Goal: Task Accomplishment & Management: Complete application form

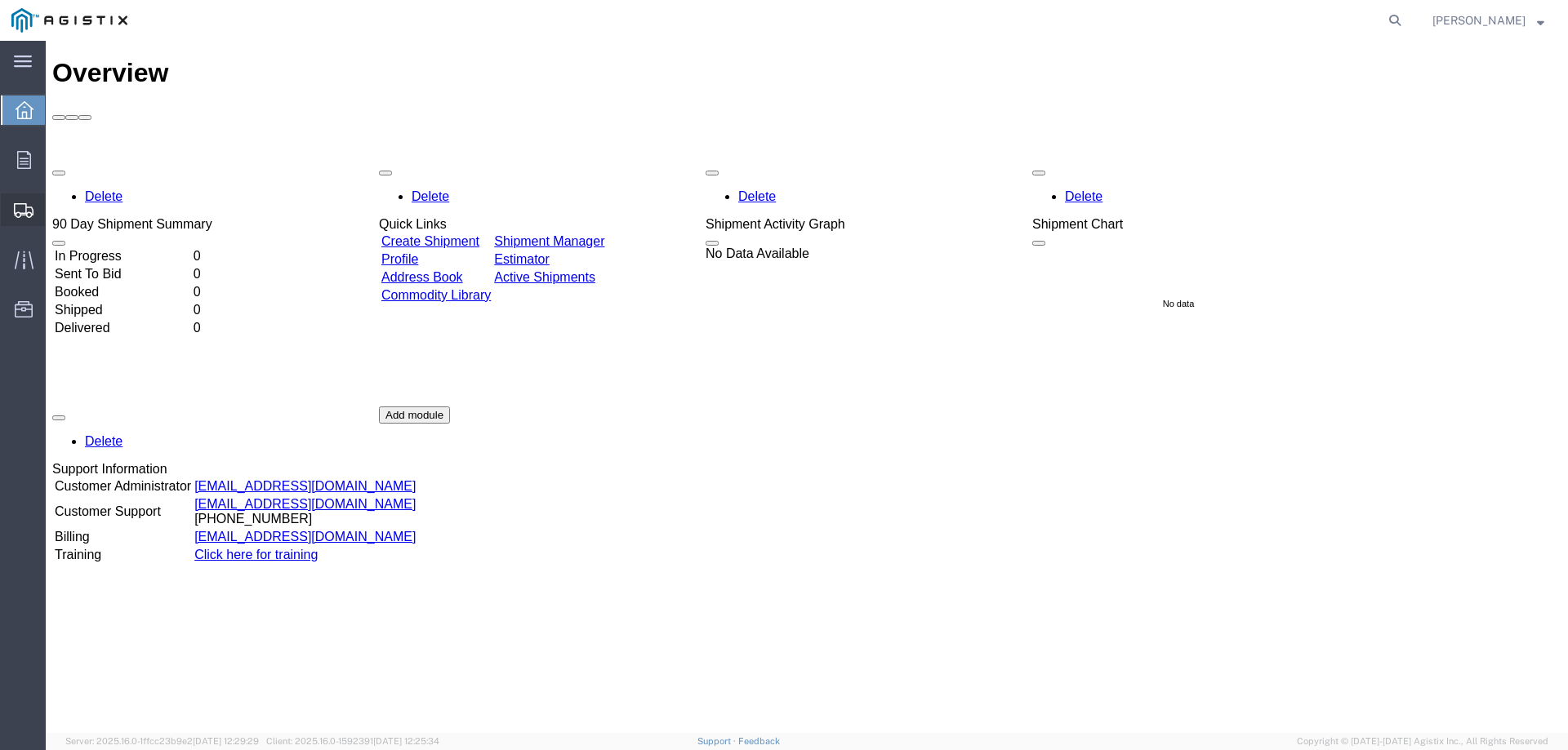
click at [0, 0] on span "Create Shipment" at bounding box center [0, 0] width 0 height 0
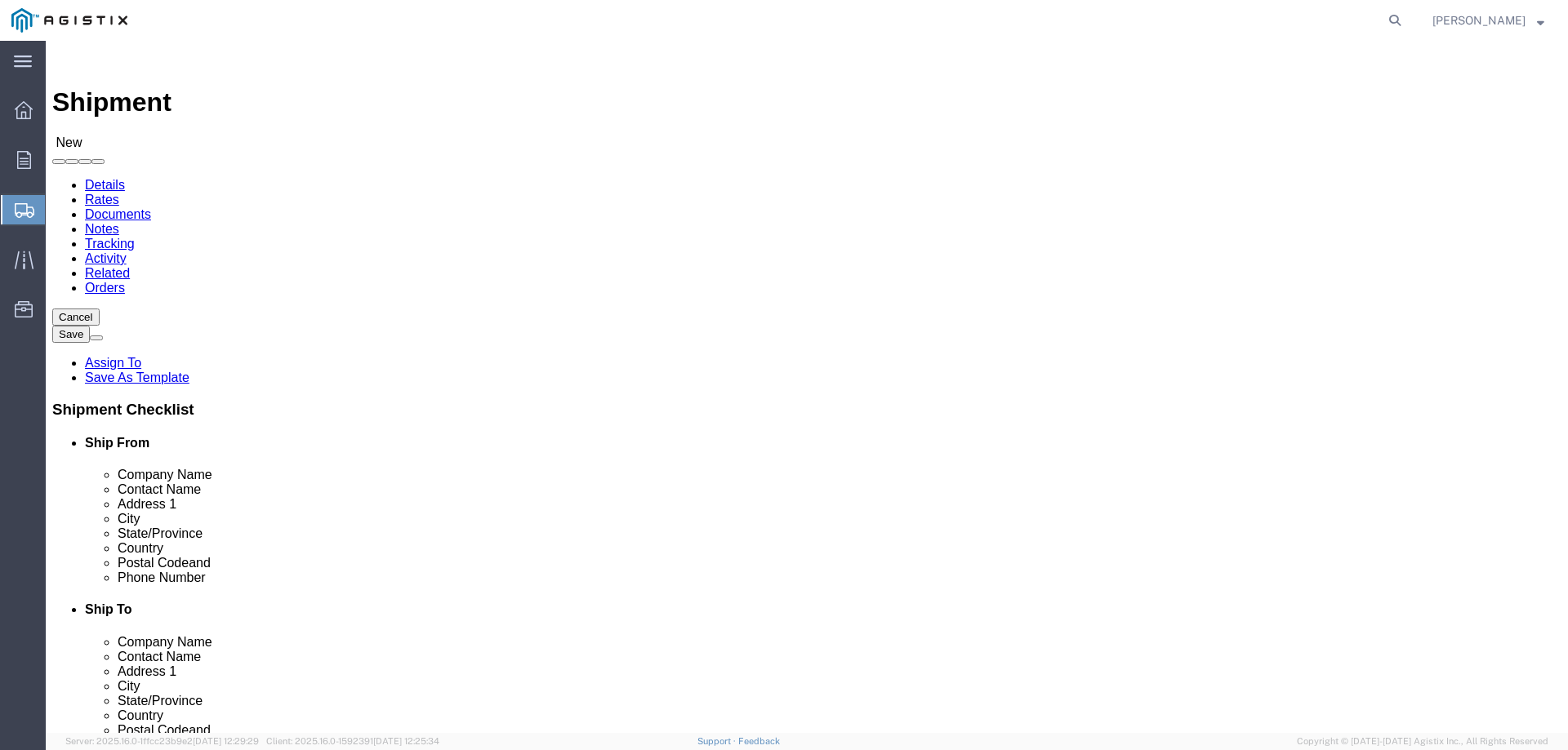
select select
click select "Select PG&E Prolec GE USA LLC"
select select "9596"
click select "Select PG&E Prolec GE USA LLC"
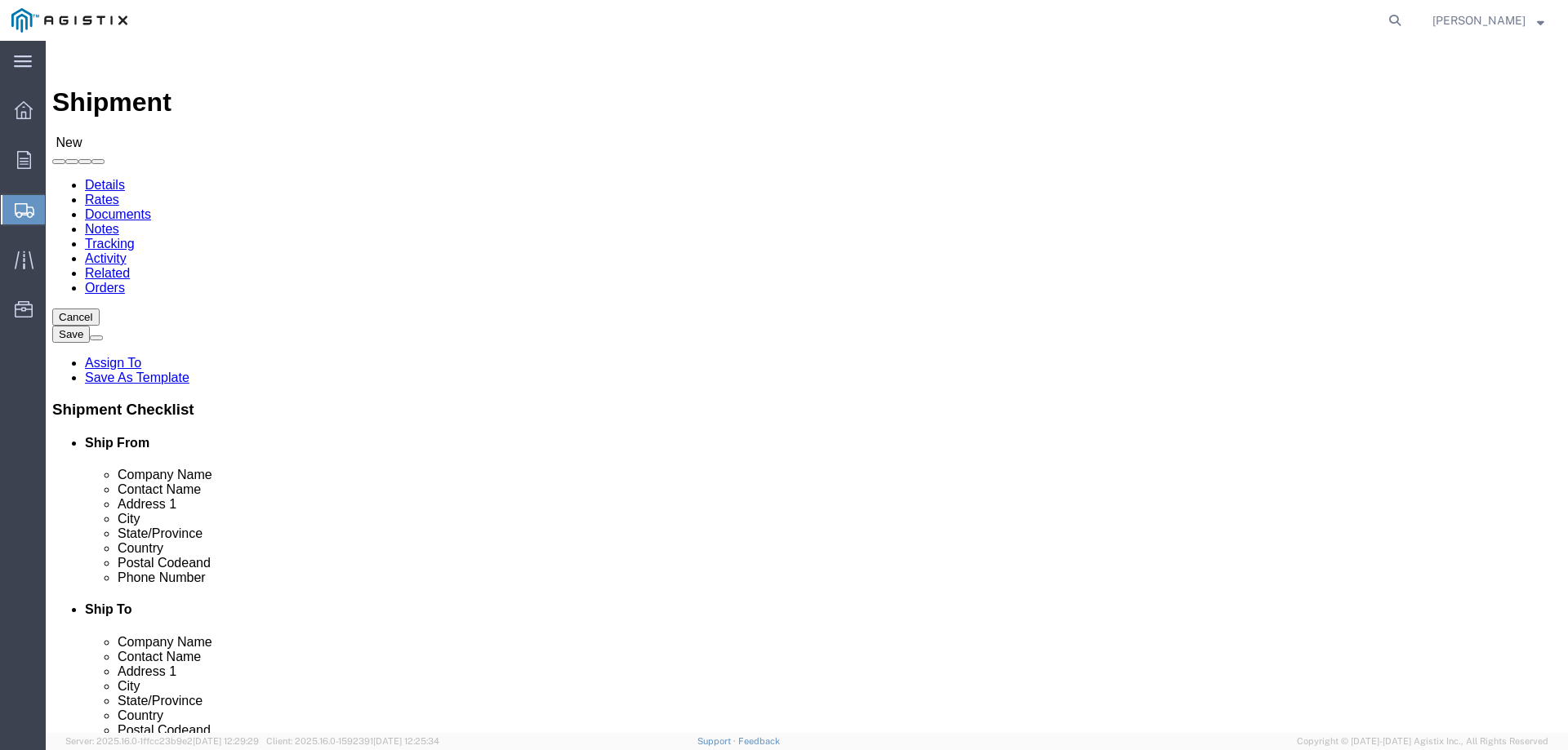
select select
click select "Select All Others [GEOGRAPHIC_DATA] [GEOGRAPHIC_DATA] [GEOGRAPHIC_DATA] [GEOGRA…"
select select "19740"
click select "Select All Others [GEOGRAPHIC_DATA] [GEOGRAPHIC_DATA] [GEOGRAPHIC_DATA] [GEOGRA…"
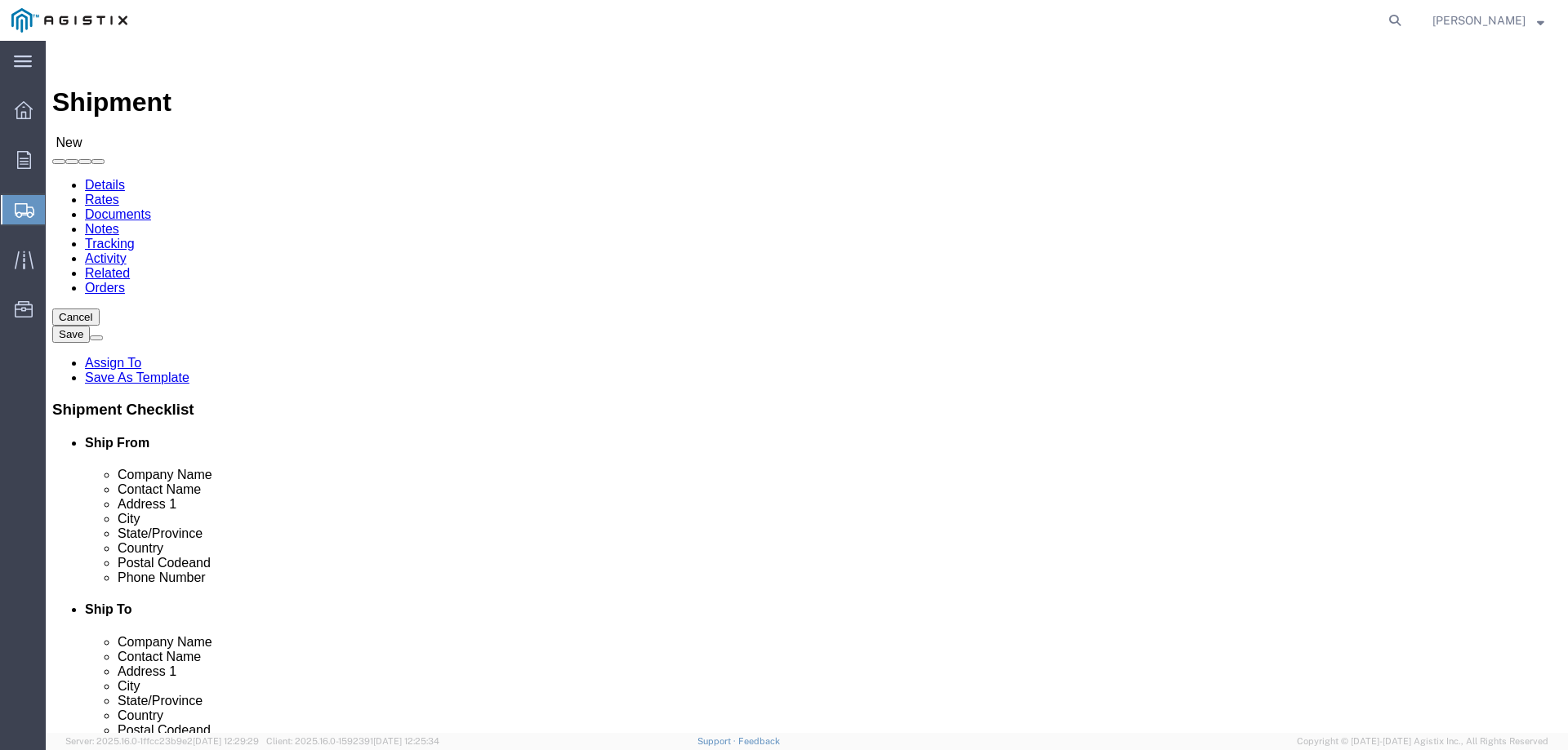
click div "Customer Information Account Select PG&E Prolec [GEOGRAPHIC_DATA] [GEOGRAPHIC_D…"
type input "p"
click input "text"
click p "- Prolec GE USA LLC - ([PERSON_NAME]) [STREET_ADDRESS][PERSON_NAME]"
type input "Prolec GE USA LLC"
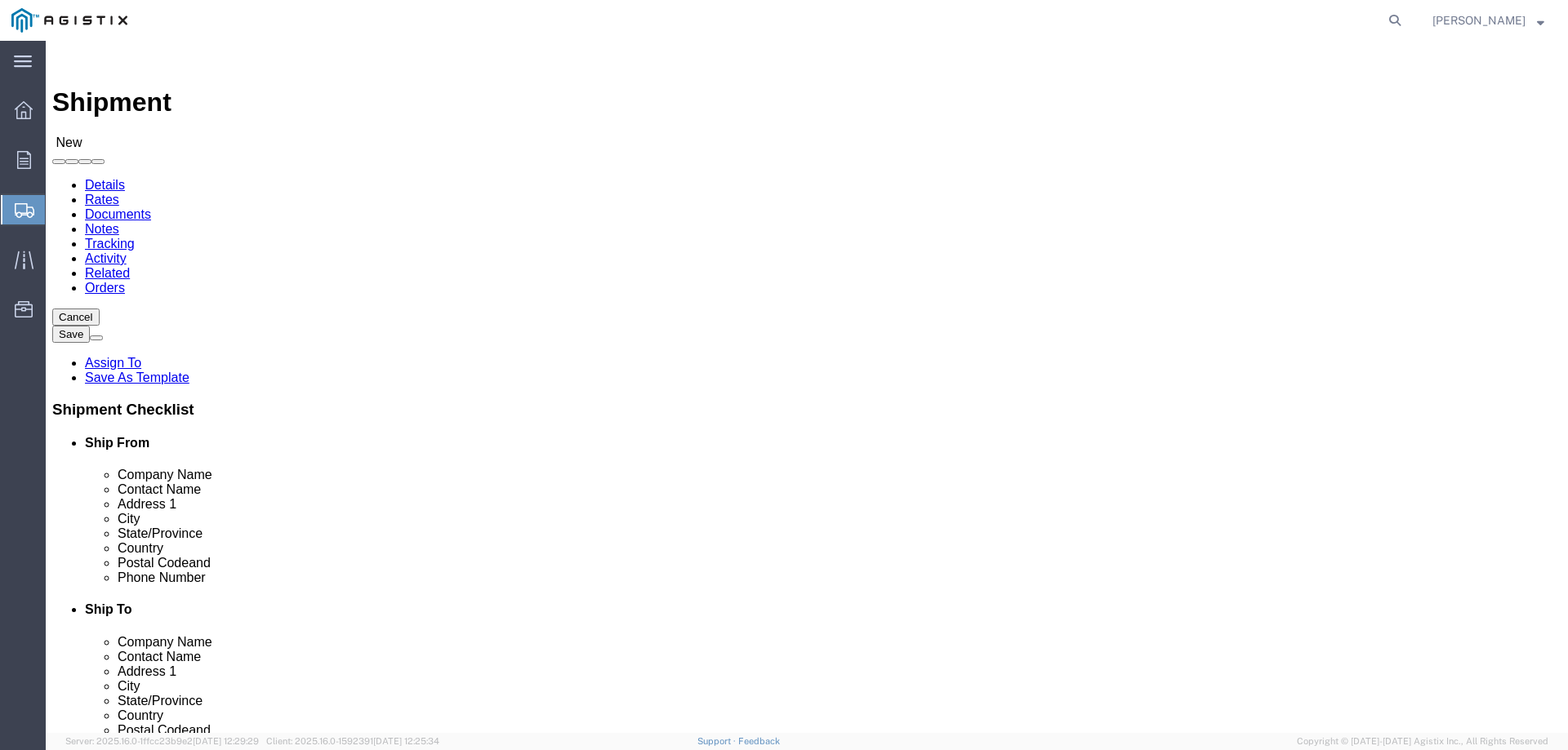
drag, startPoint x: 304, startPoint y: 469, endPoint x: 178, endPoint y: 481, distance: 126.6
click div "Contact Name"
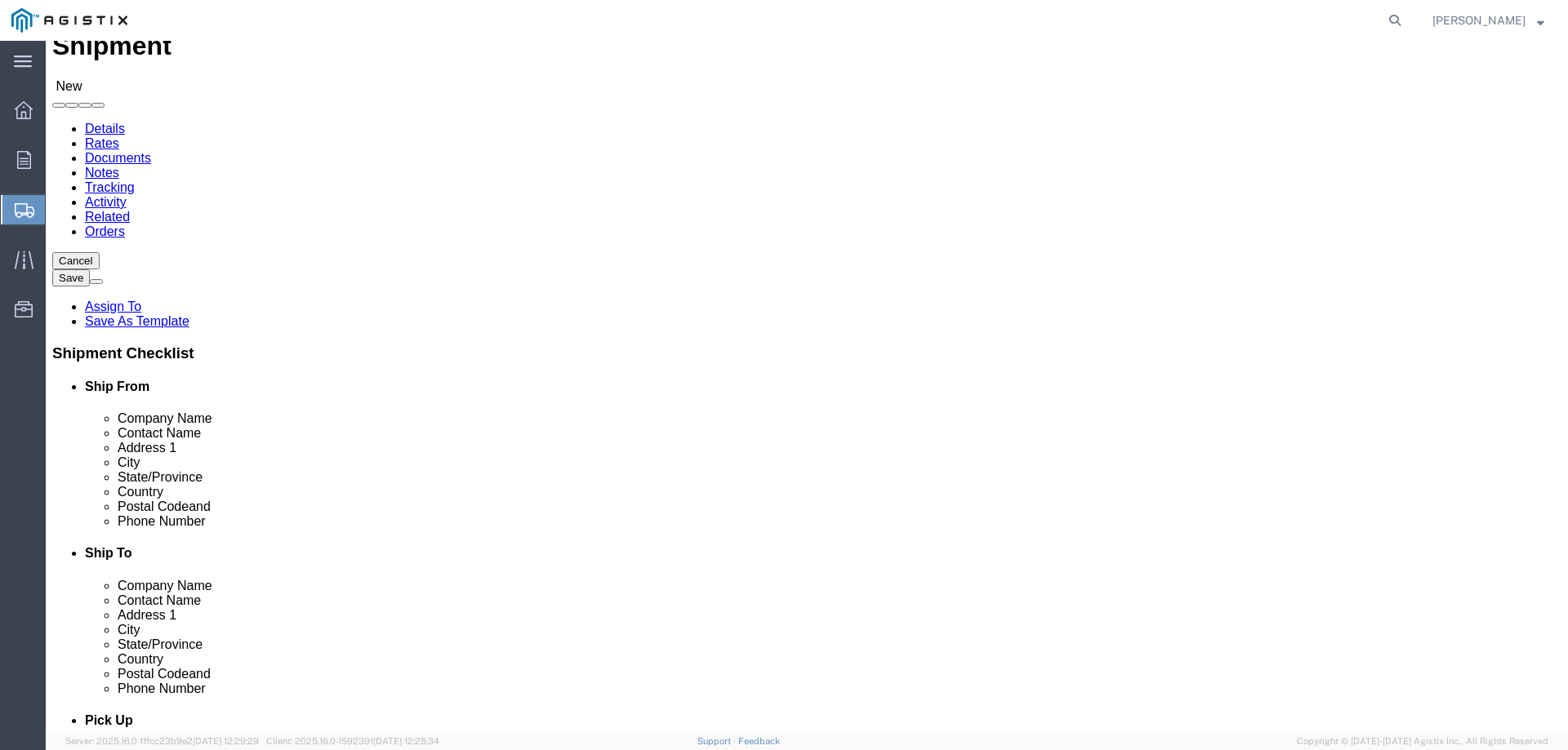
scroll to position [82, 0]
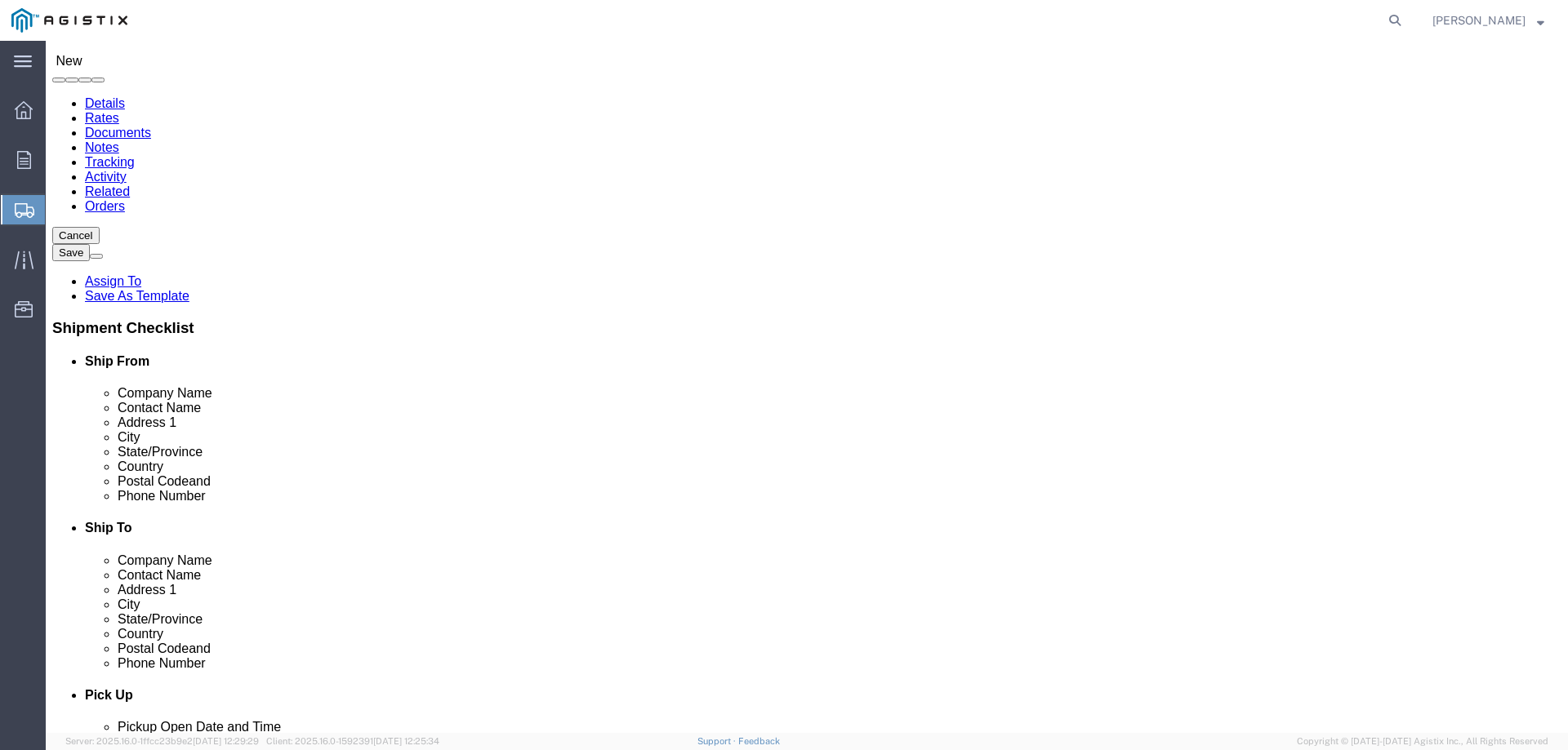
type input "[PERSON_NAME]"
drag, startPoint x: 337, startPoint y: 452, endPoint x: 188, endPoint y: 461, distance: 149.3
click div "Address 2"
type input "GRID SOLUTIONS"
click label "City"
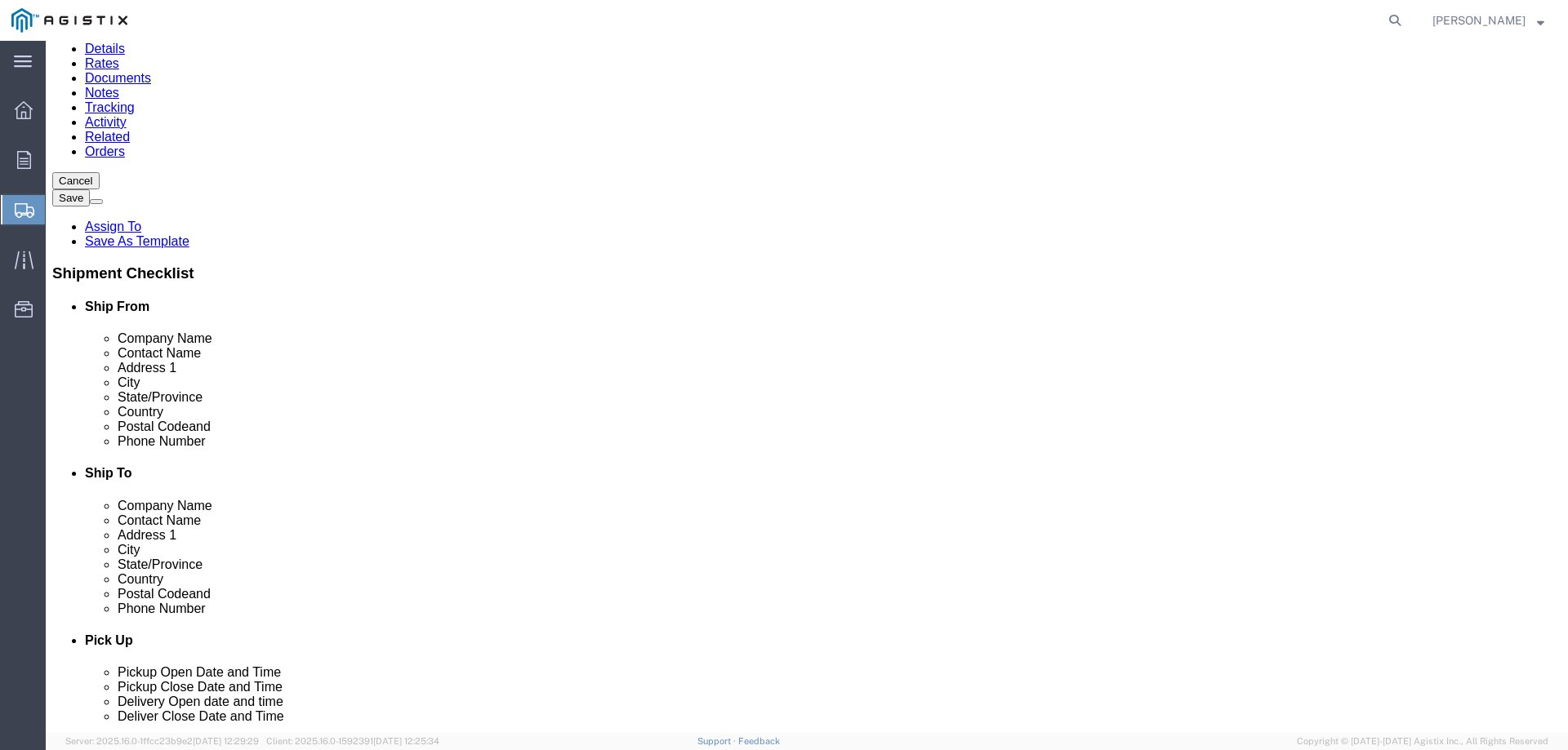
scroll to position [163, 0]
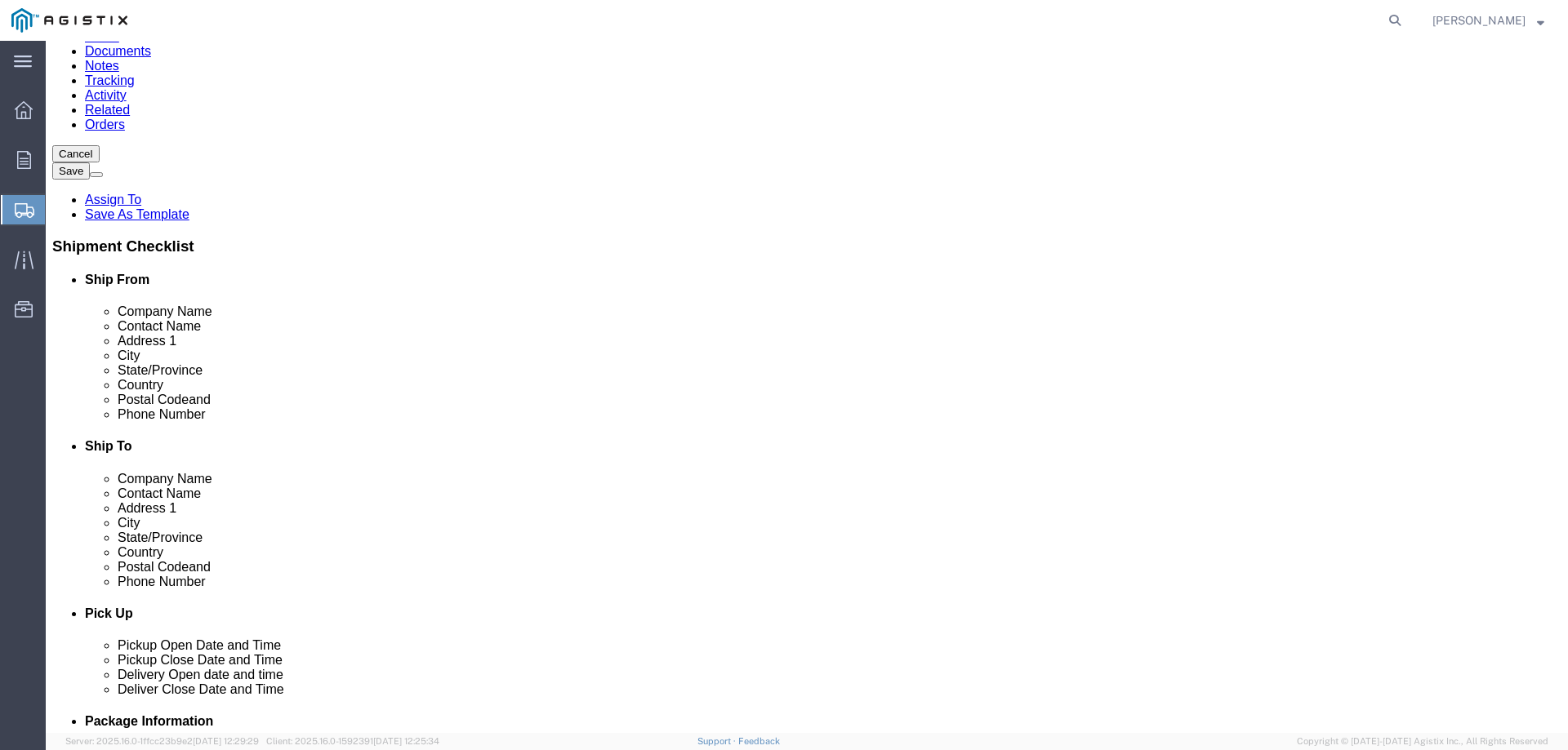
drag, startPoint x: 339, startPoint y: 523, endPoint x: 251, endPoint y: 527, distance: 88.1
click input "text"
type input "[PHONE_NUMBER]"
drag, startPoint x: 319, startPoint y: 553, endPoint x: 248, endPoint y: 558, distance: 71.2
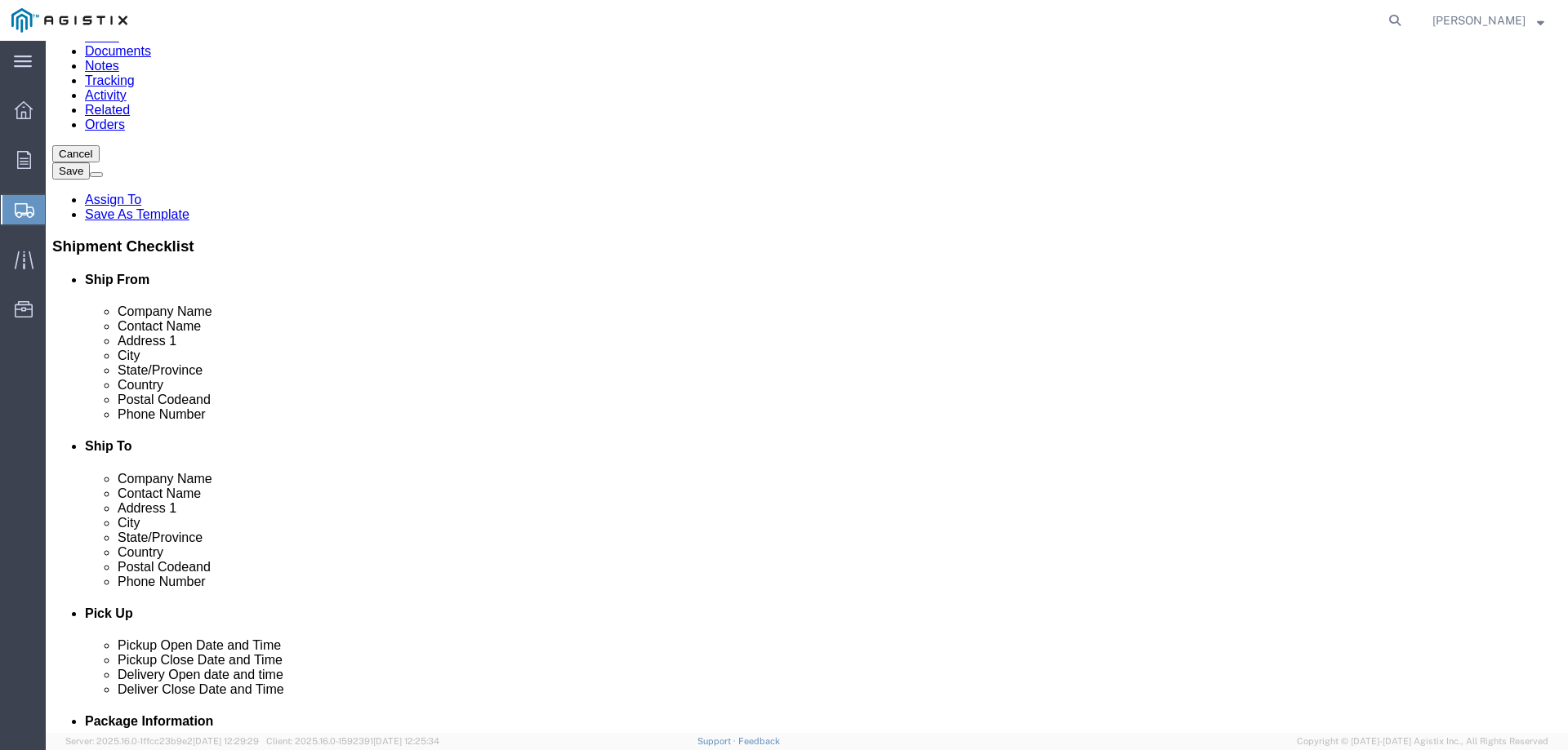
click input "text"
type input "[PERSON_NAME][EMAIL_ADDRESS][PERSON_NAME][DOMAIN_NAME]"
type input "pg"
select select "59291"
select select "CA"
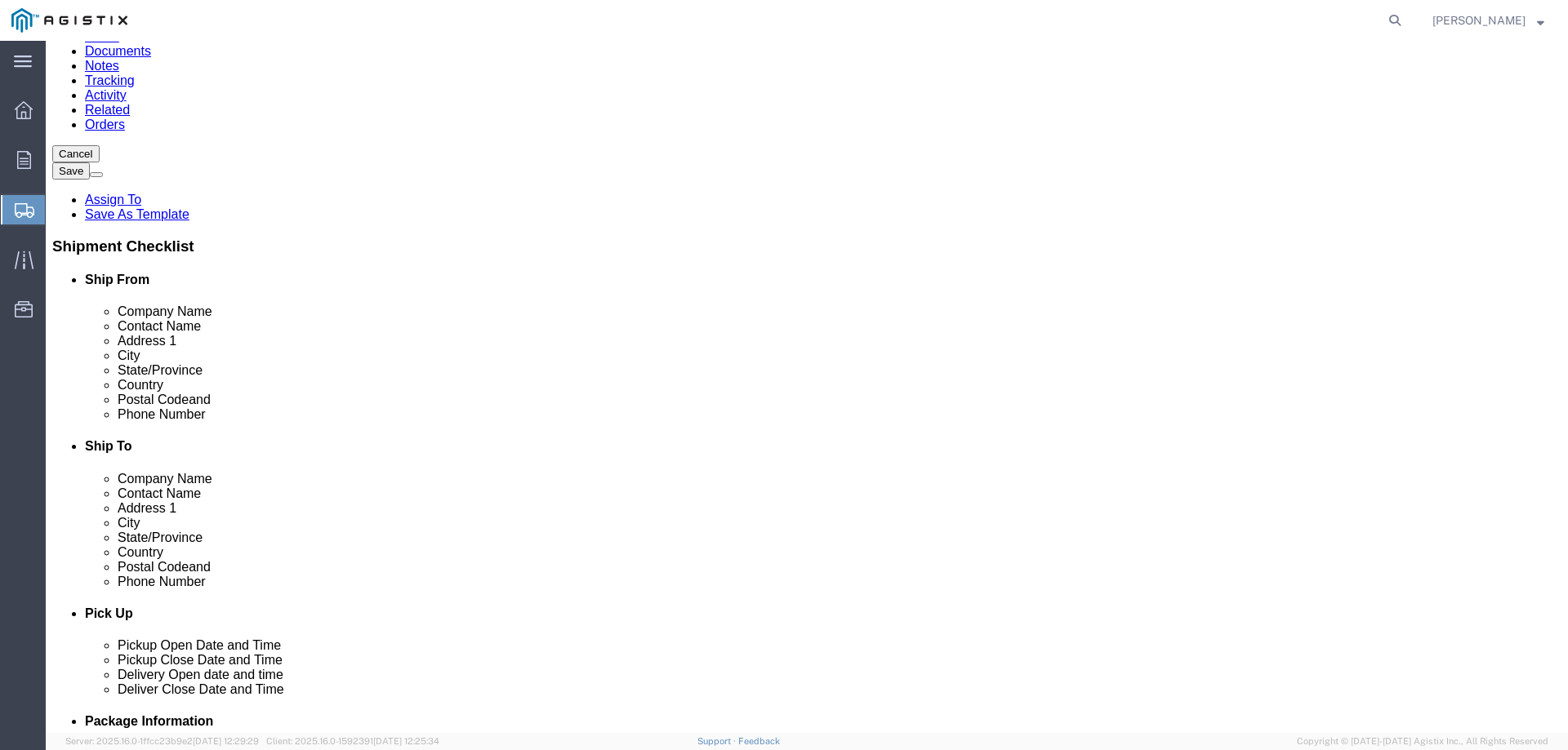
scroll to position [0, 0]
type input "fremon"
select select "19740"
select select "CA"
type input "fremon"
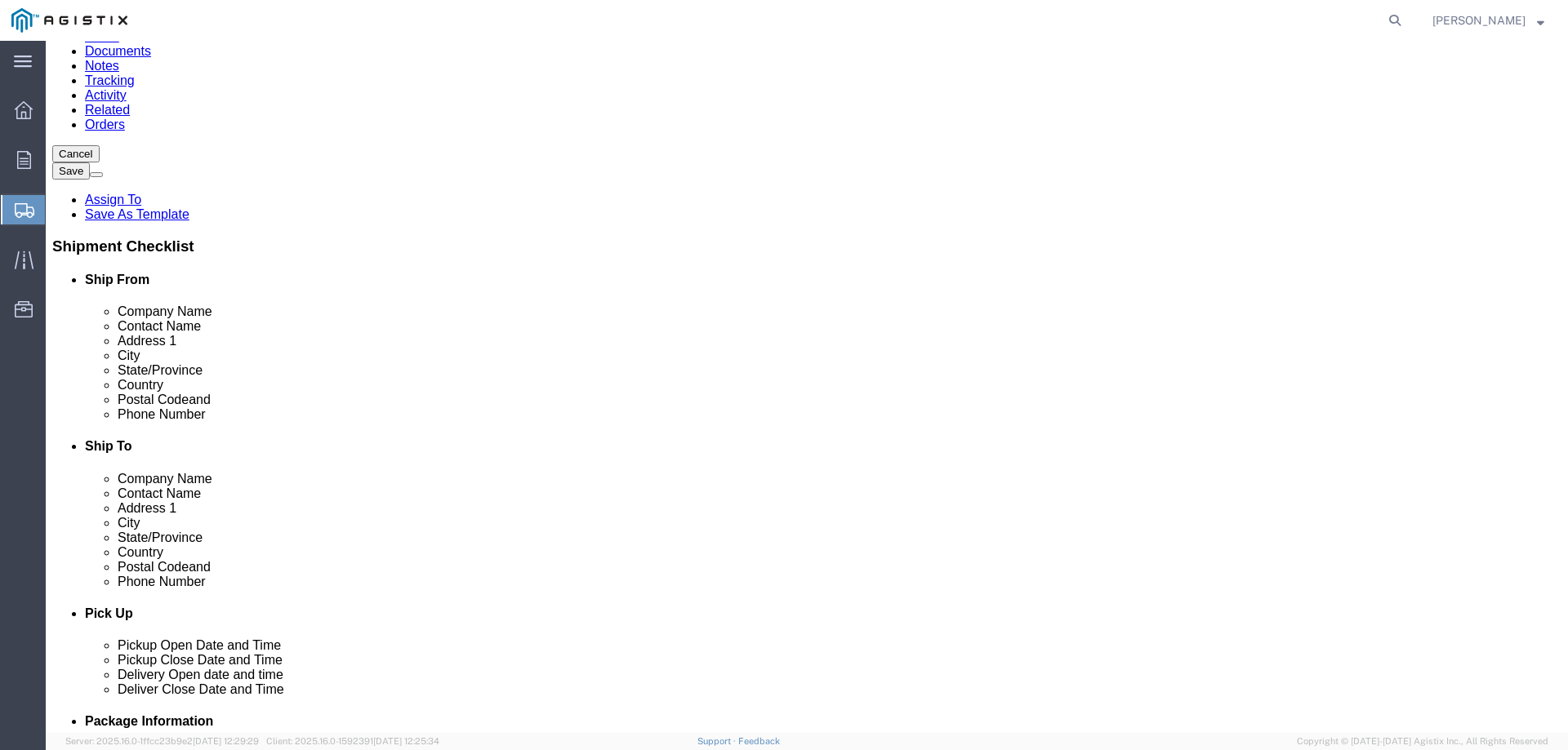
click input "text"
type input "R"
type input "[PERSON_NAME]"
click input "text"
type input "[PHONE_NUMBER]"
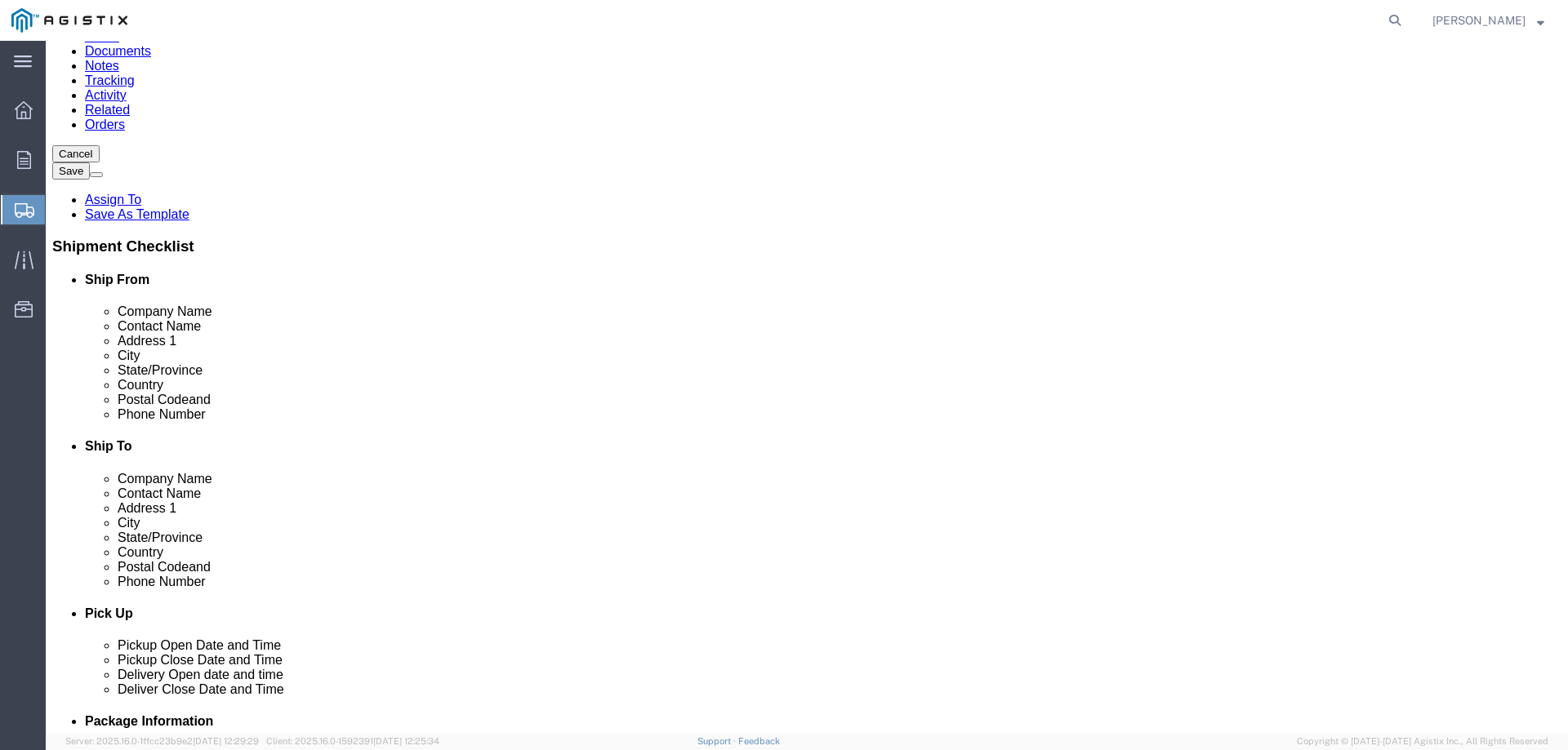
click label "Phone Number"
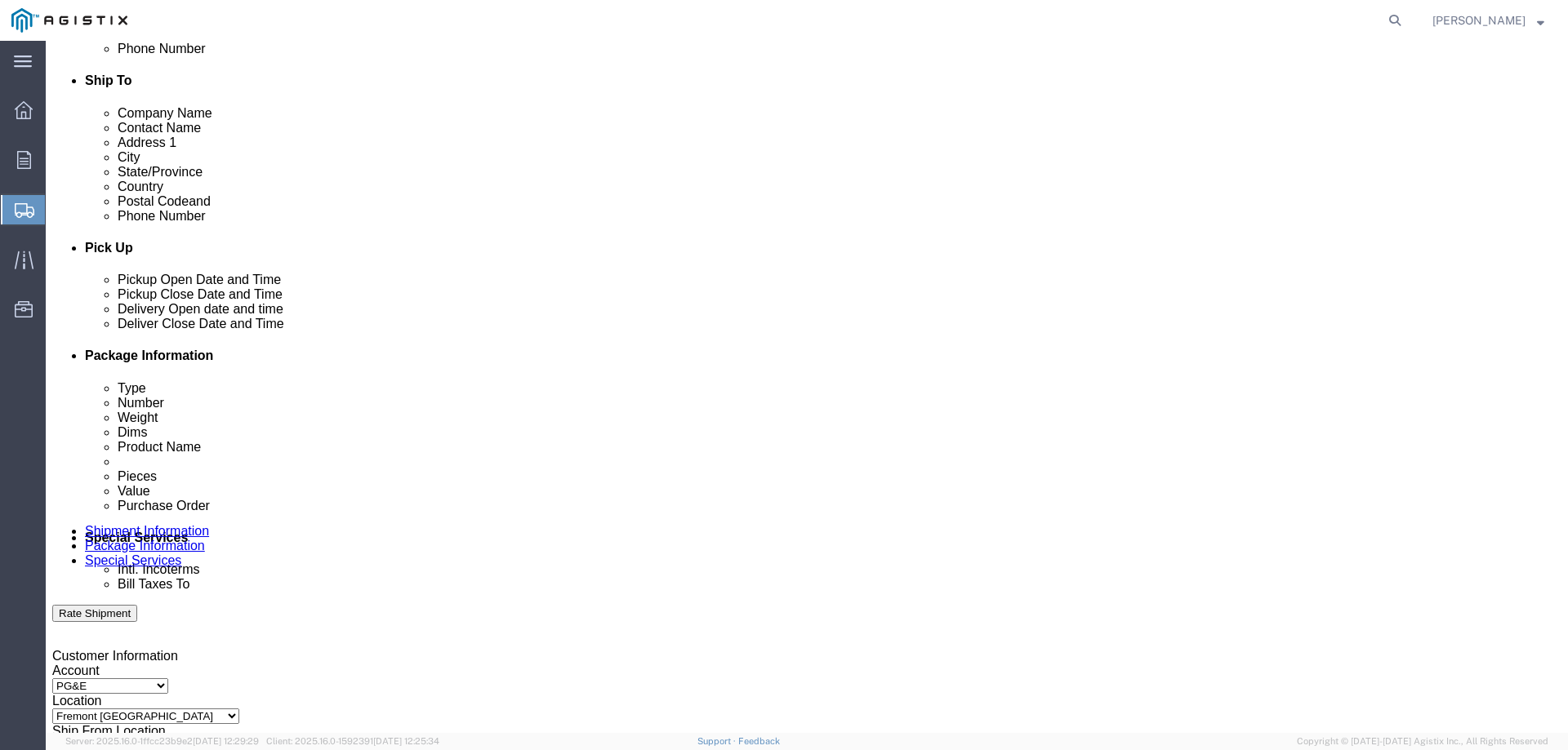
scroll to position [572, 0]
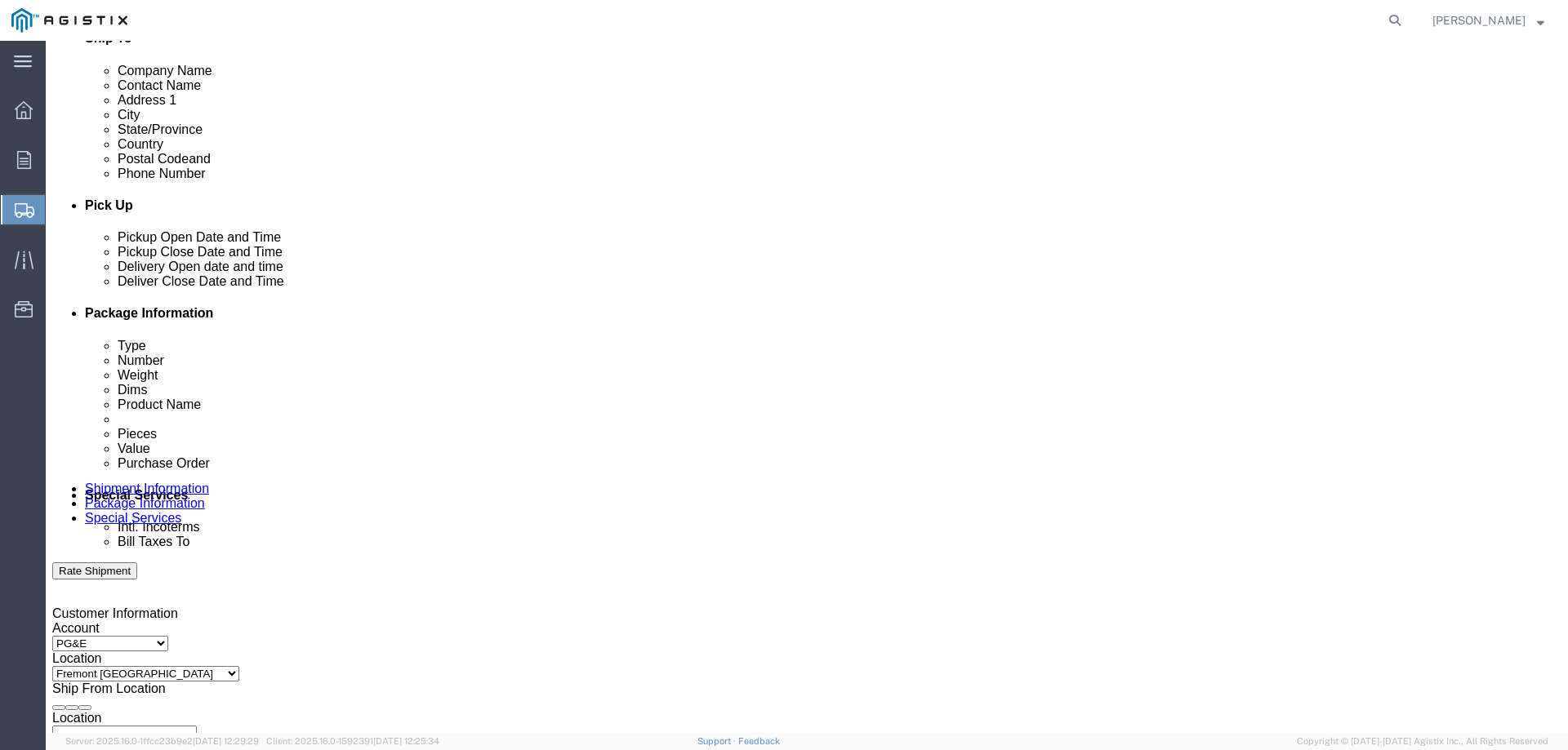
click icon
click div "[DATE] 12:00 PM"
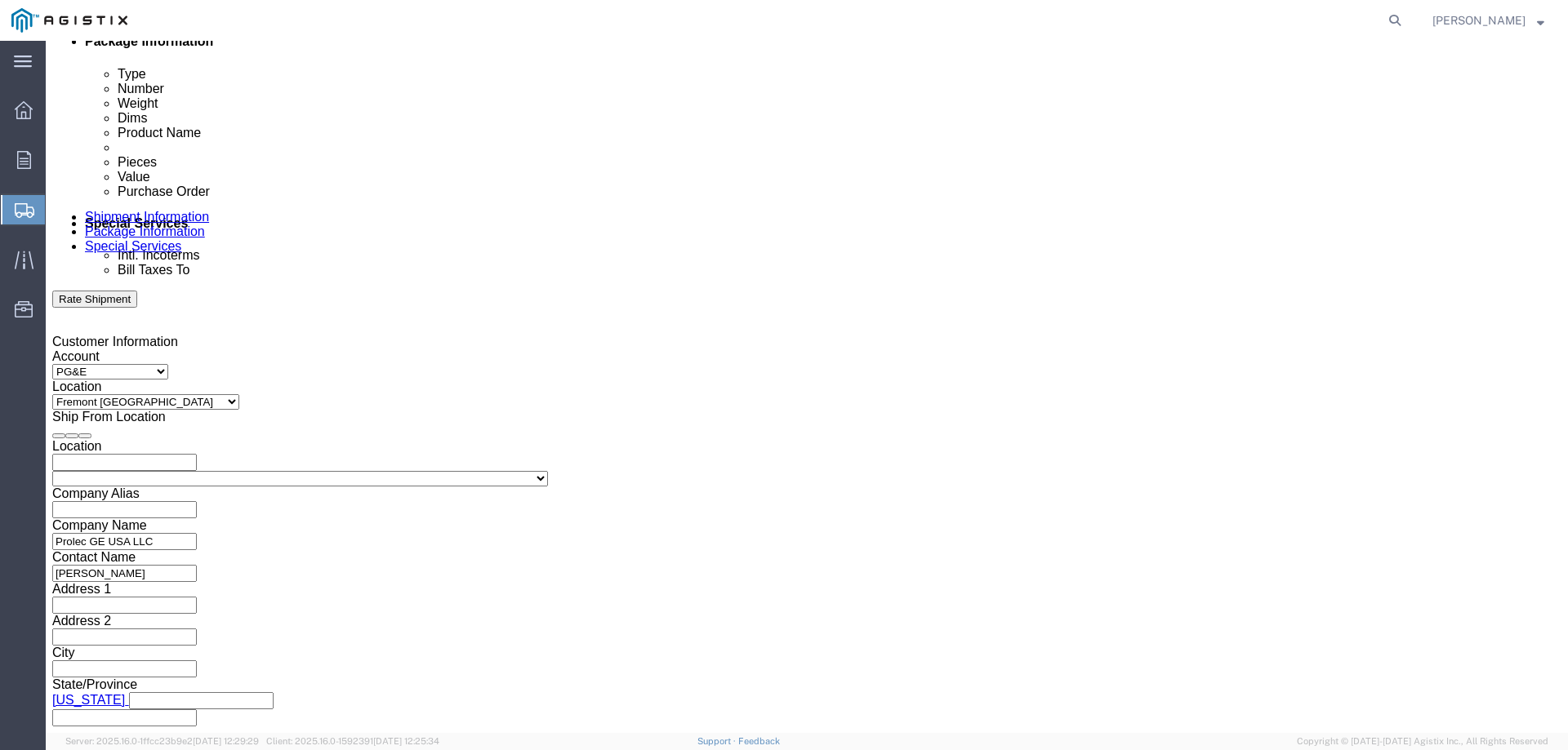
click button "Apply"
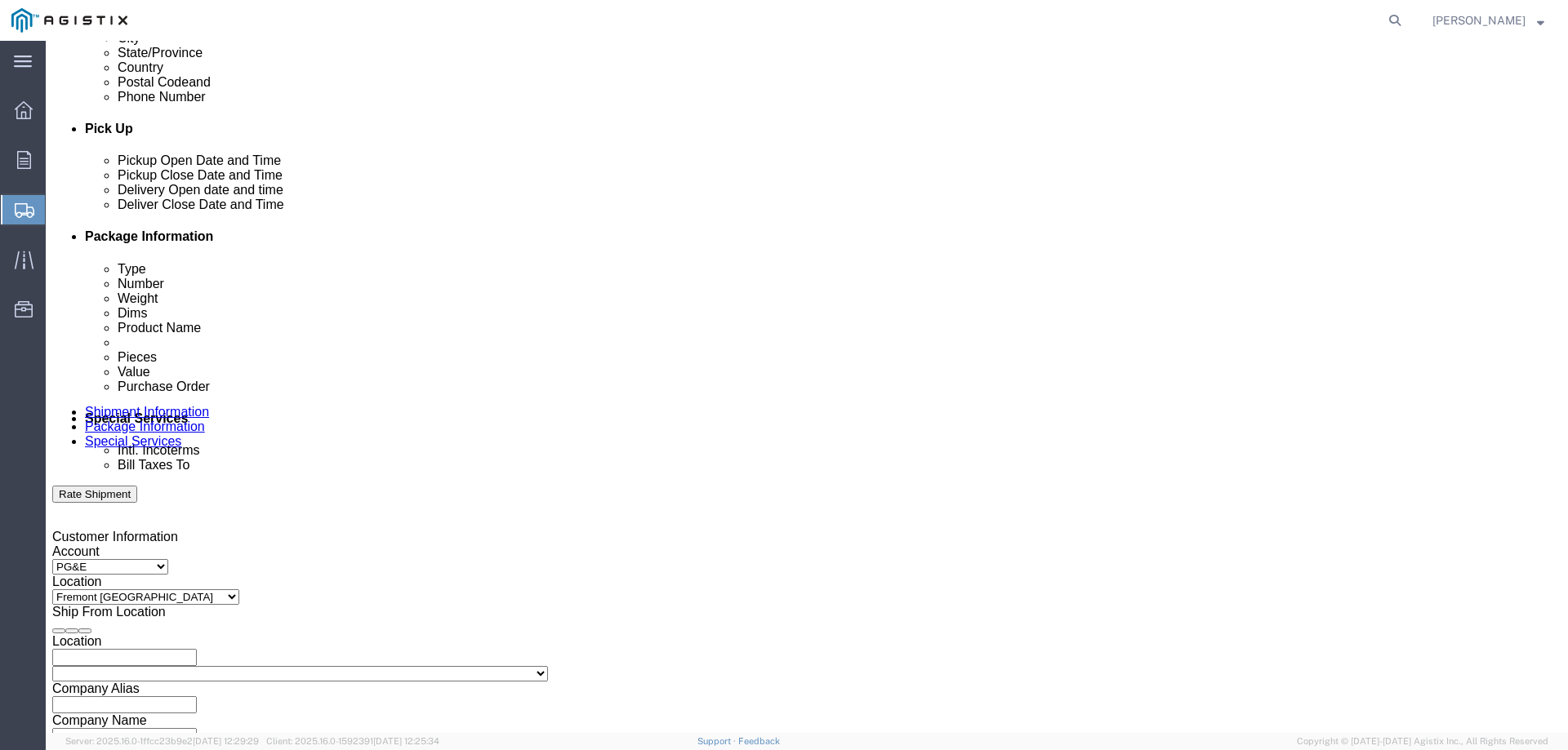
scroll to position [598, 0]
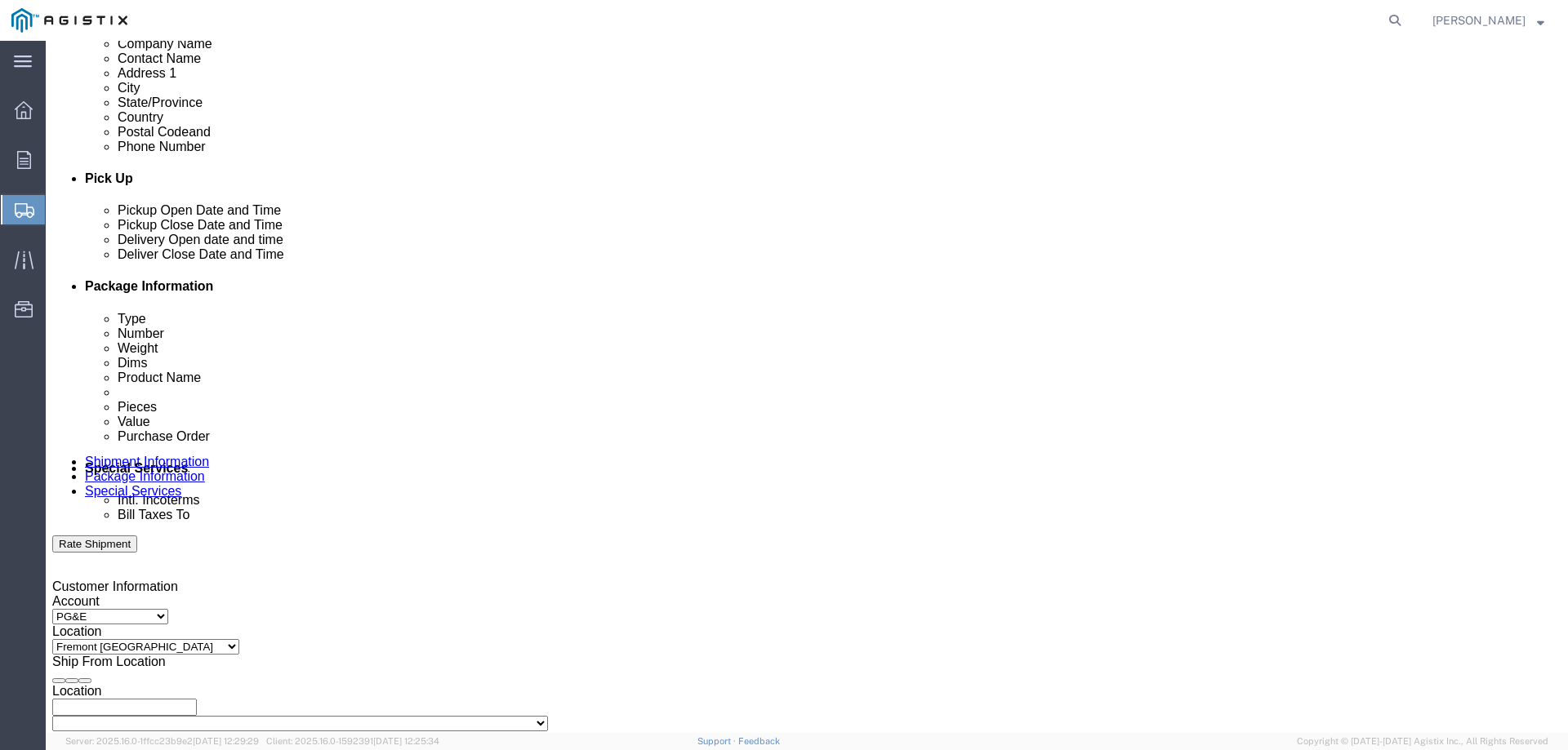
click icon
click div "[DATE] 12:00 PM"
click input "8:00 PM"
type input "8:00 am"
click button "Apply"
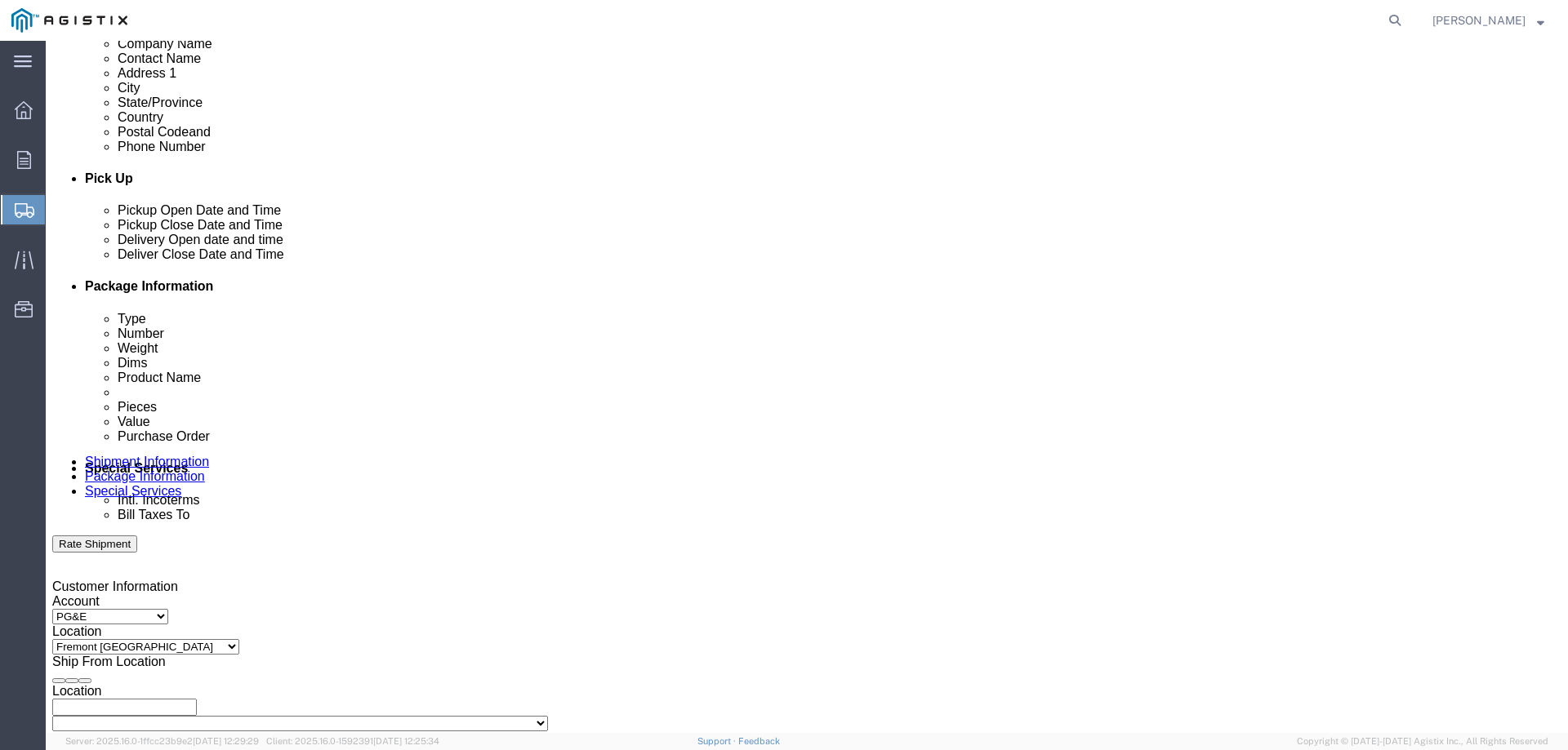
click icon
click div "[DATE] 1:00 PM"
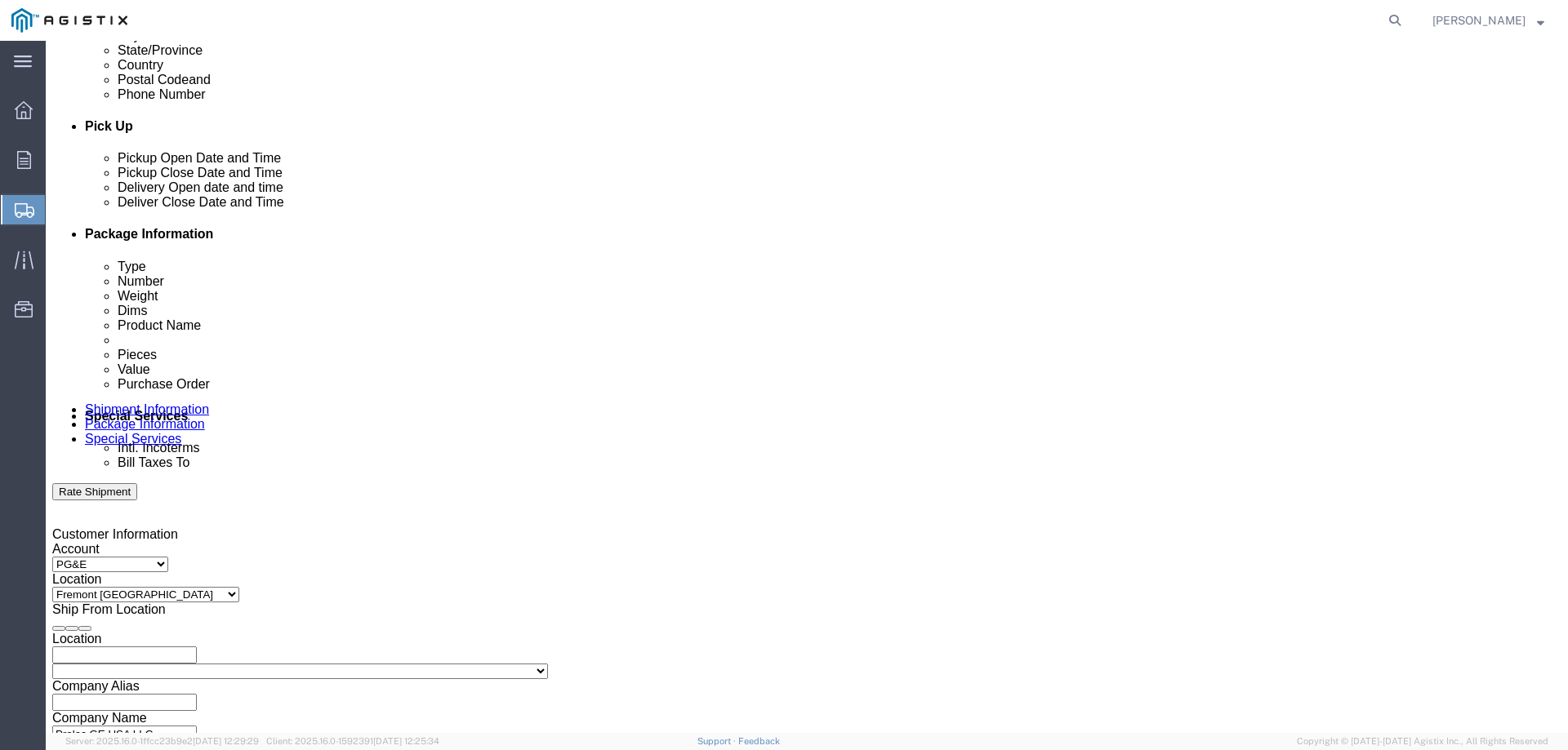
scroll to position [680, 0]
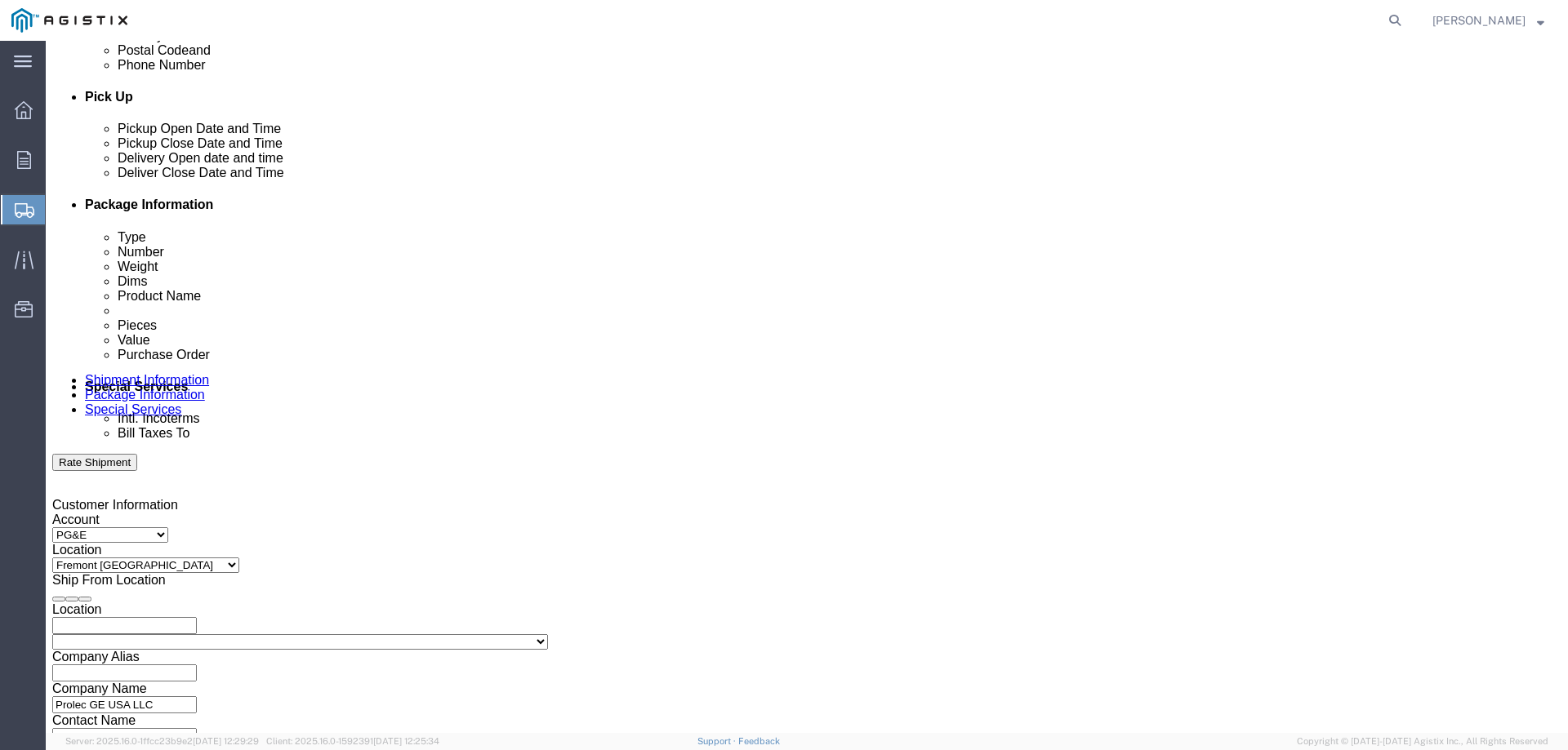
click input "1:00 PM"
type input "3:00 PM"
click button "Apply"
click div
click input "4:00 PM"
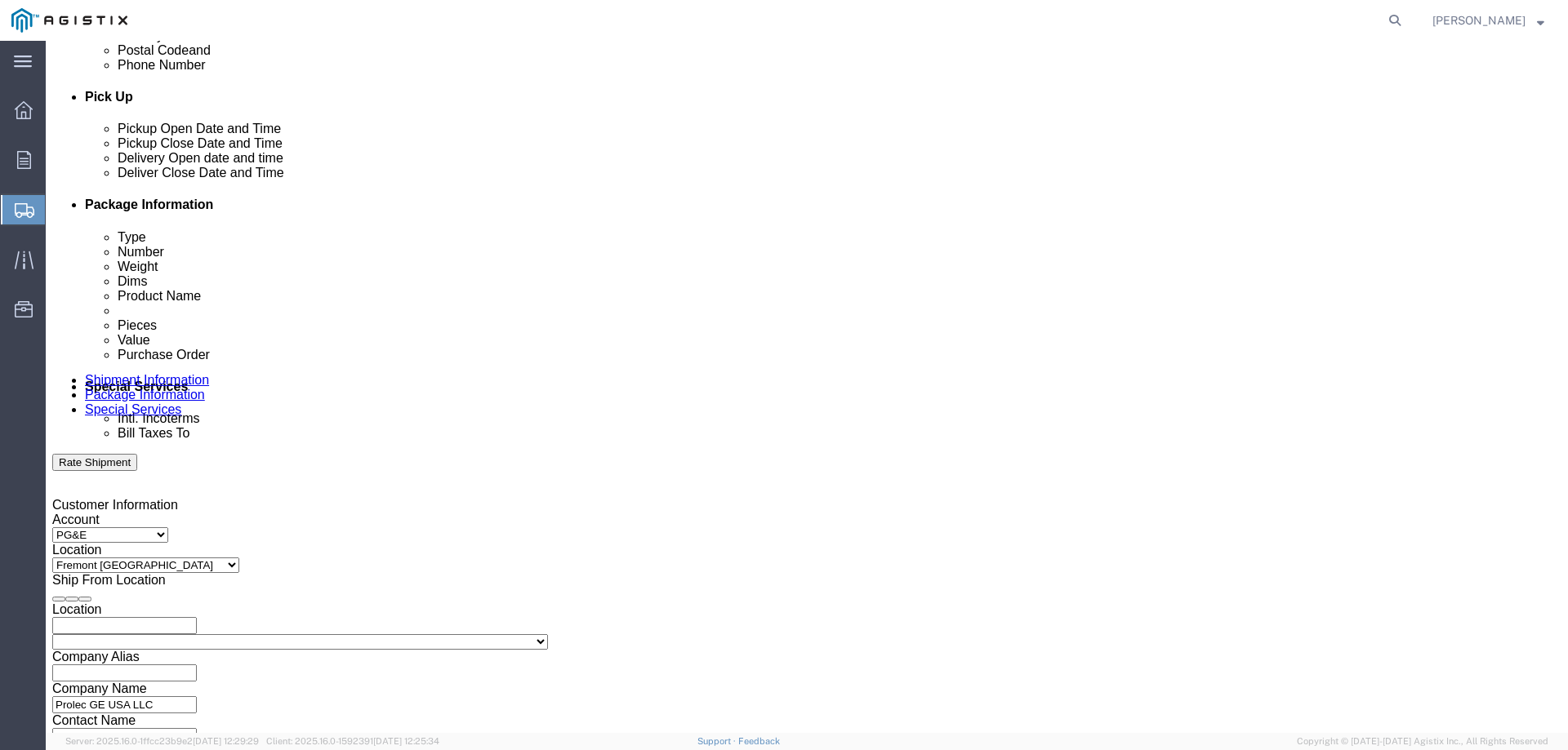
type input "2:00 PM"
click button "Apply"
click div
click input "3:00 PM"
type input "2:00 PM"
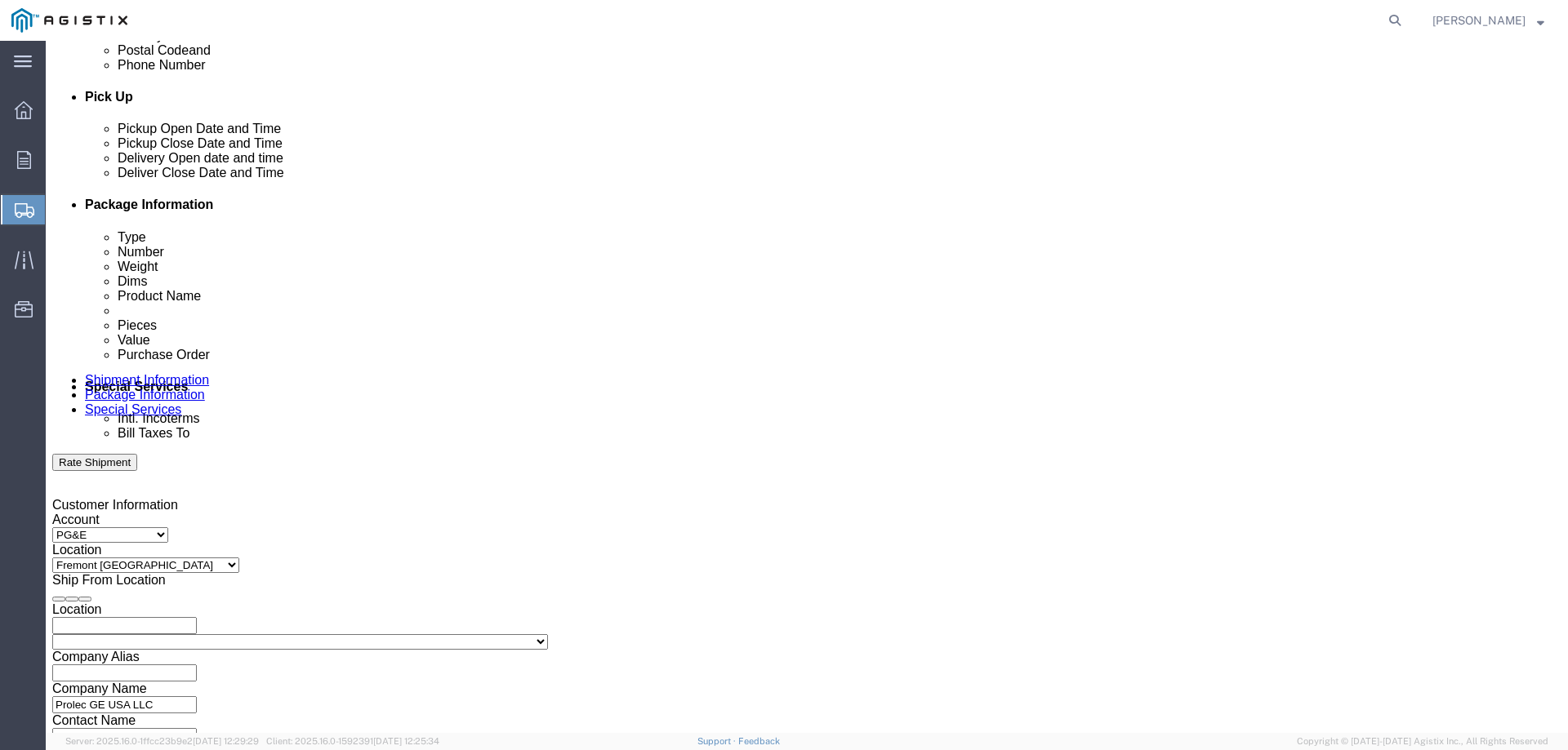
click button "Apply"
click input "text"
paste input "3501367065"
type input "3501367065"
click input "text"
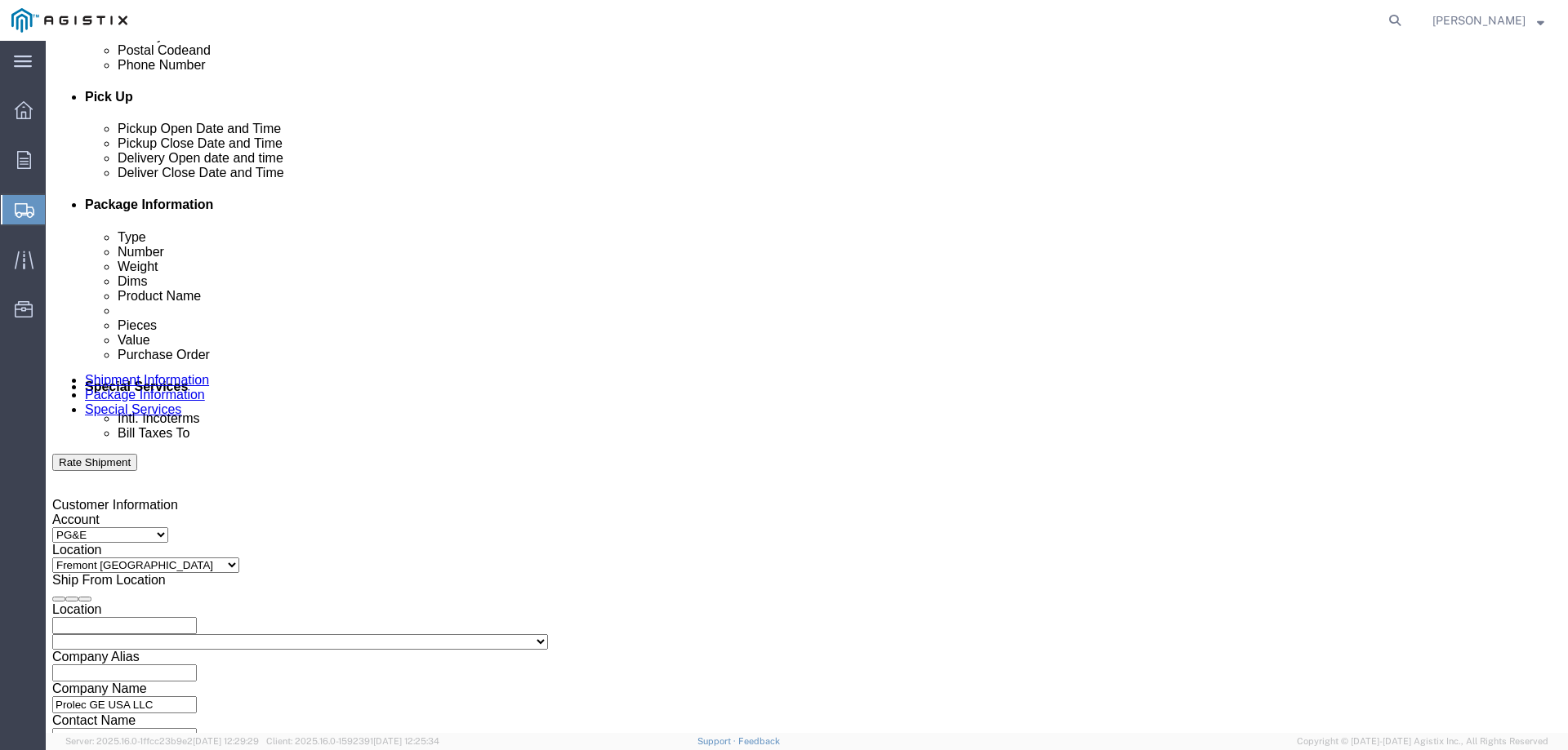
paste input "3501365956"
type input "3501365956"
click select "Select Account Type Activity ID Airline Appointment Number ASN Batch Request # …"
select select "PURCHORD"
click select "Select Account Type Activity ID Airline Appointment Number ASN Batch Request # …"
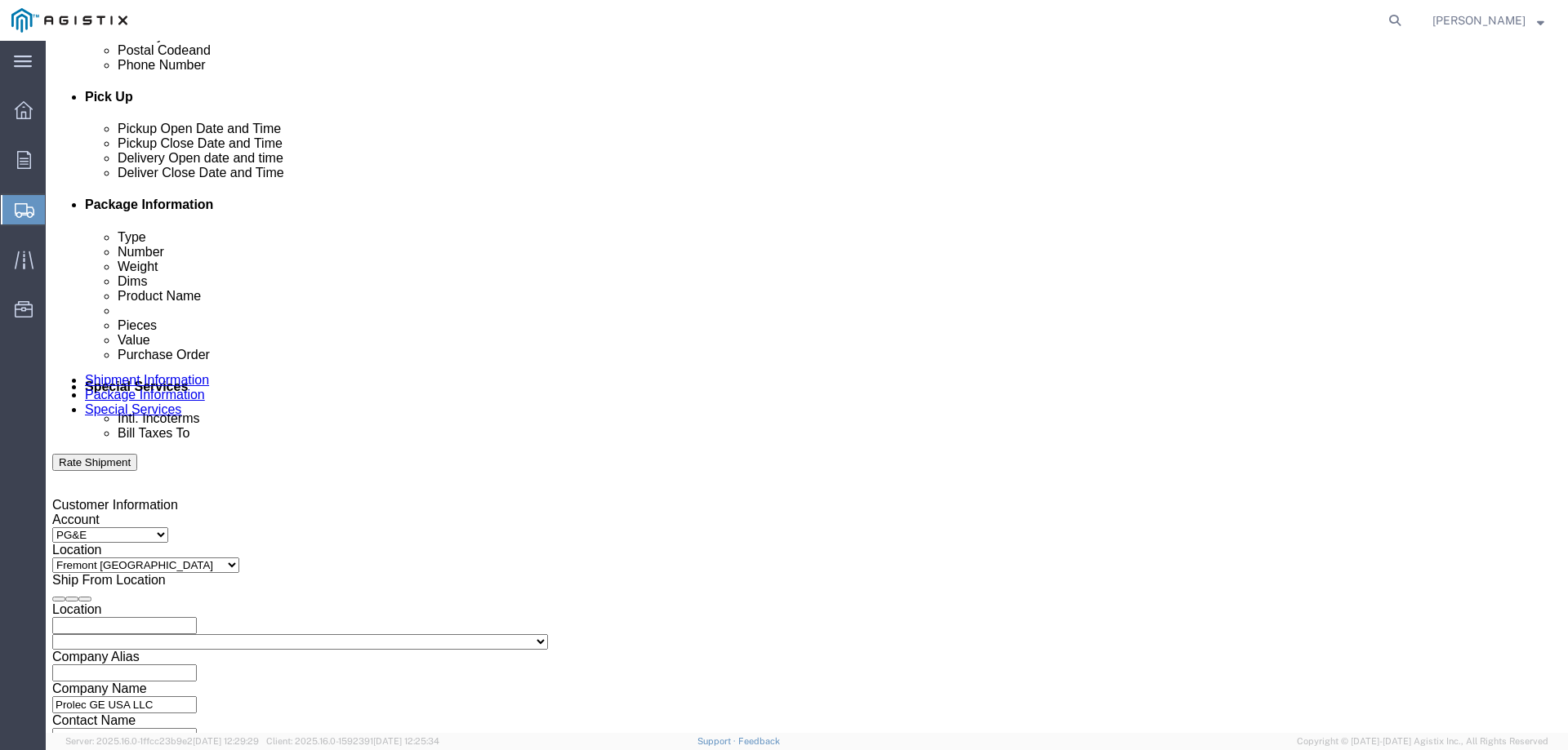
click select "Select Account Type Activity ID Airline Appointment Number ASN Batch Request # …"
click div "Select Account Type Activity ID Airline Appointment Number ASN Batch Request # …"
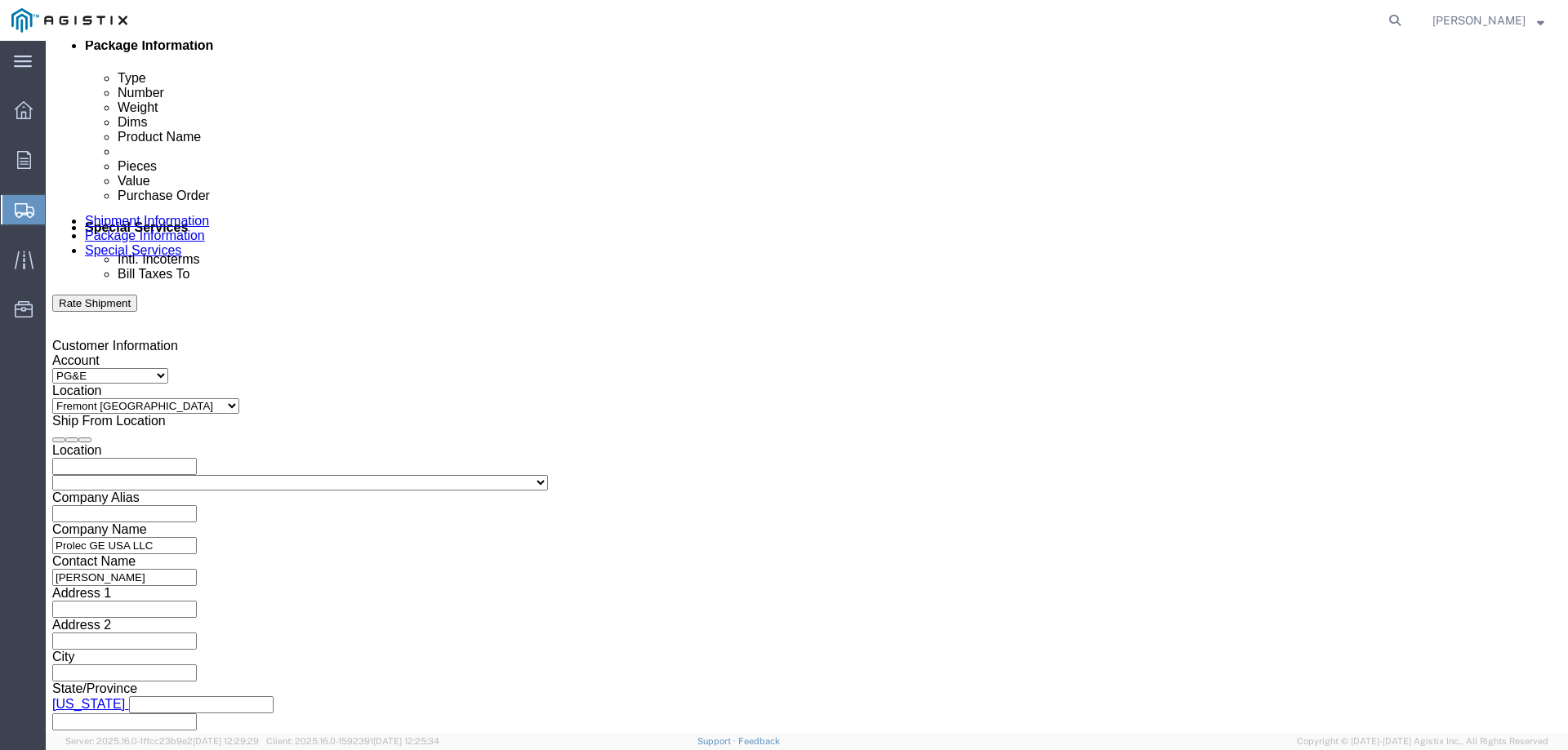
scroll to position [843, 0]
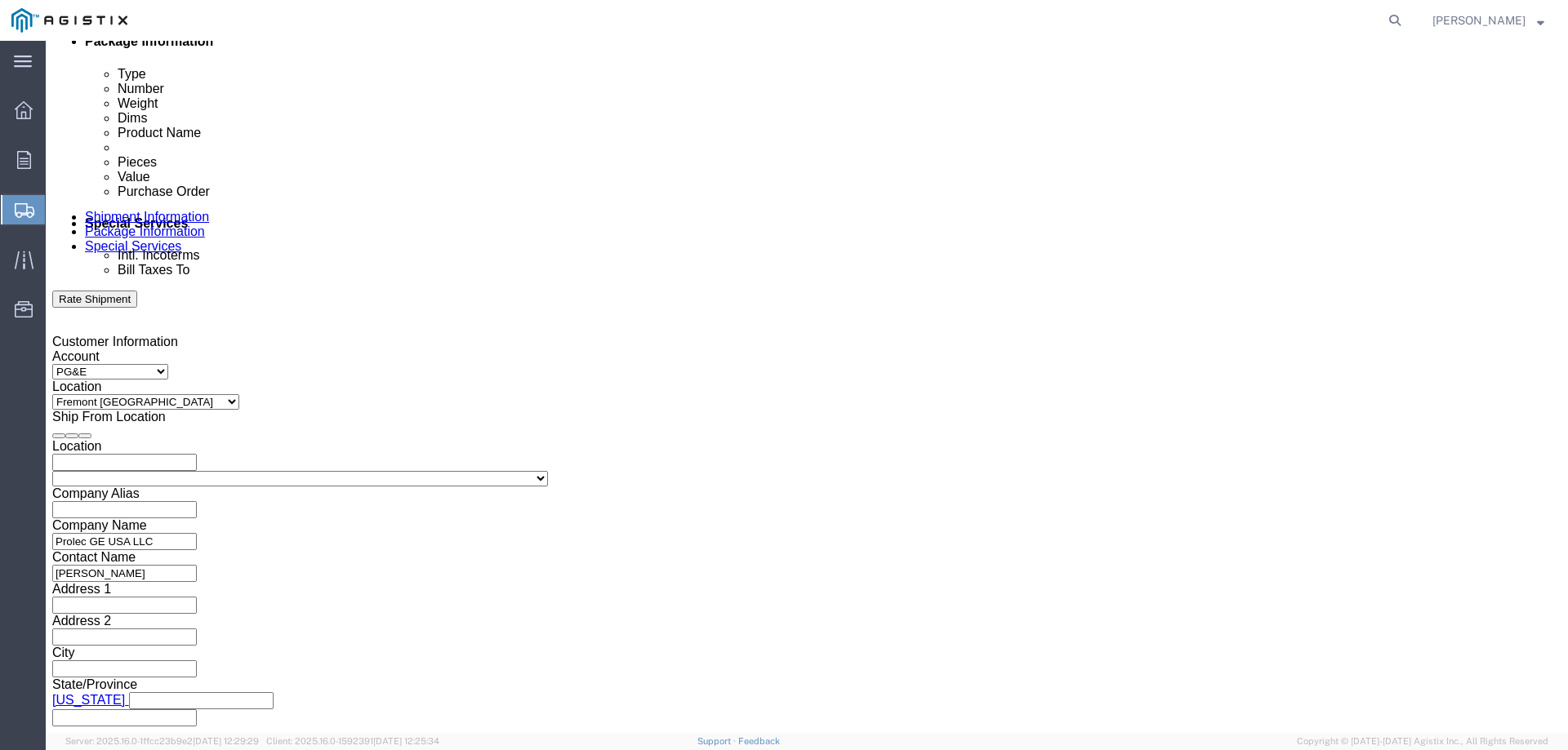
click select "Select Air Less than Truckload Multi-Leg Ocean Freight Rail Small Parcel Truckl…"
select select "TL"
click select "Select Air Less than Truckload Multi-Leg Ocean Freight Rail Small Parcel Truckl…"
click button "Continue"
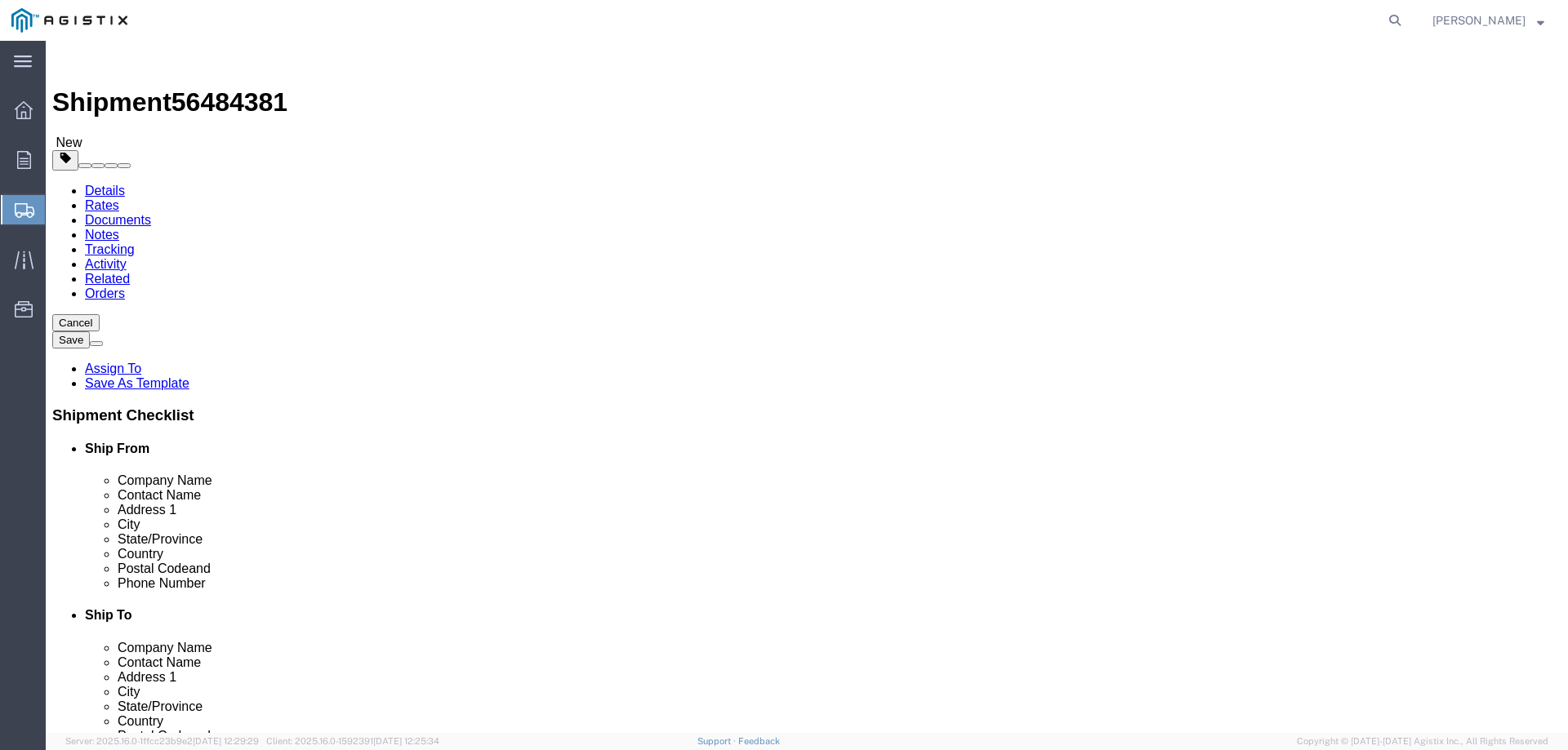
click select "Select Bulk Bundle(s) Cardboard Box(es) Carton(s) Crate(s) Drum(s) (Fiberboard)…"
select select "BULK"
click select "Select Bulk Bundle(s) Cardboard Box(es) Carton(s) Crate(s) Drum(s) (Fiberboard)…"
click input "text"
type input "42"
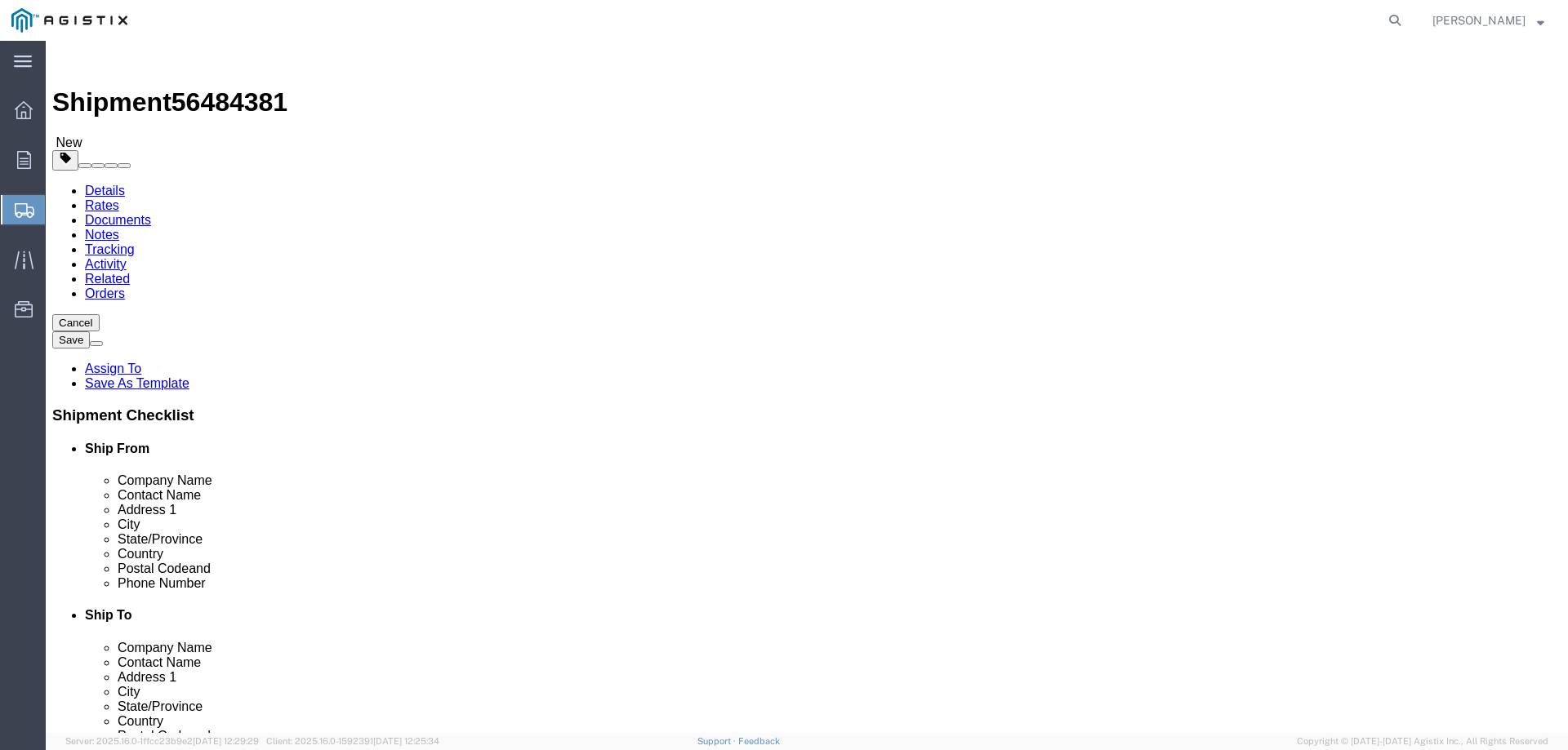
type input "76"
type input "71"
click input "0.00"
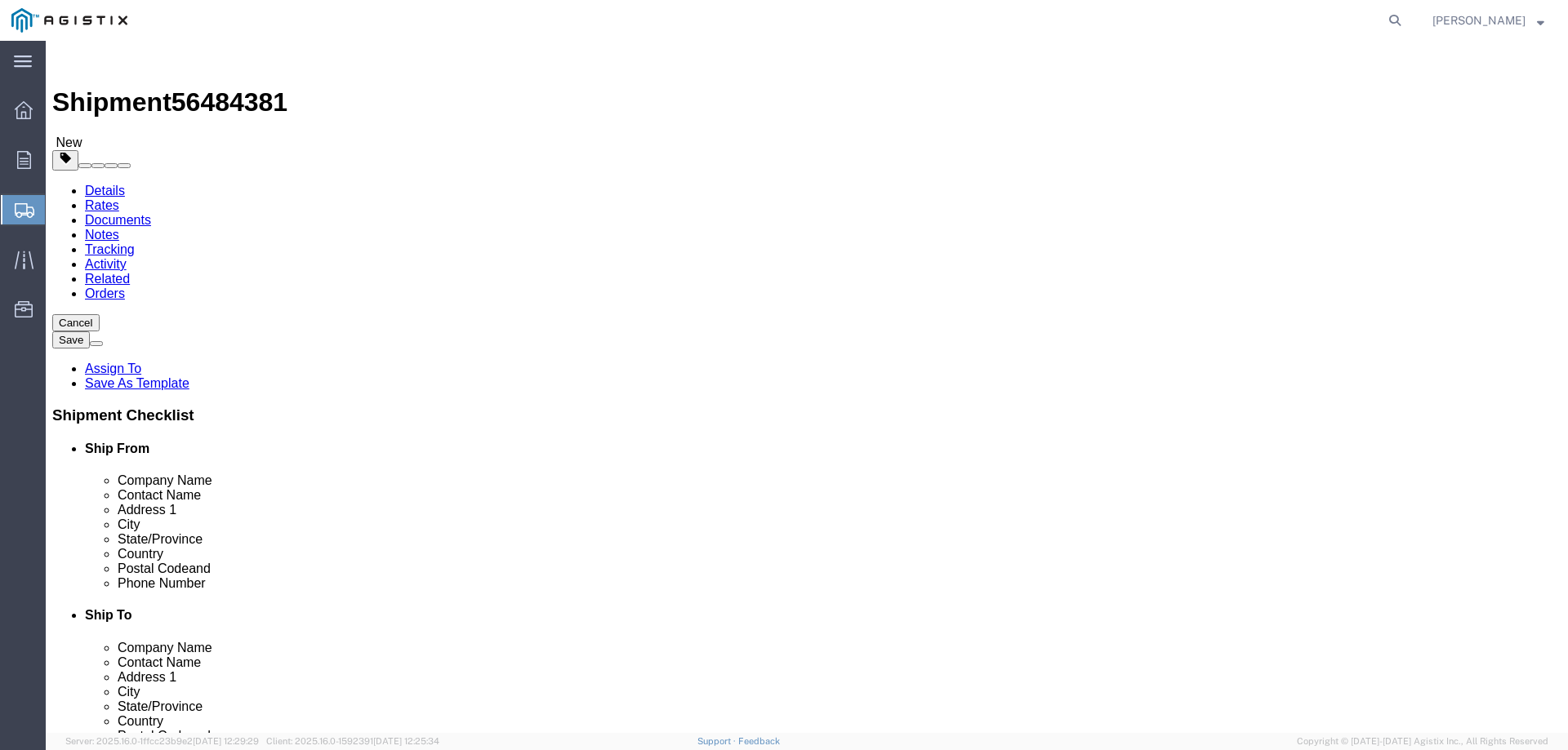
type input "9620"
click link "Add Package"
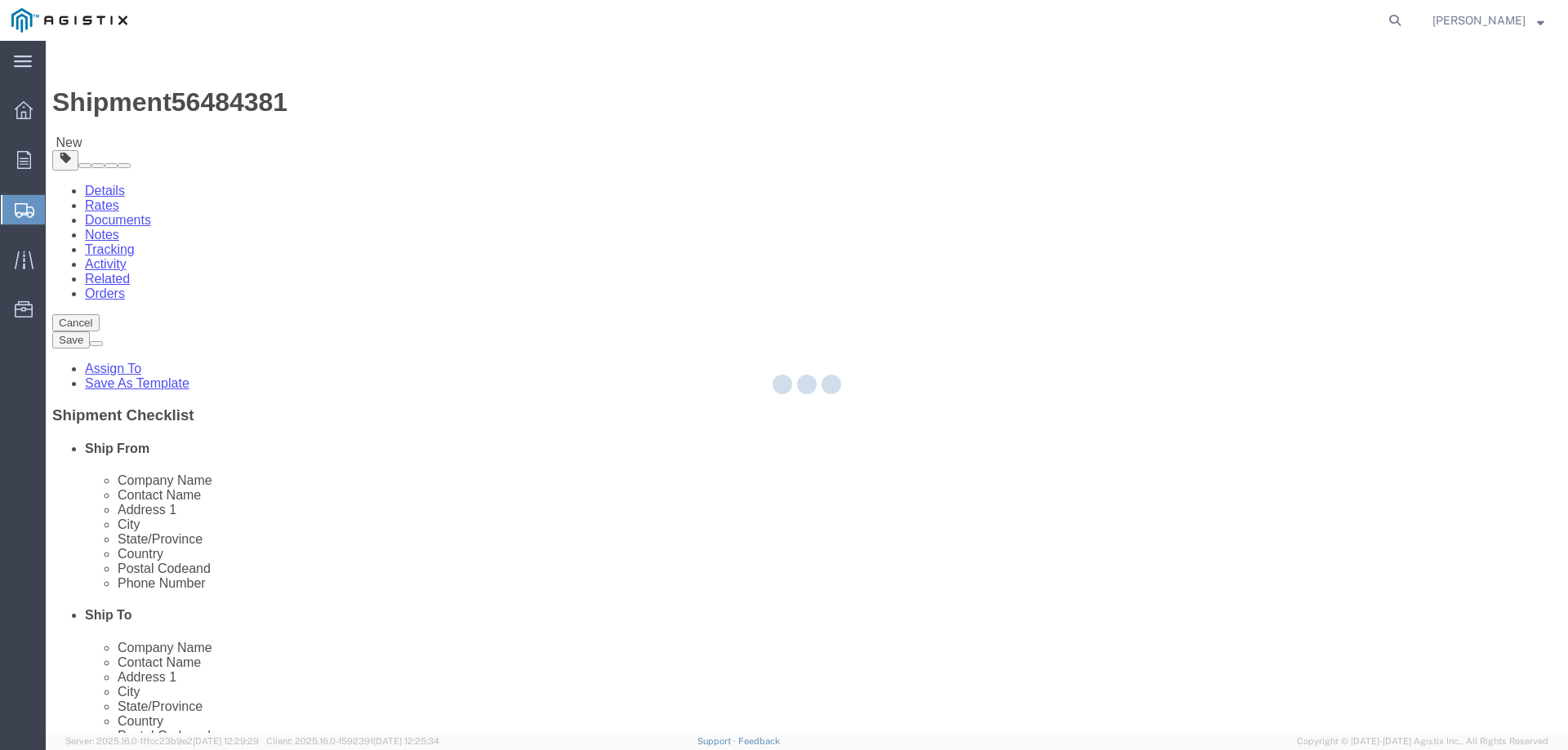
select select "BULK"
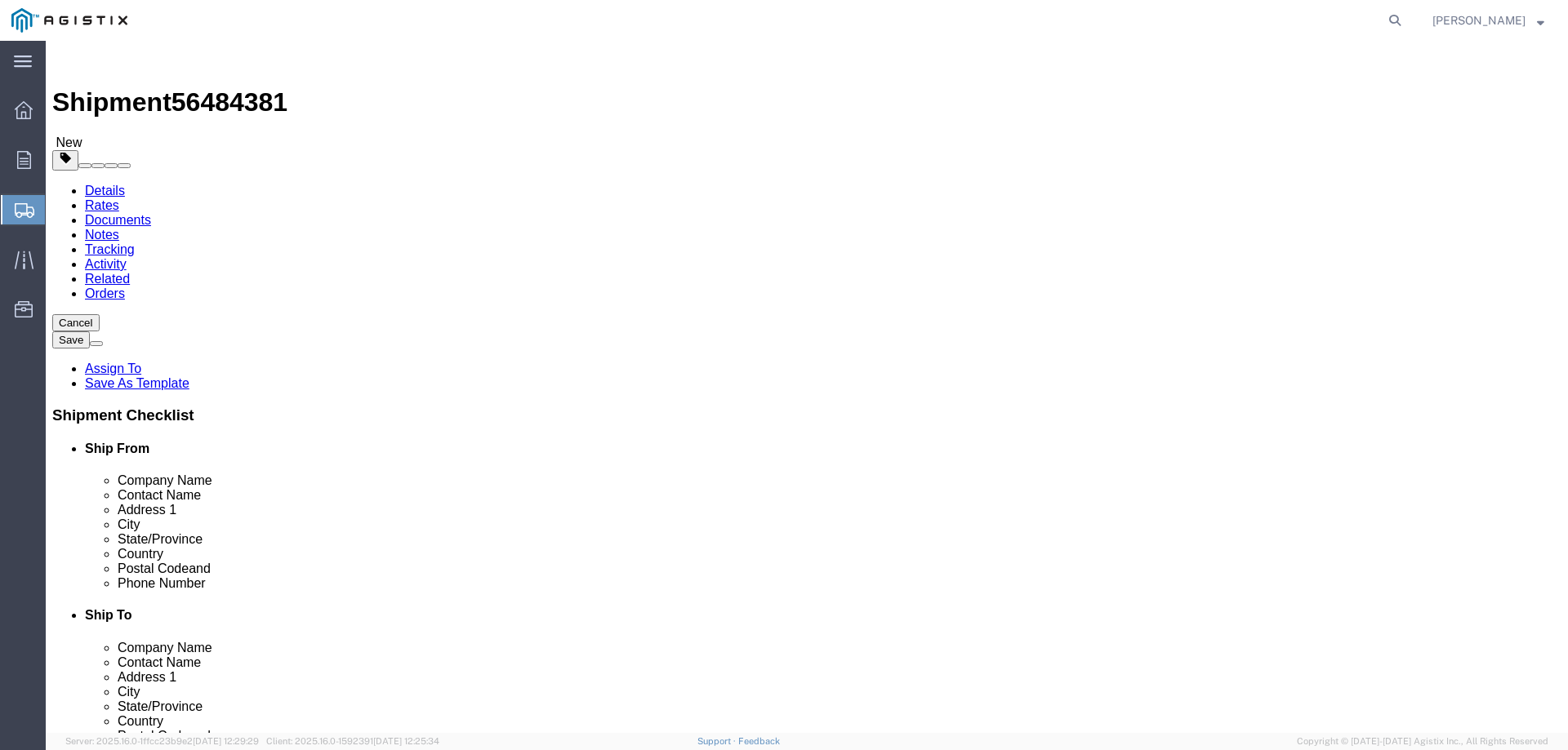
click select "Select Bulk Bundle(s) Cardboard Box(es) Carton(s) Crate(s) Drum(s) (Fiberboard)…"
select select "BULK"
click select "Select Bulk Bundle(s) Cardboard Box(es) Carton(s) Crate(s) Drum(s) (Fiberboard)…"
click input "text"
type input "42"
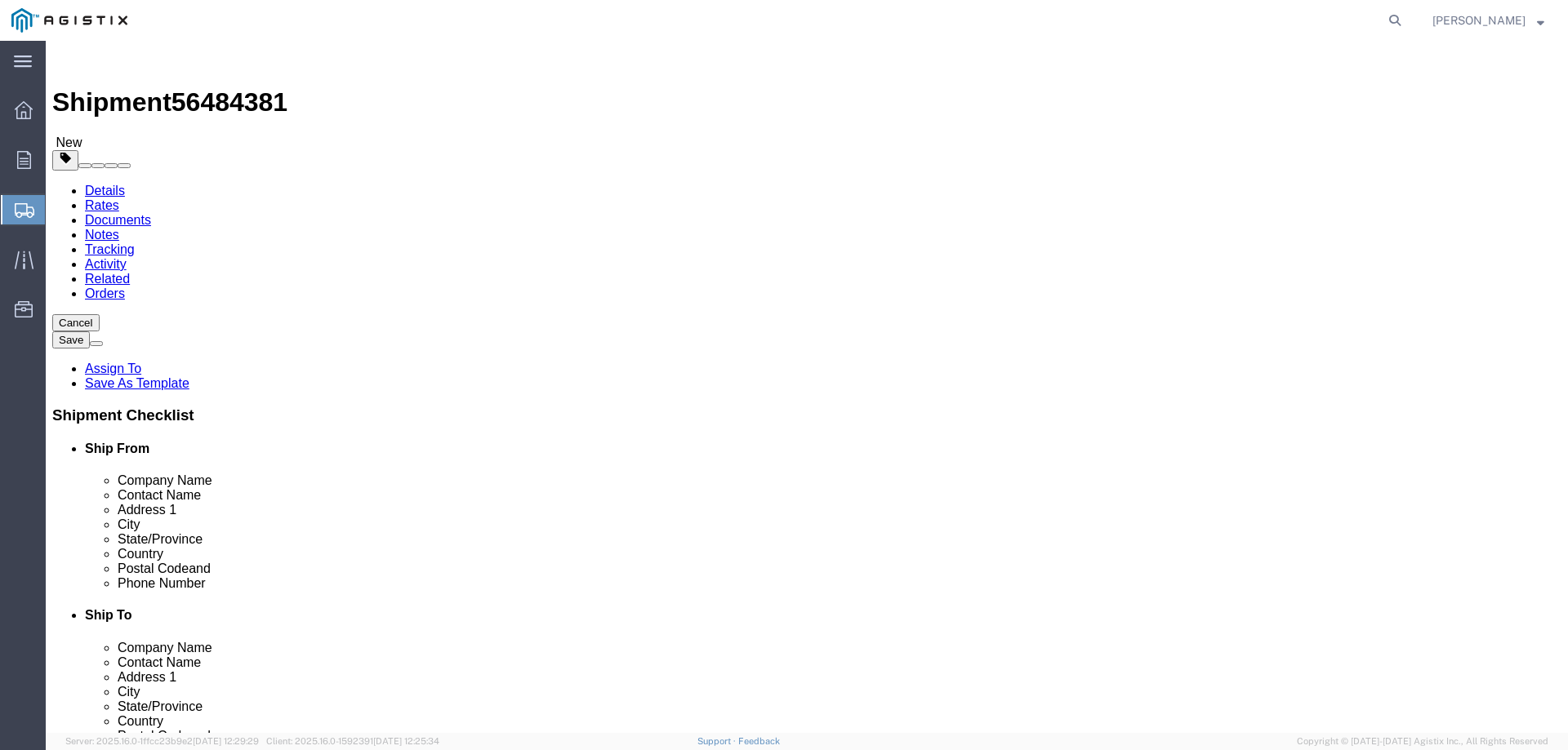
type input "4"
type input "76"
type input "71"
type input "9620"
click ul
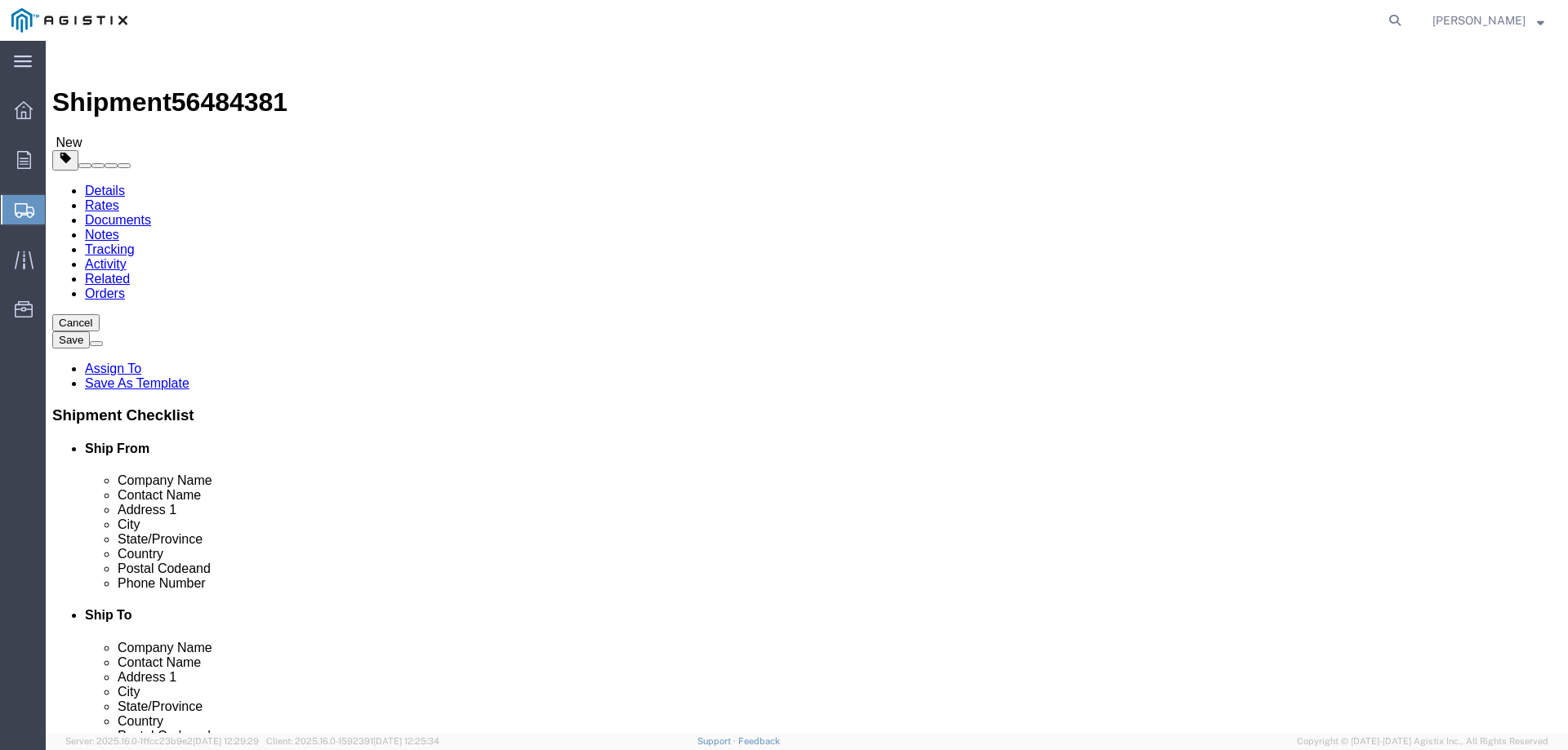
click link "Add Content"
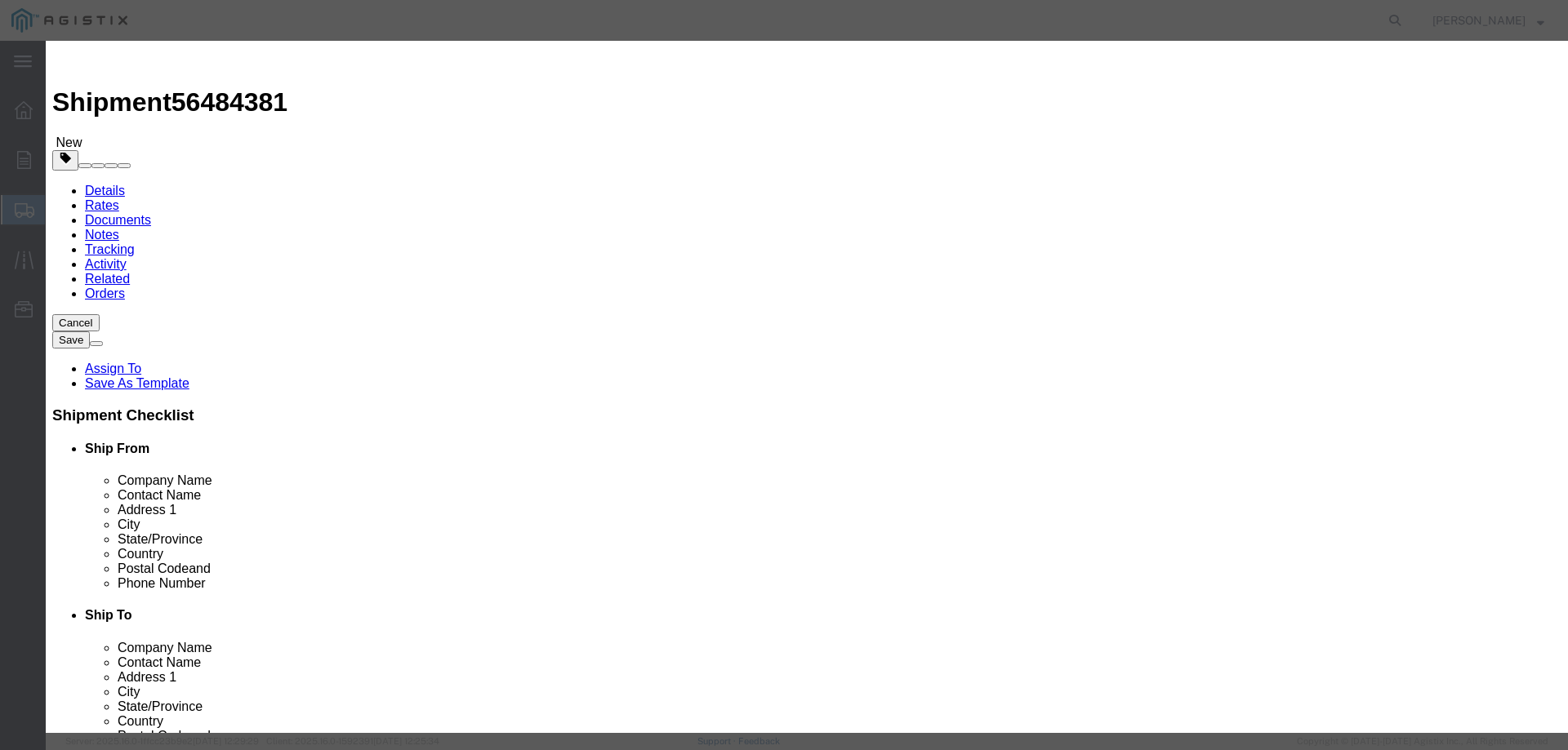
click input "text"
type input "Network"
type input "1"
click input "text"
drag, startPoint x: 504, startPoint y: 176, endPoint x: 515, endPoint y: 185, distance: 14.2
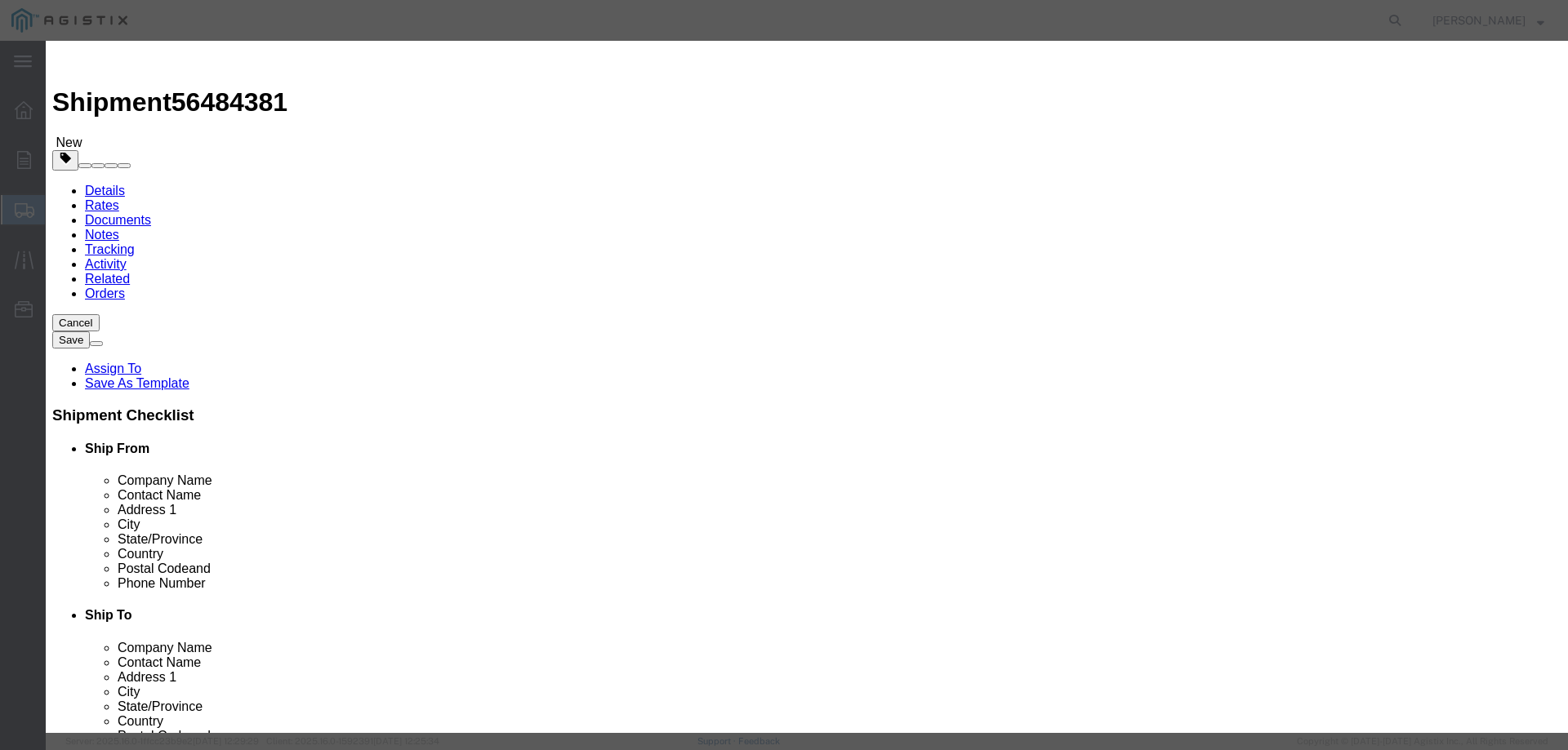
click input "text"
paste input "$92,349"
click div "Product Name Network Pieces 1 Select Bag Barrels 100Board Feet Bottle Box Blist…"
click label "Class"
click input "$92,349"
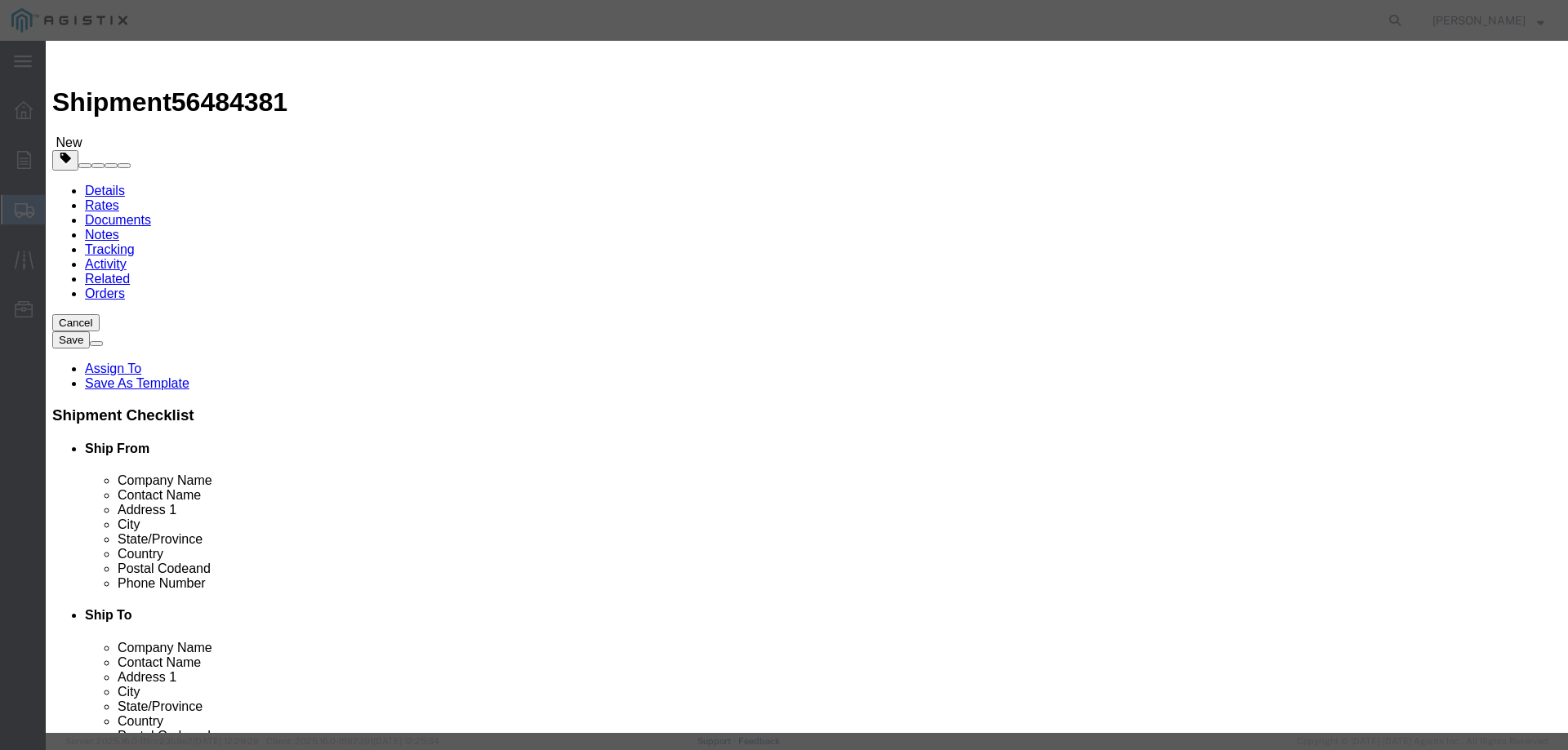
click label "Class"
click input "92,349"
click input "1"
click input "92349"
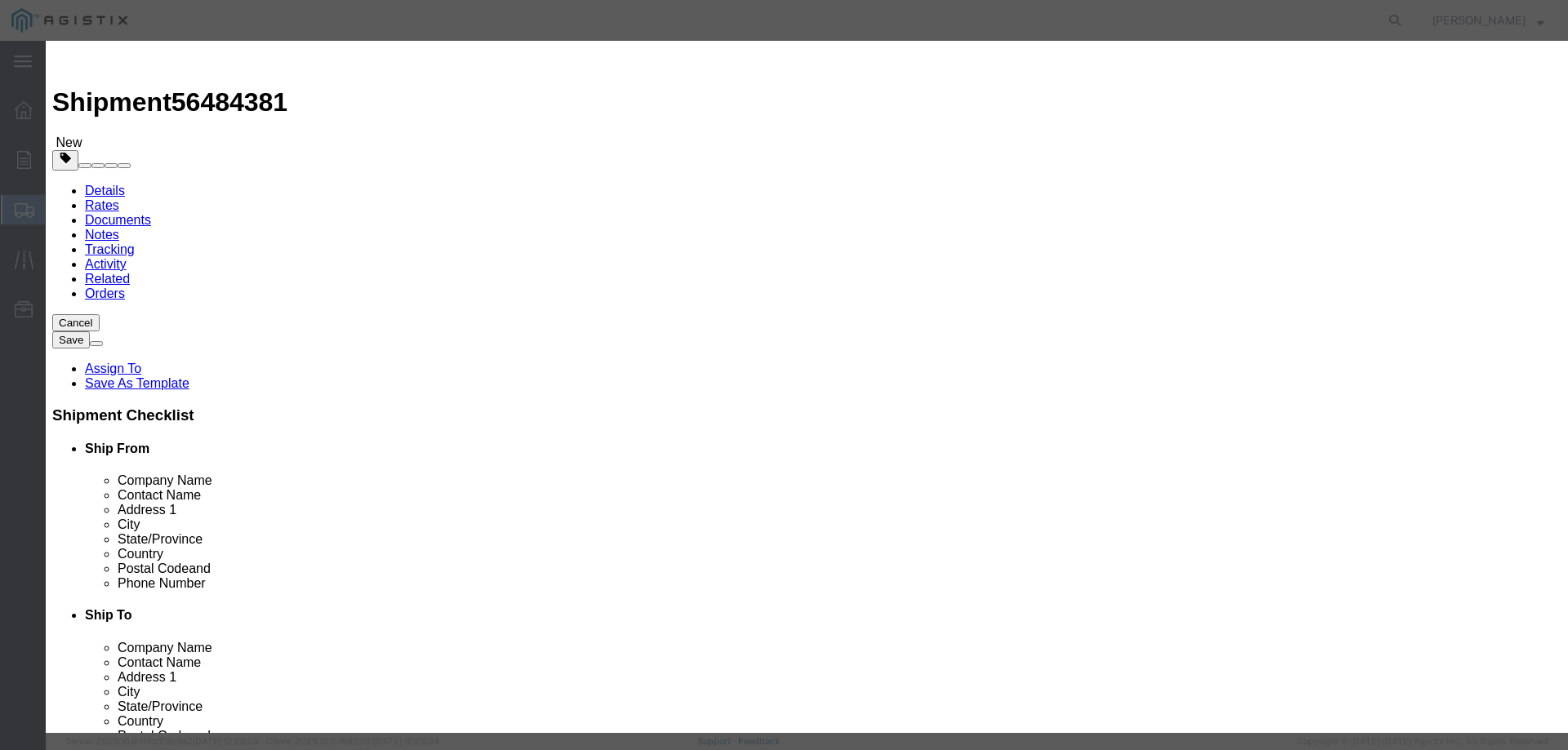
type input "92349"
click div "Commodity library"
click input "Network"
click input "1"
click input "92349"
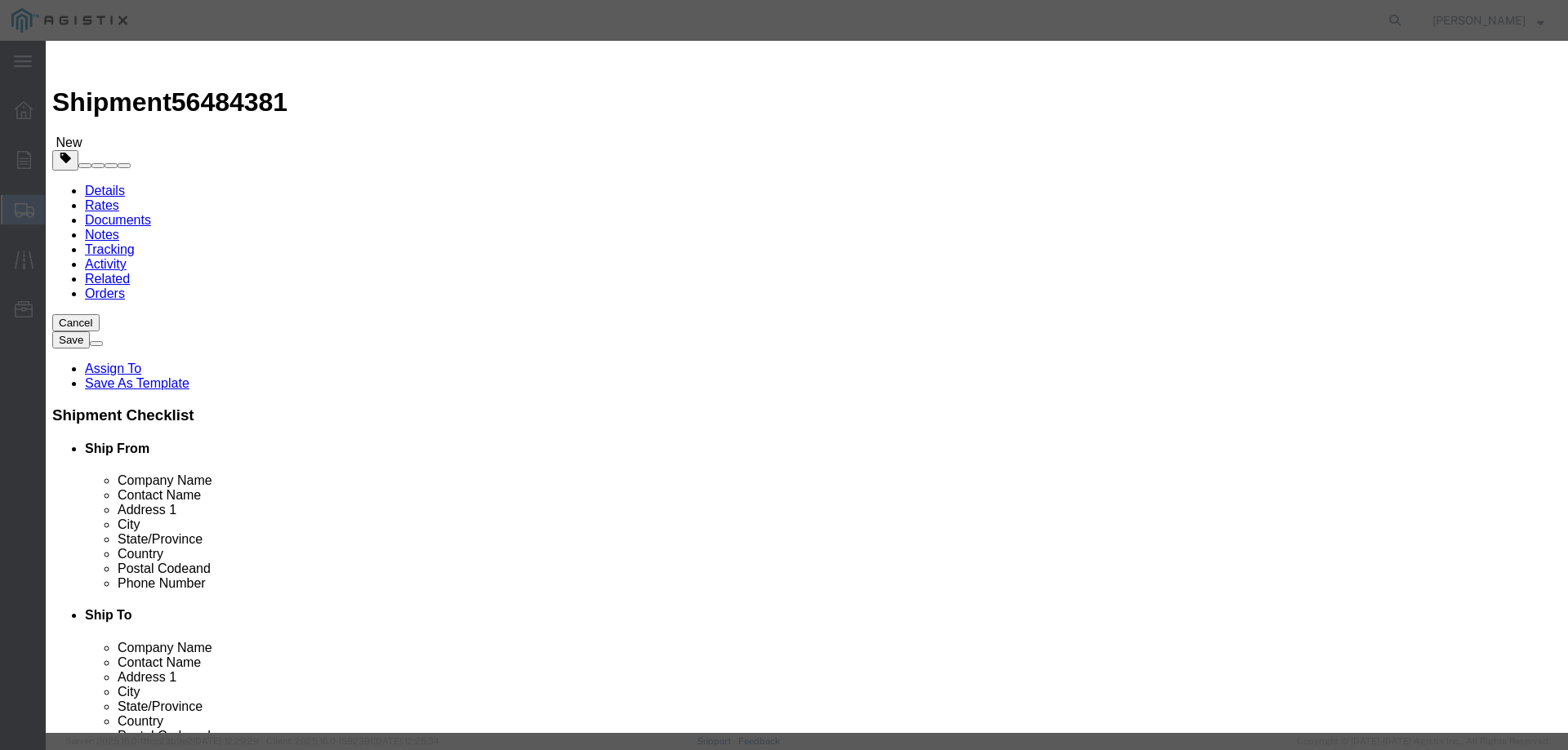
click select "Select ADP AED AFN ALL AMD AOA ARS ATS AUD AWG AZN BAM BBD BDT BGL BGN BHD BIF …"
click div "Description Commodity Category Select Country Of Origin Select [GEOGRAPHIC_DATA…"
click button "Save & Close"
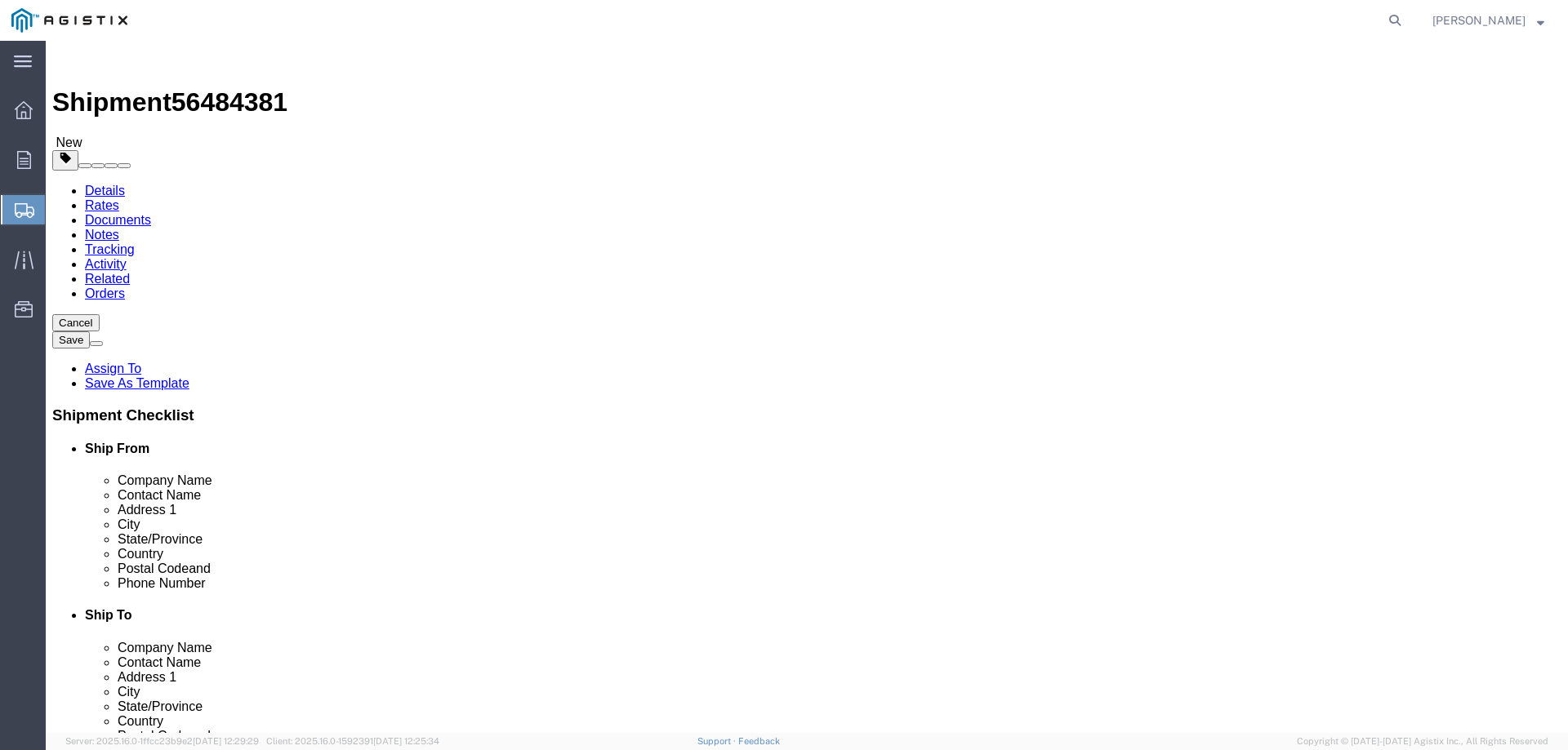
click span
click link "Add Content"
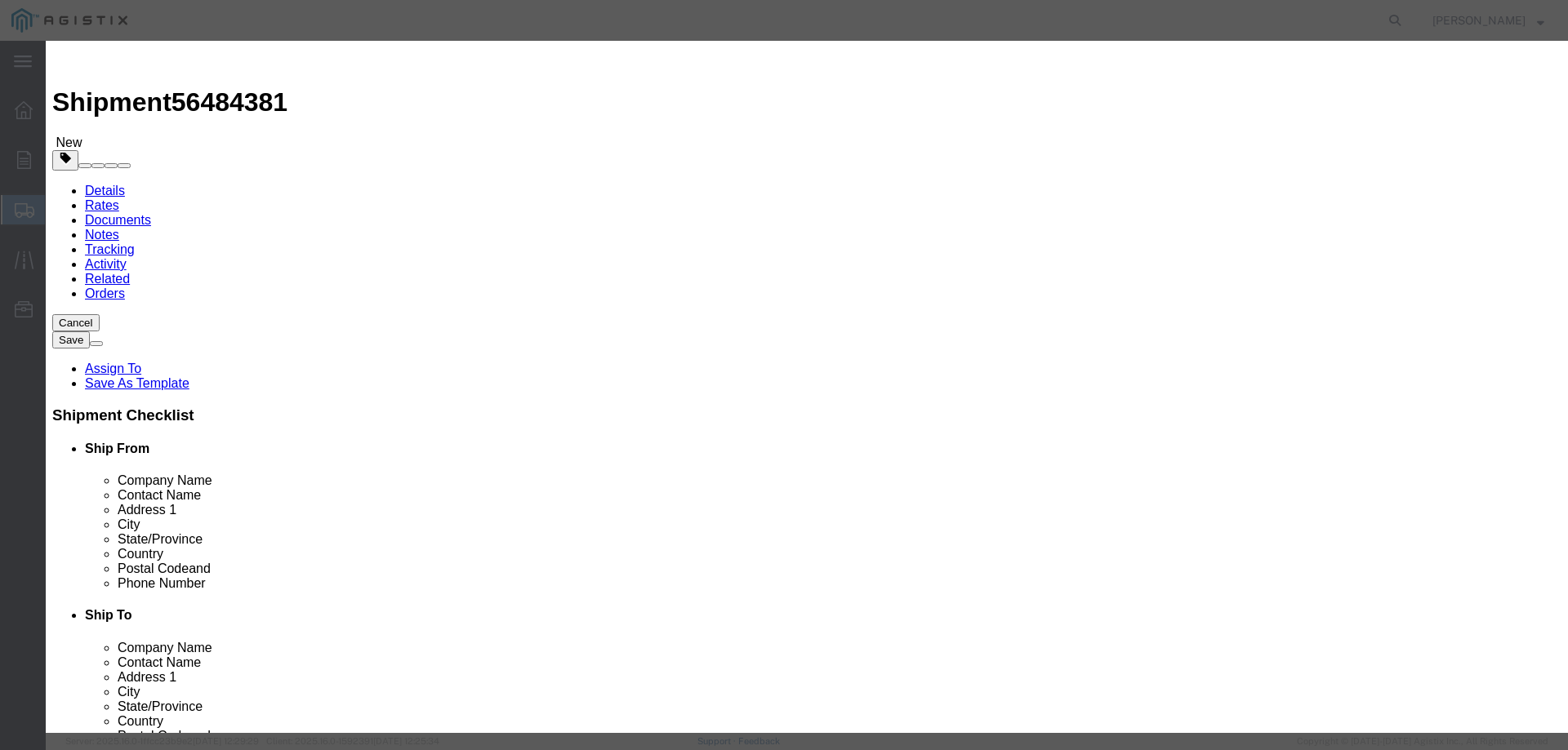
click input "text"
type input "Network"
click label "Pieces"
click input "0"
type input "1"
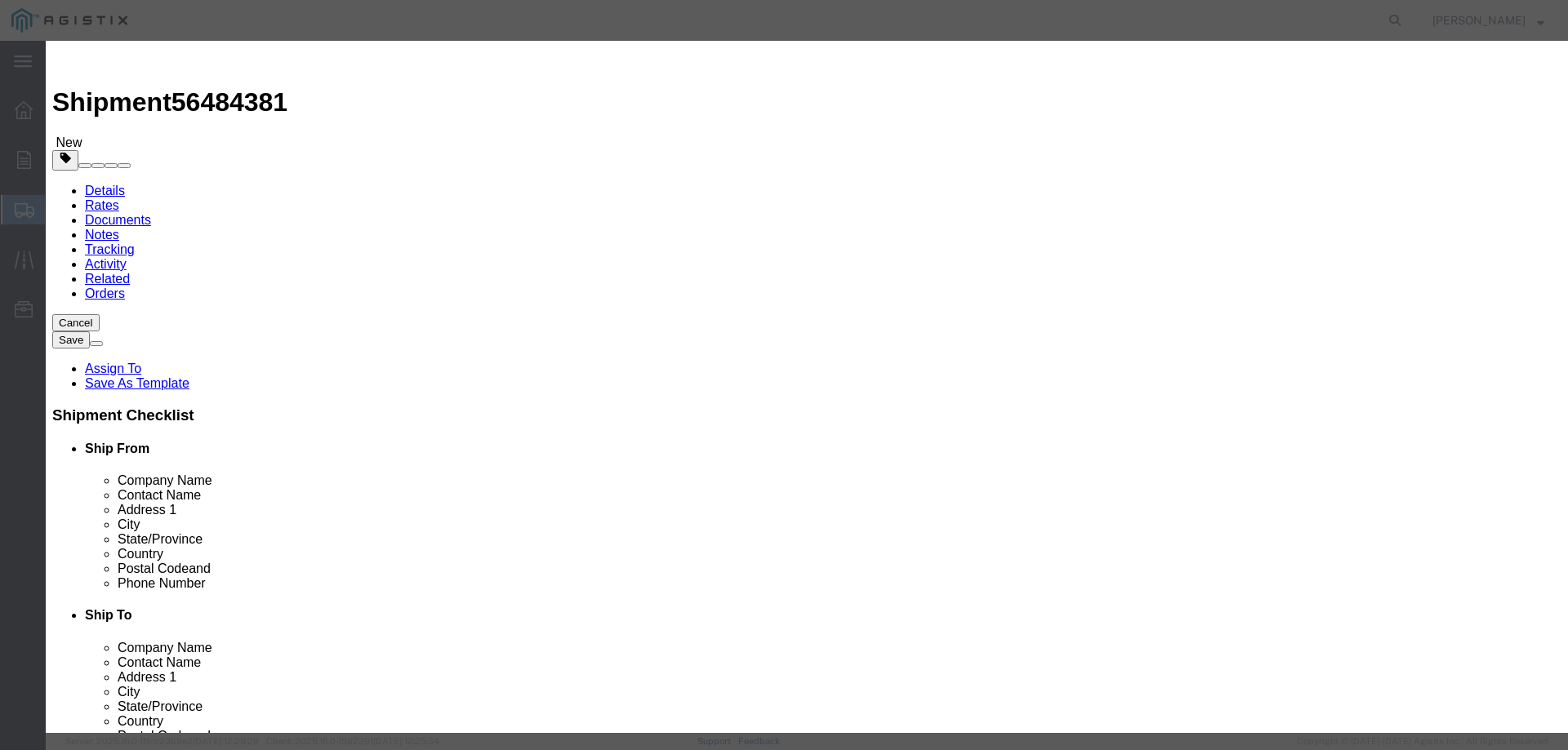
type input "92349"
click button "Save & Close"
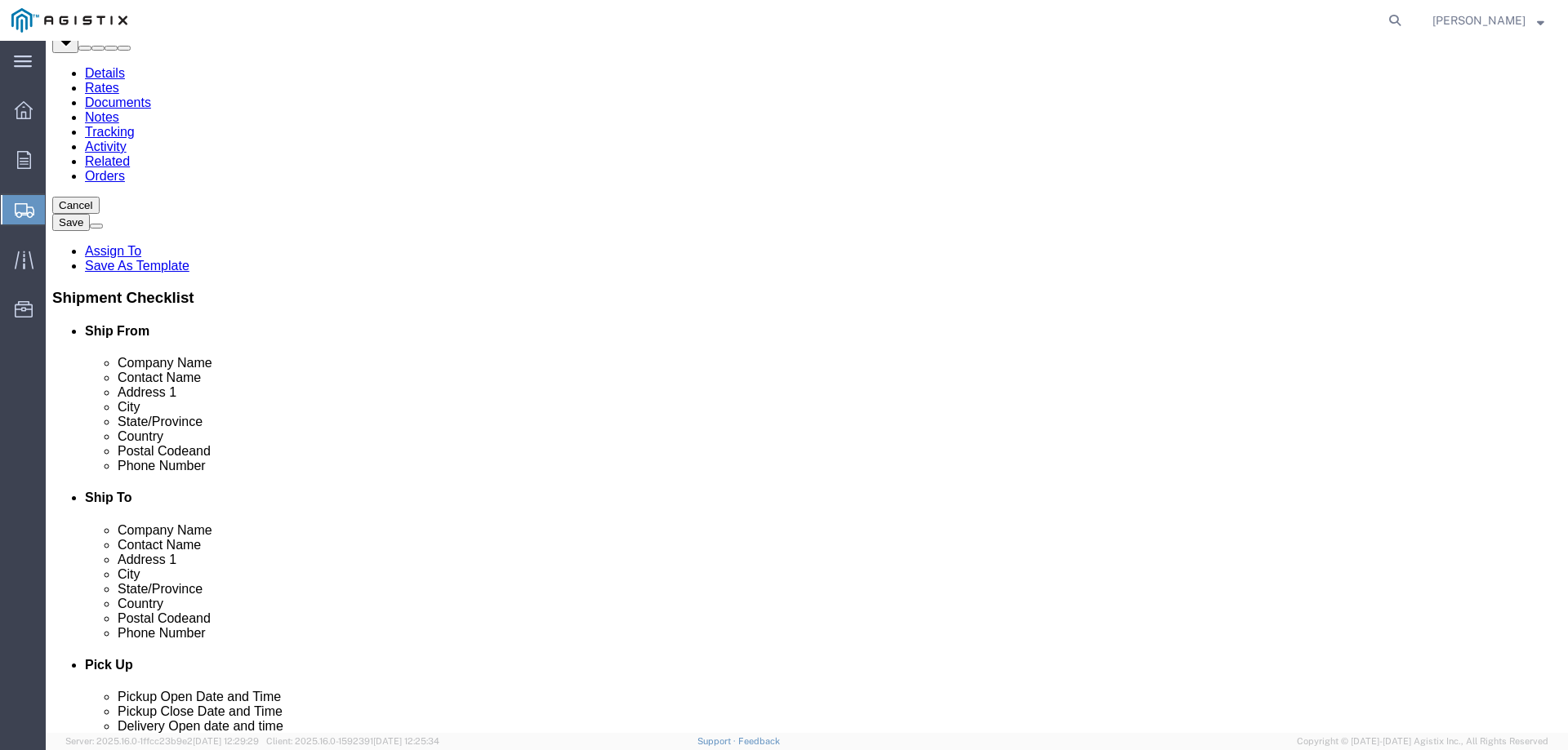
scroll to position [137, 0]
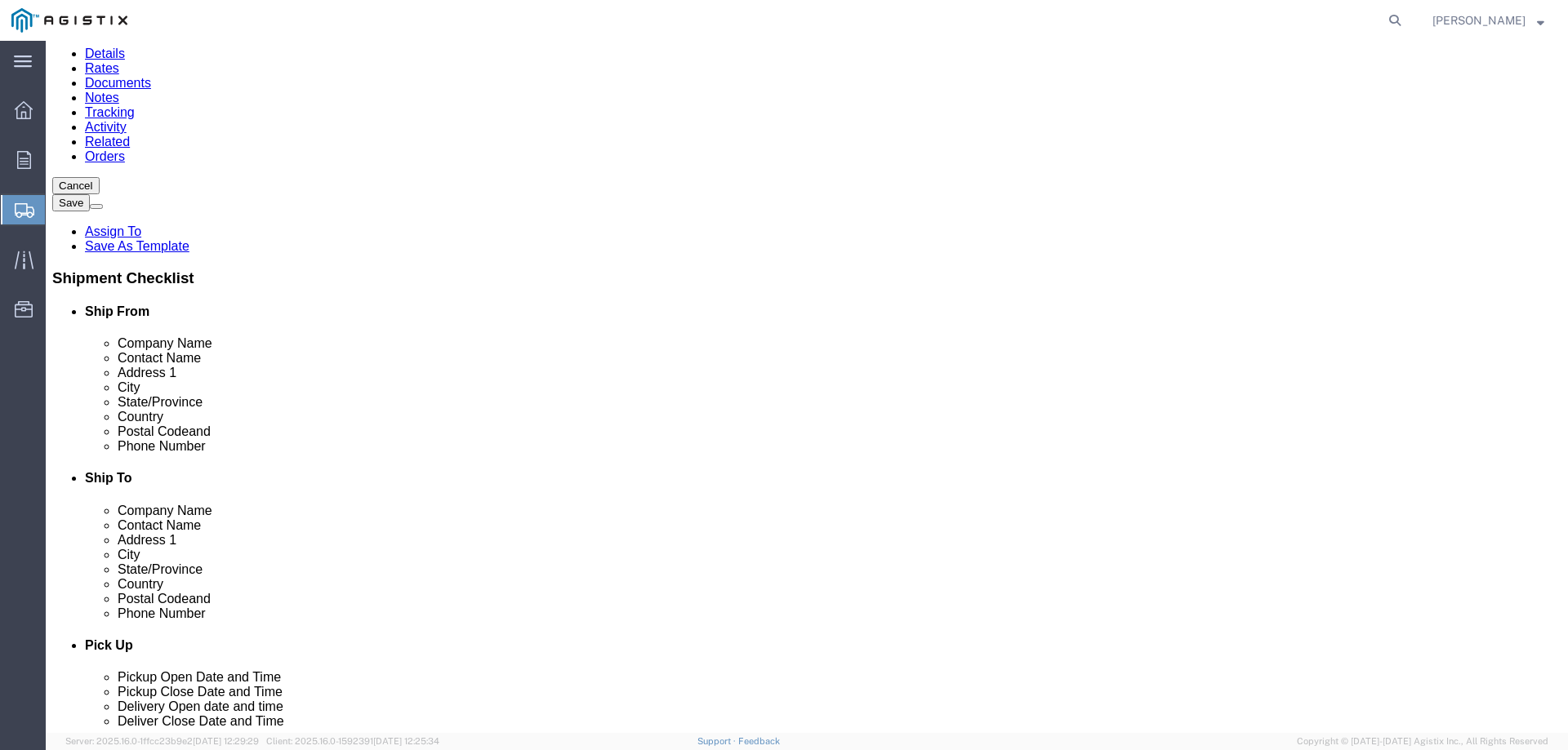
click button "Continue"
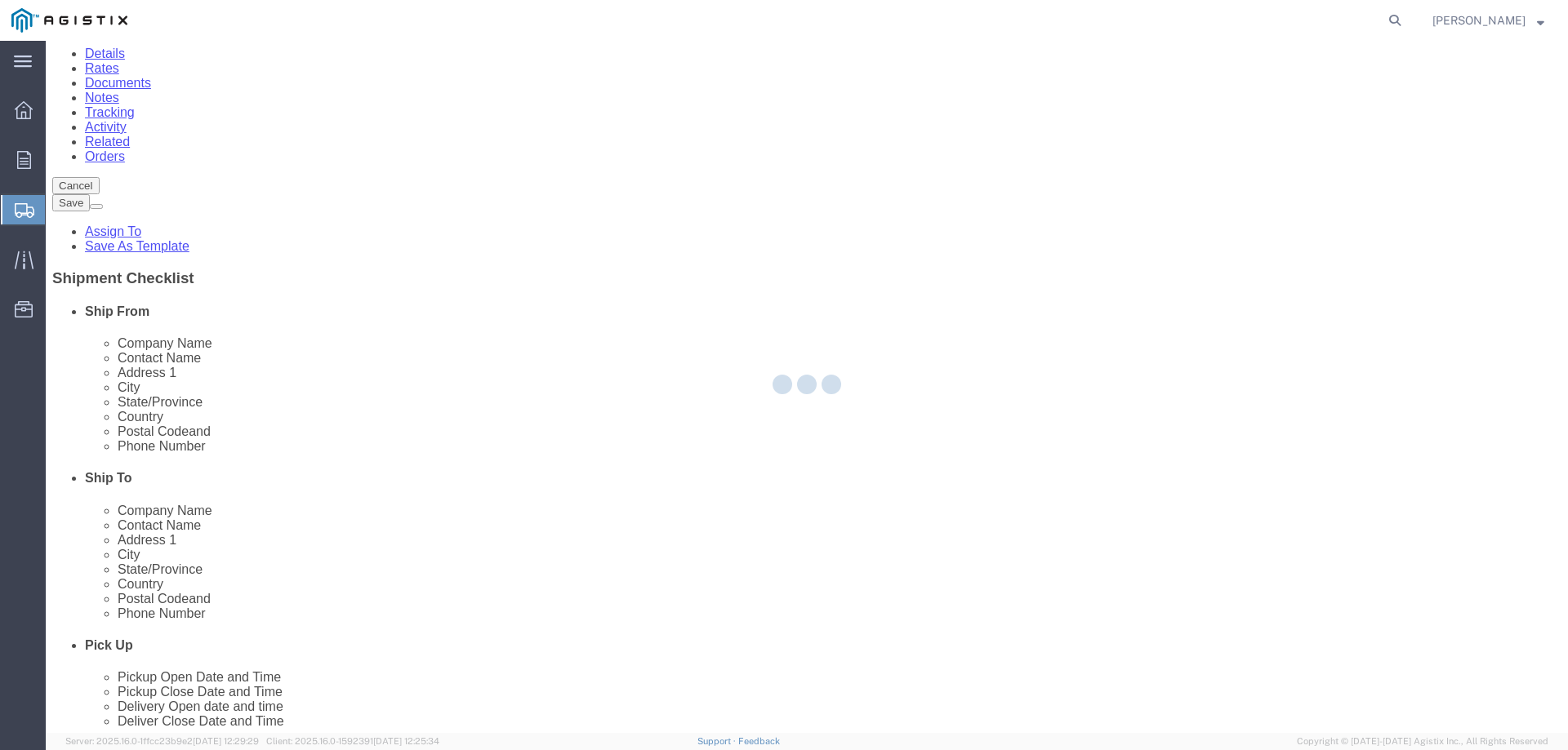
select select
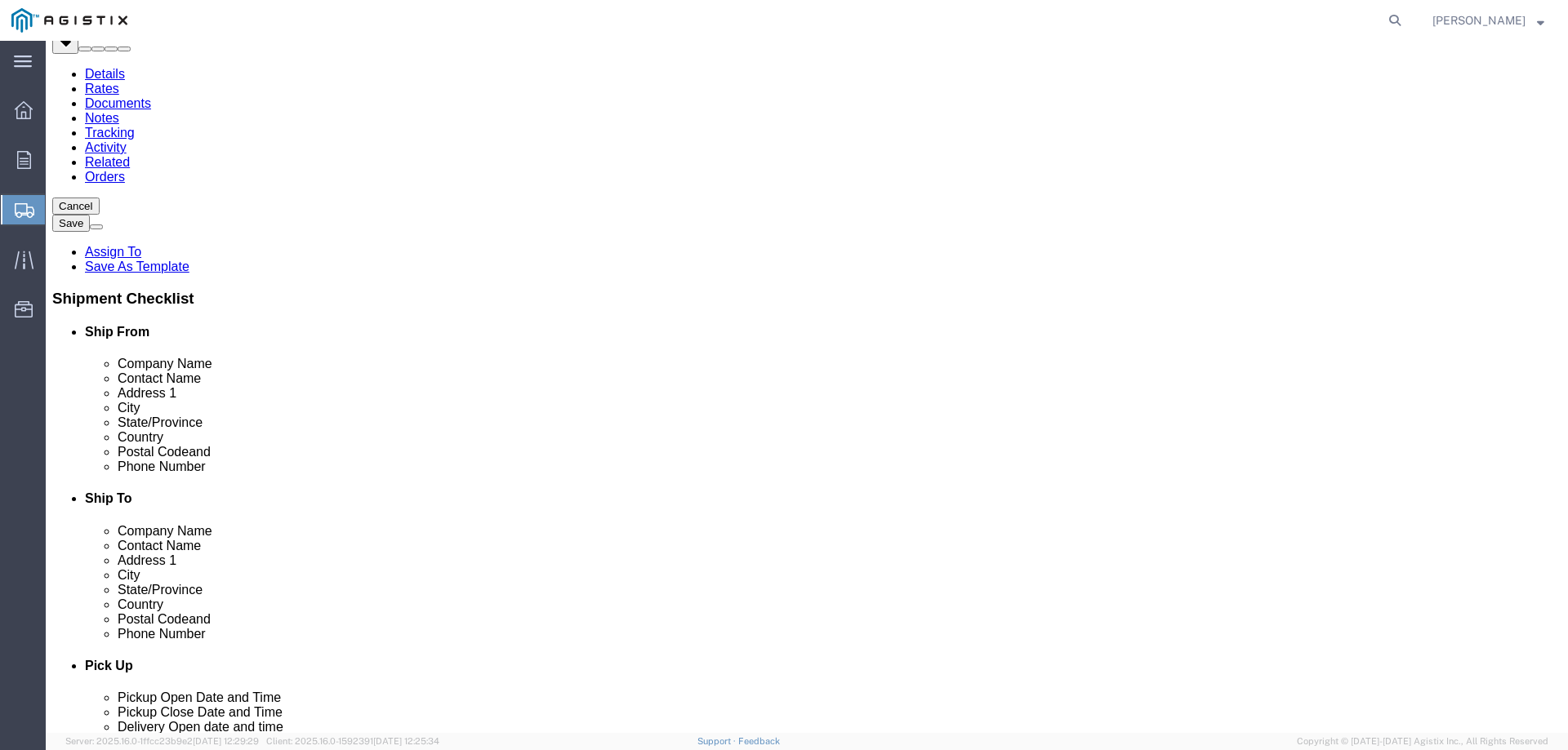
scroll to position [0, 0]
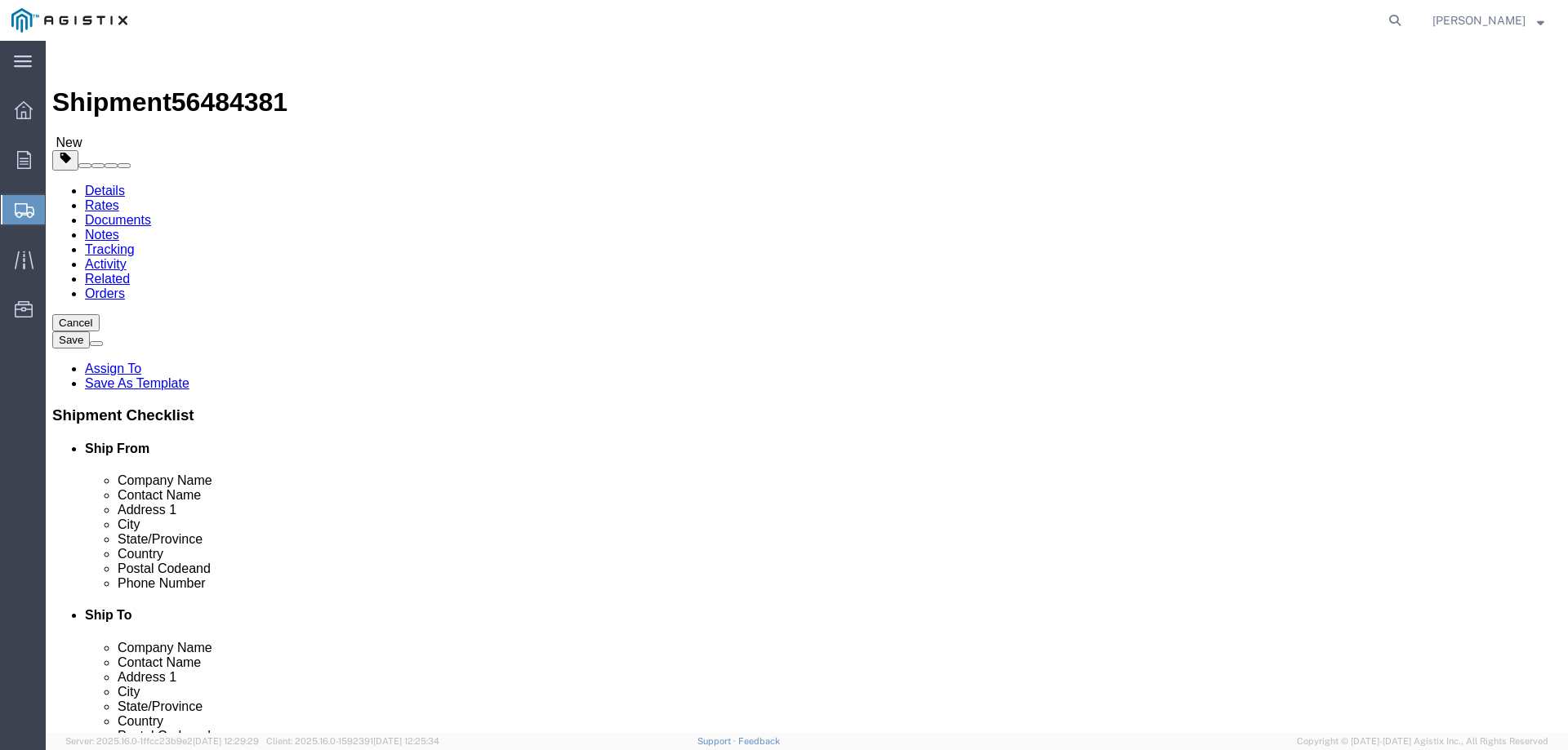
click span "Select one or more"
click label "[DATE] Delivery"
click span "Select one or more"
click span "Crane Required"
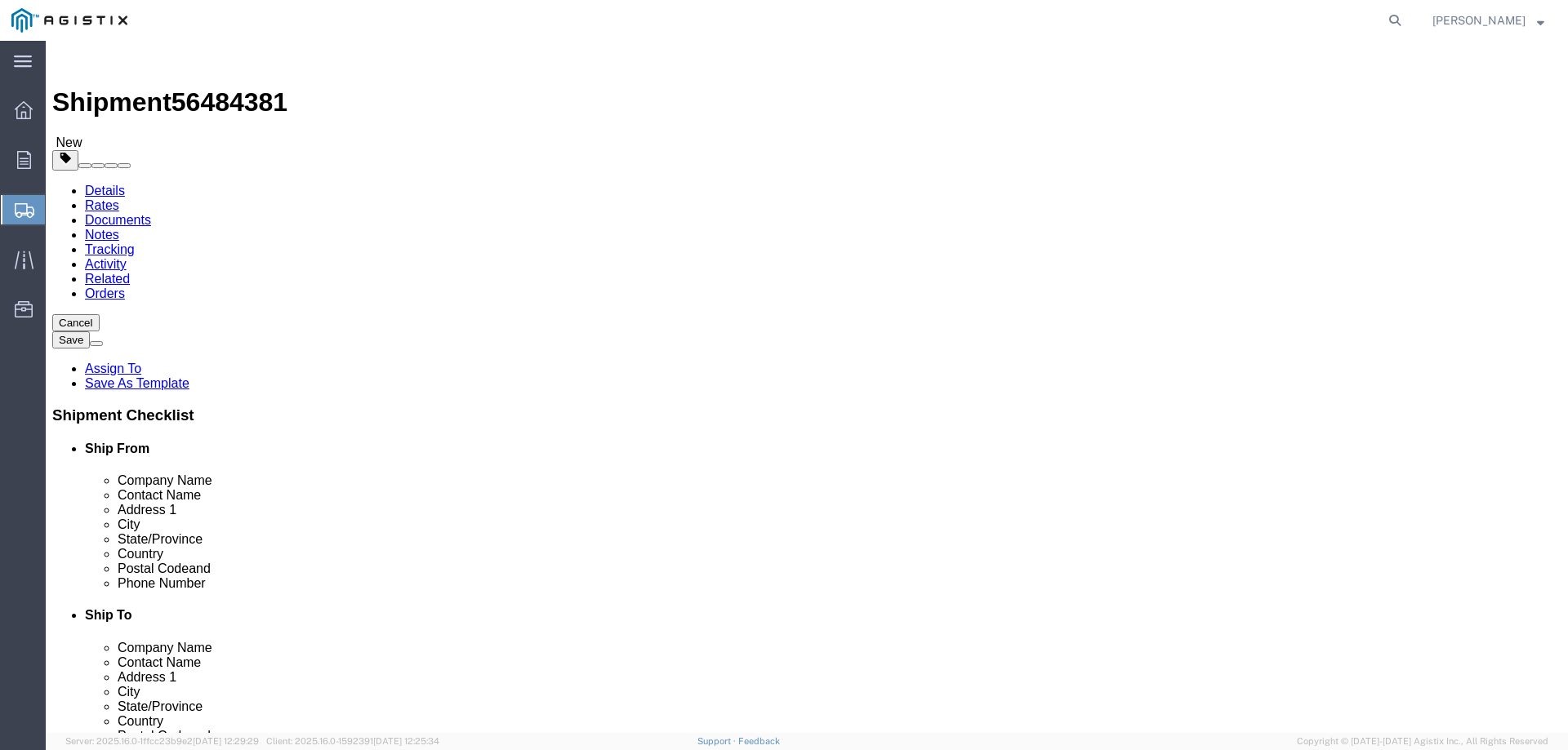
select select "DELIVERY_CRANE_REQUIRED"
click div "Instructions"
click select "Select 1 Hour 2 Hour 3 Hour 4 Hour 5 Hour 6 Hour 7 Hour 8 Hour 1 Day 2 Days 3 D…"
click div "Instructions"
click textarea
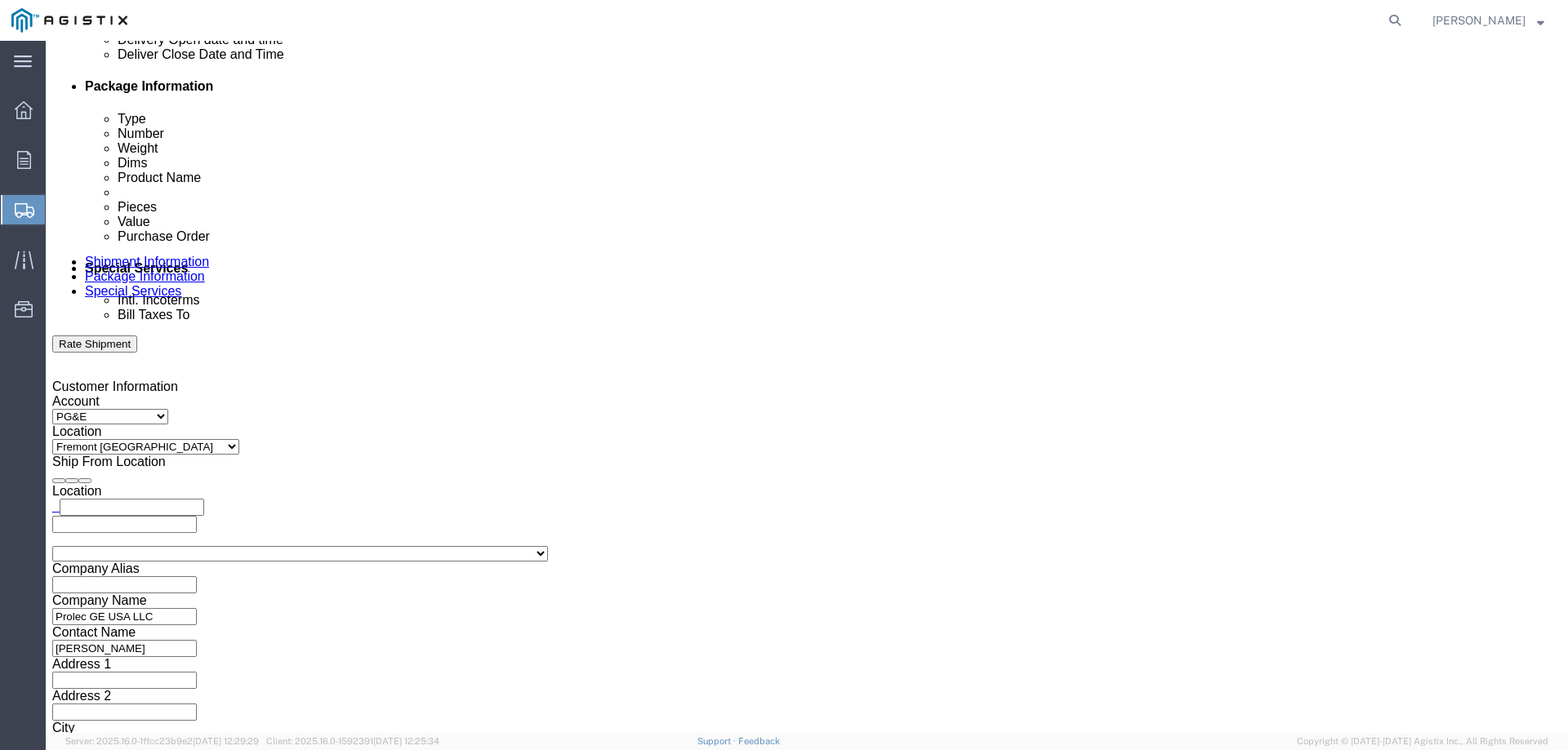
scroll to position [898, 0]
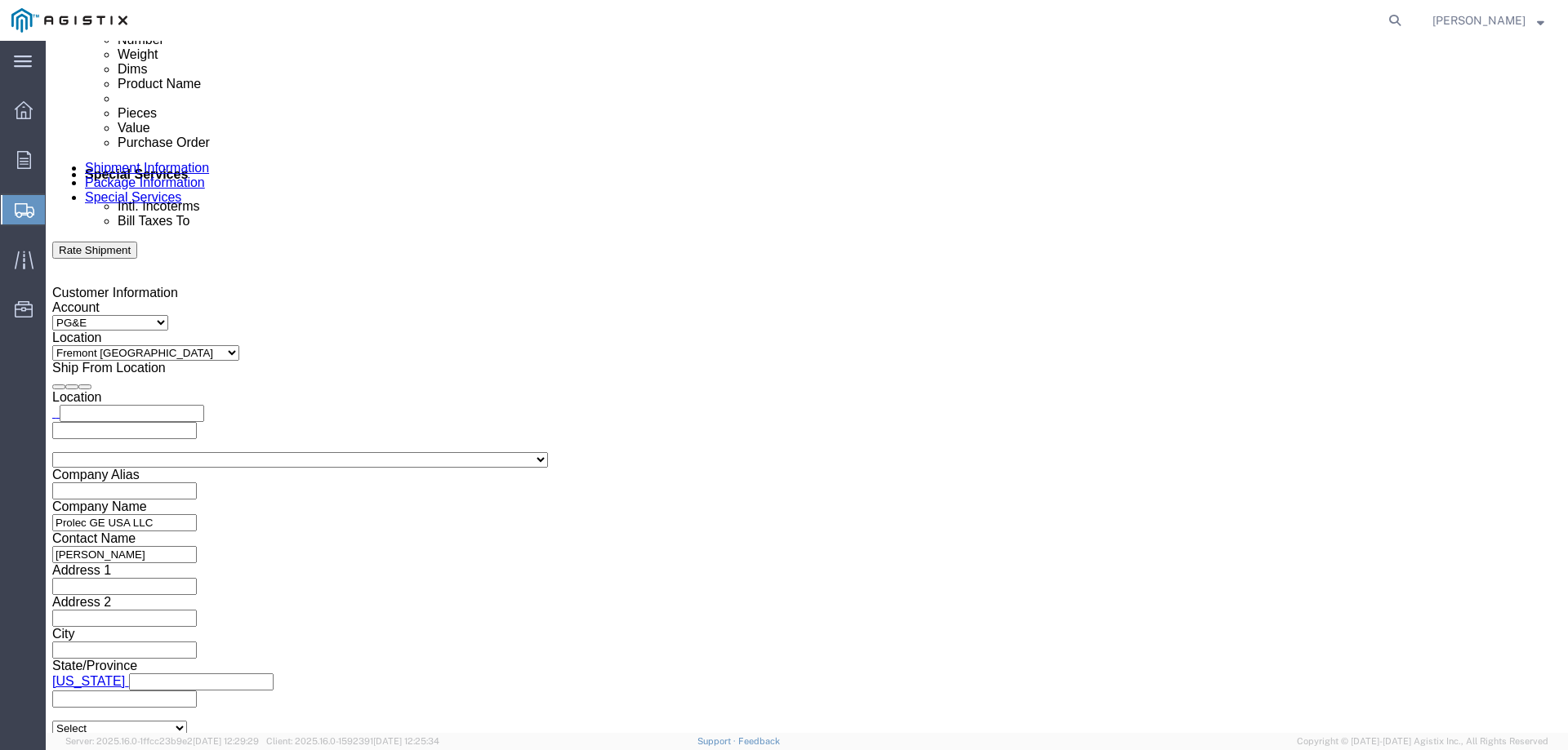
type textarea "Customer requires crane for offloading."
click input "text"
type input "[PERSON_NAME][EMAIL_ADDRESS][PERSON_NAME][DOMAIN_NAME]"
click input "Include shipping documents"
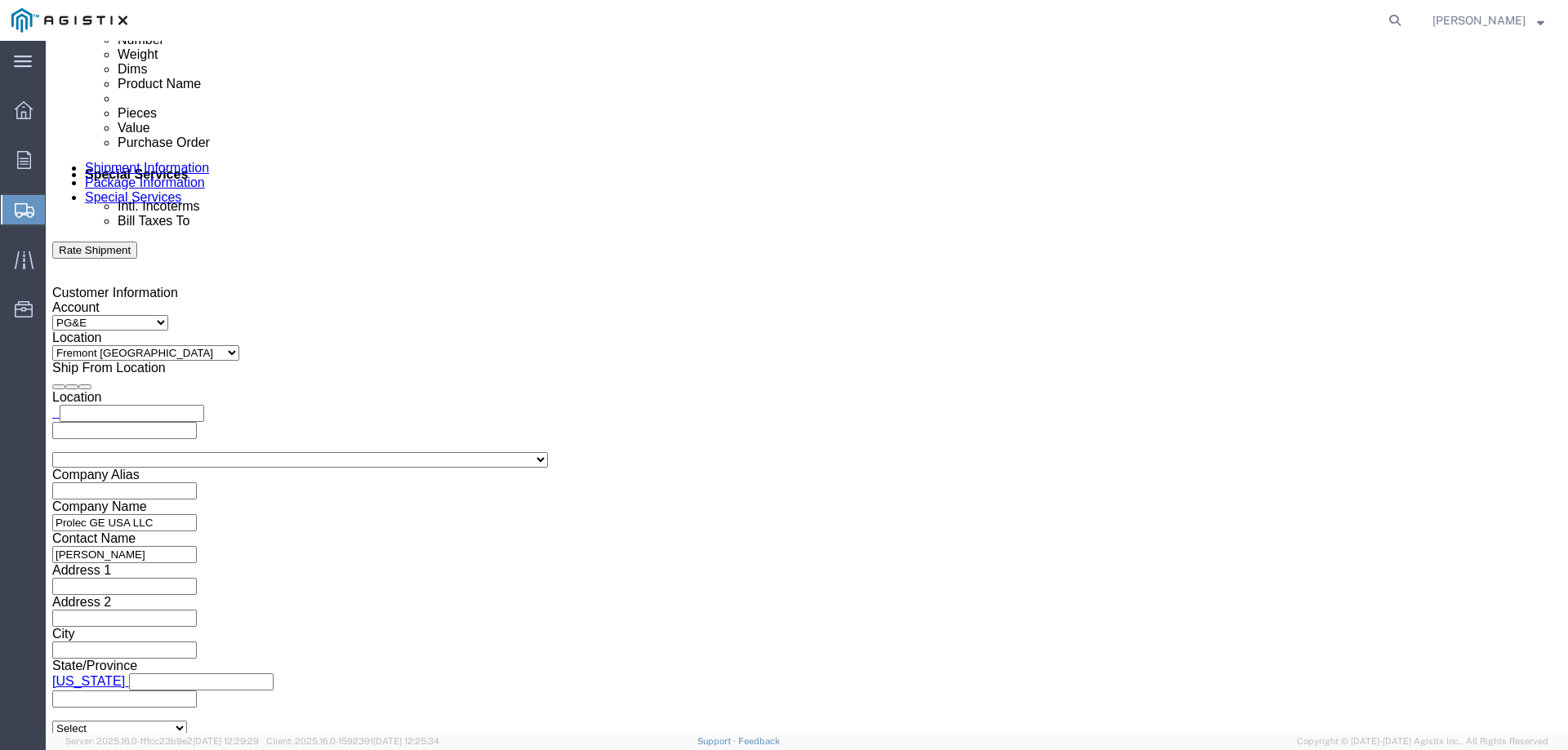
checkbox input "true"
click input "BOL"
checkbox input "true"
click input "Packing List"
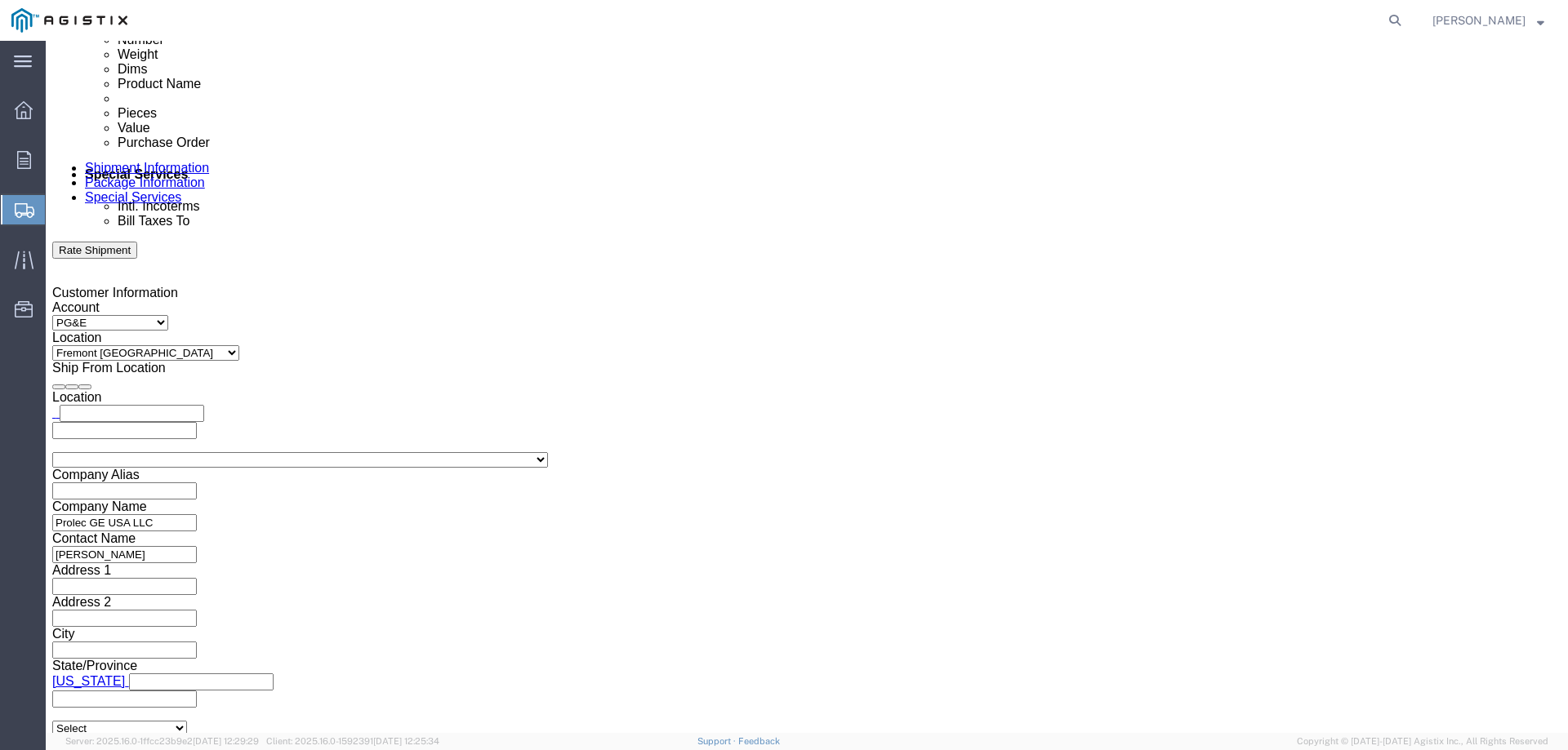
checkbox input "false"
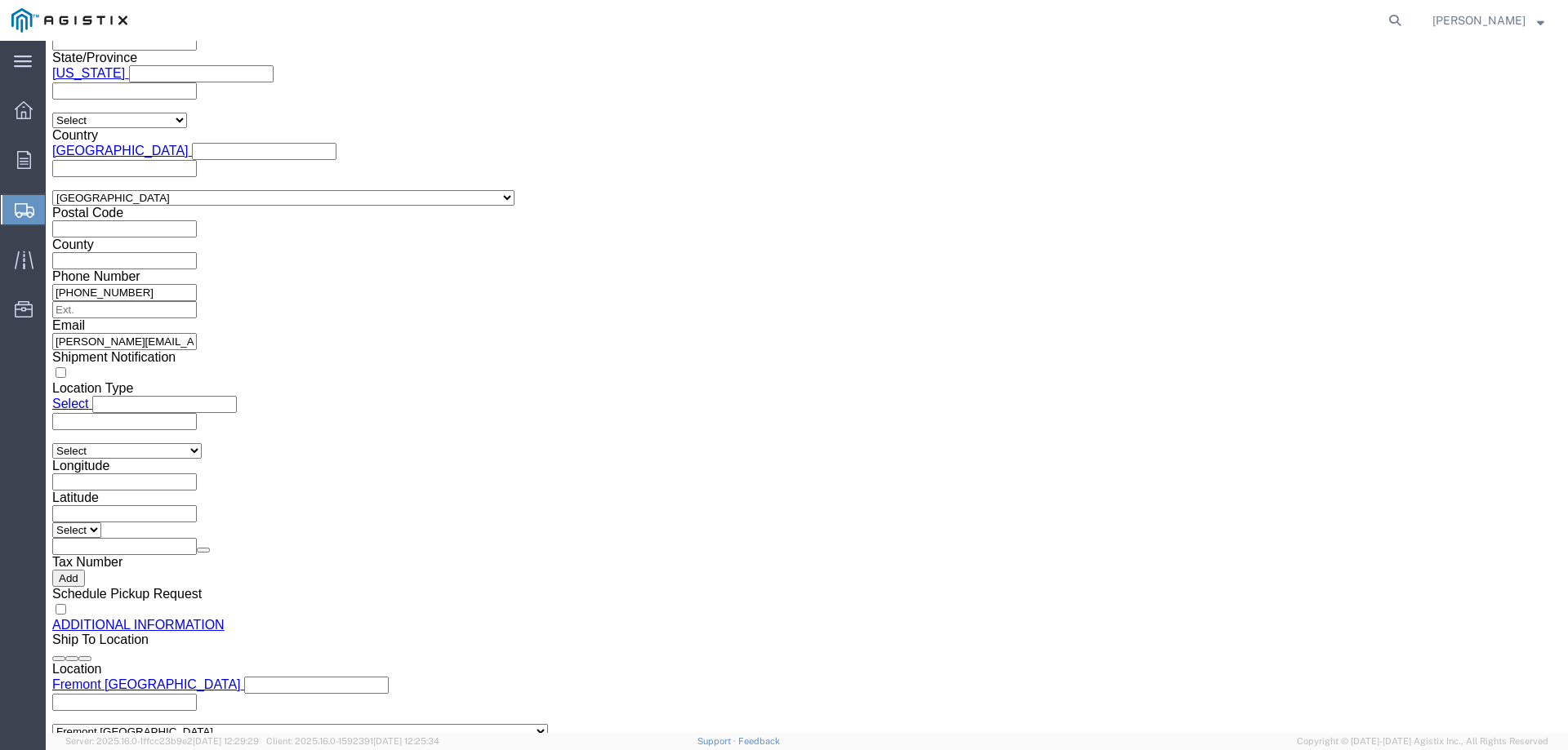
scroll to position [1526, 0]
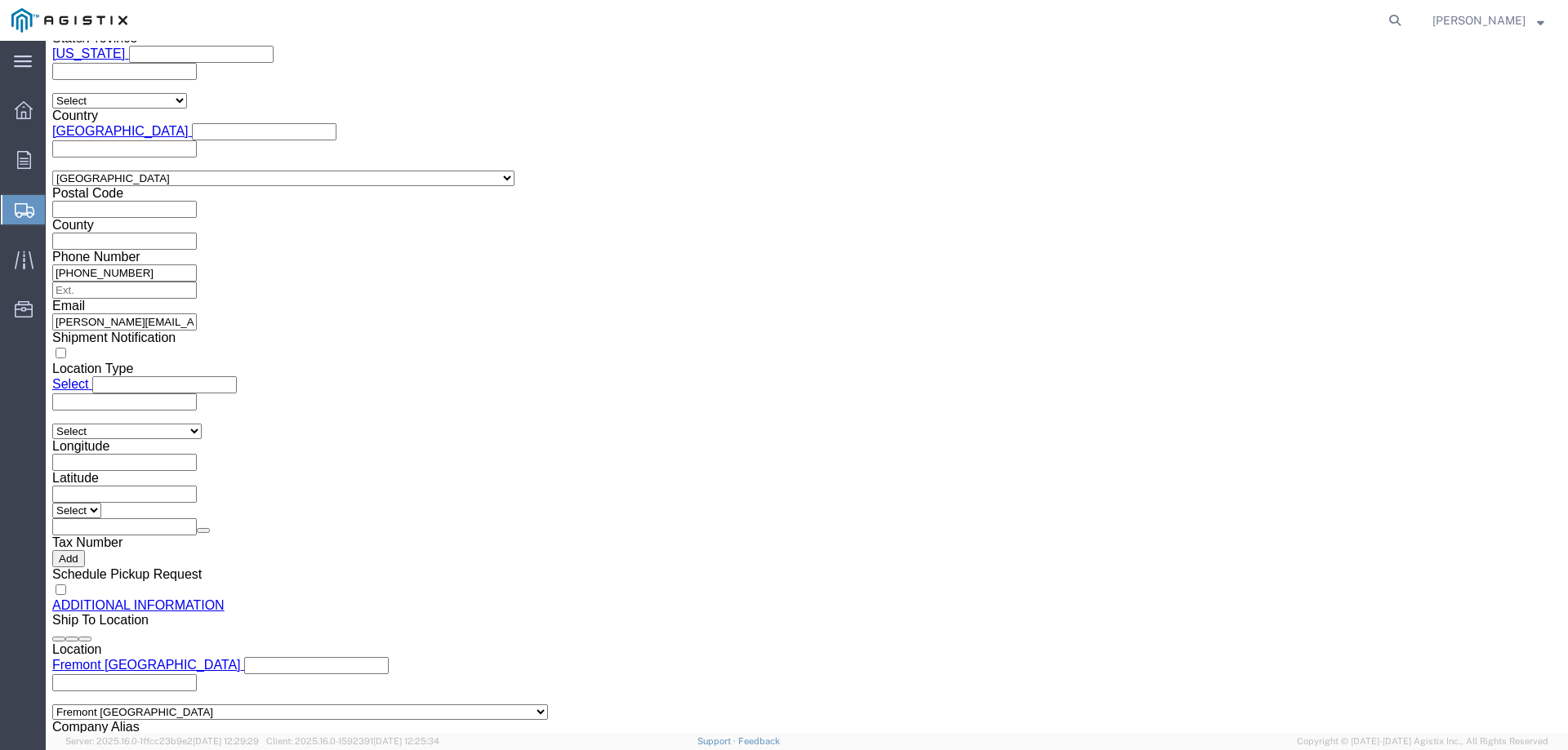
click button "Rate Shipment"
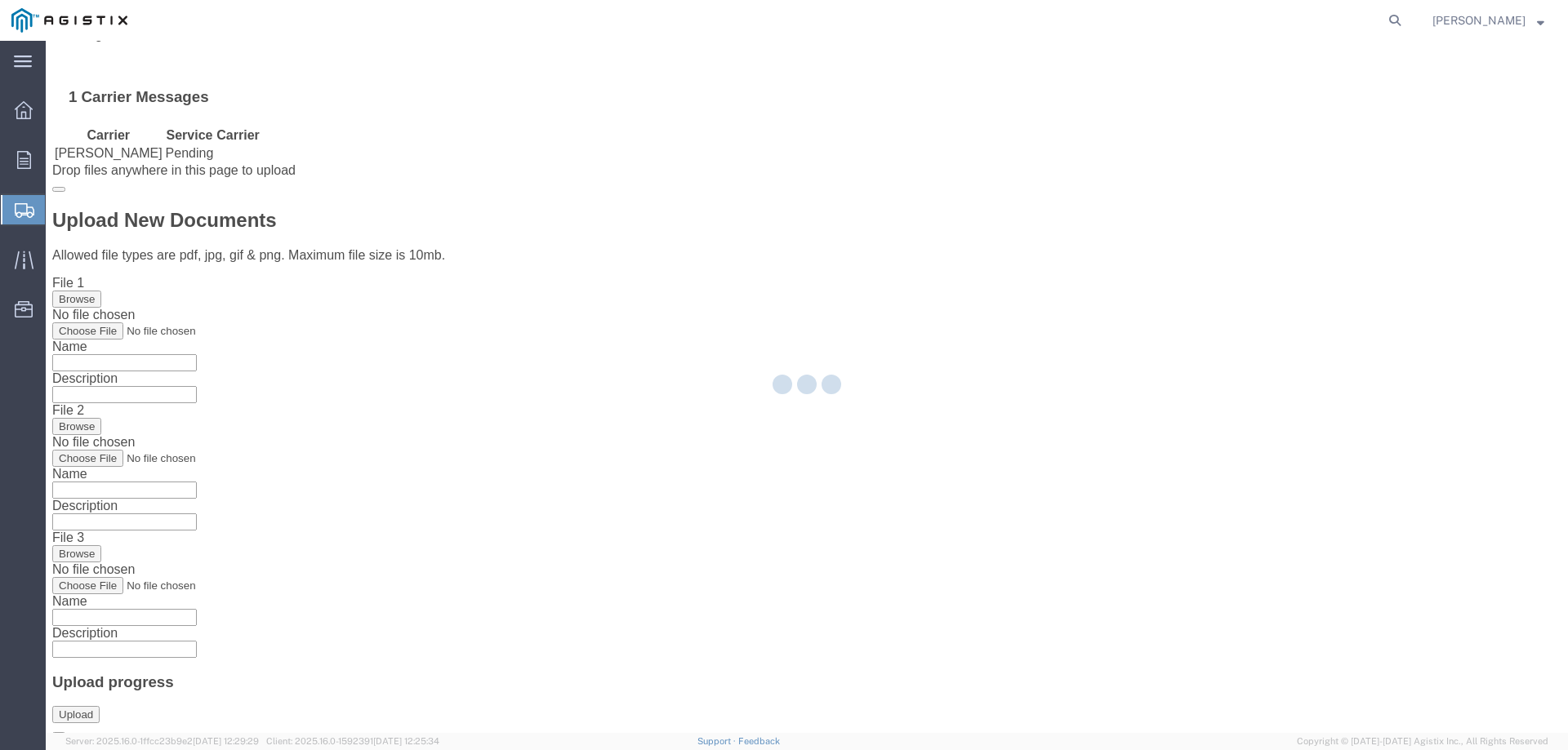
scroll to position [0, 0]
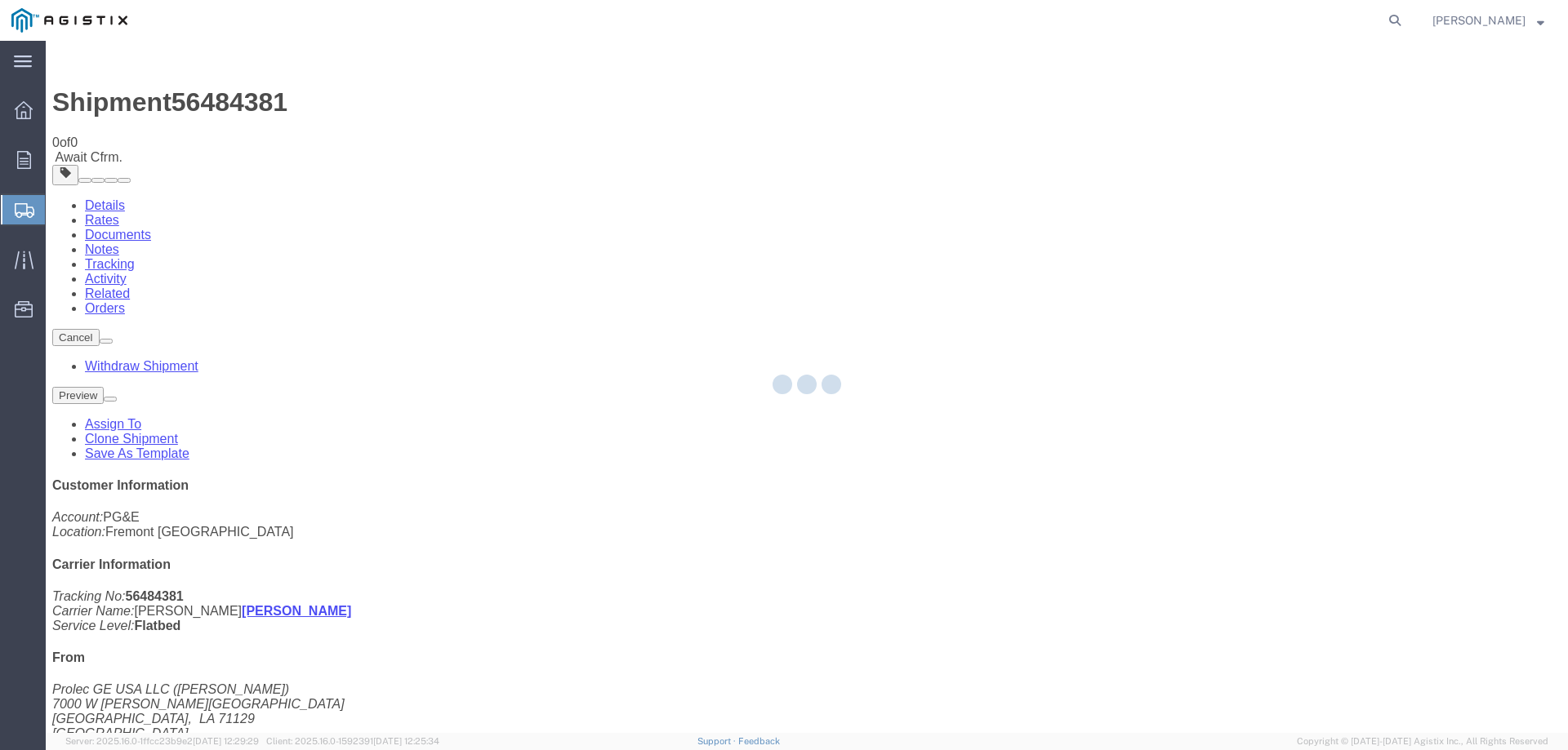
select select "19740"
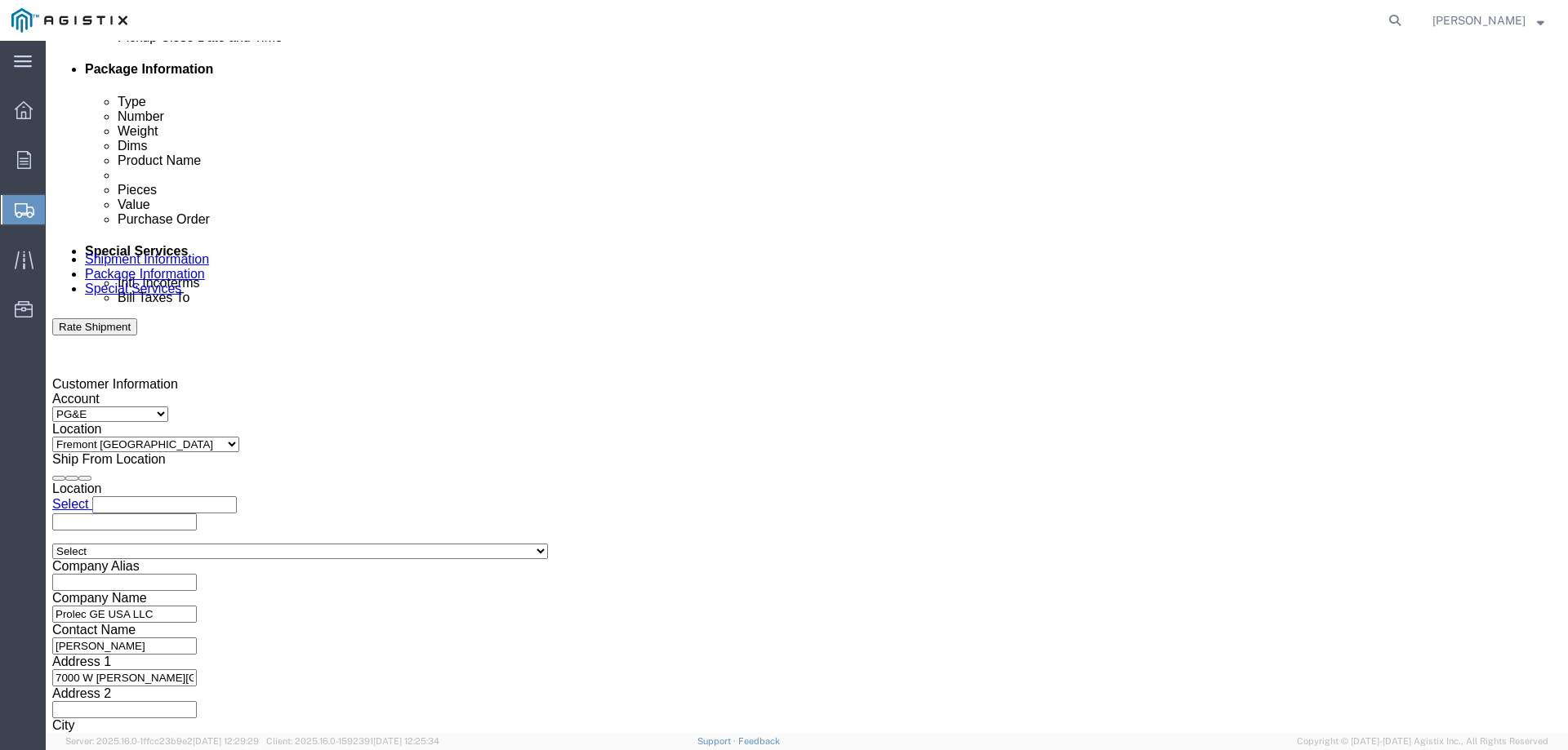
scroll to position [843, 0]
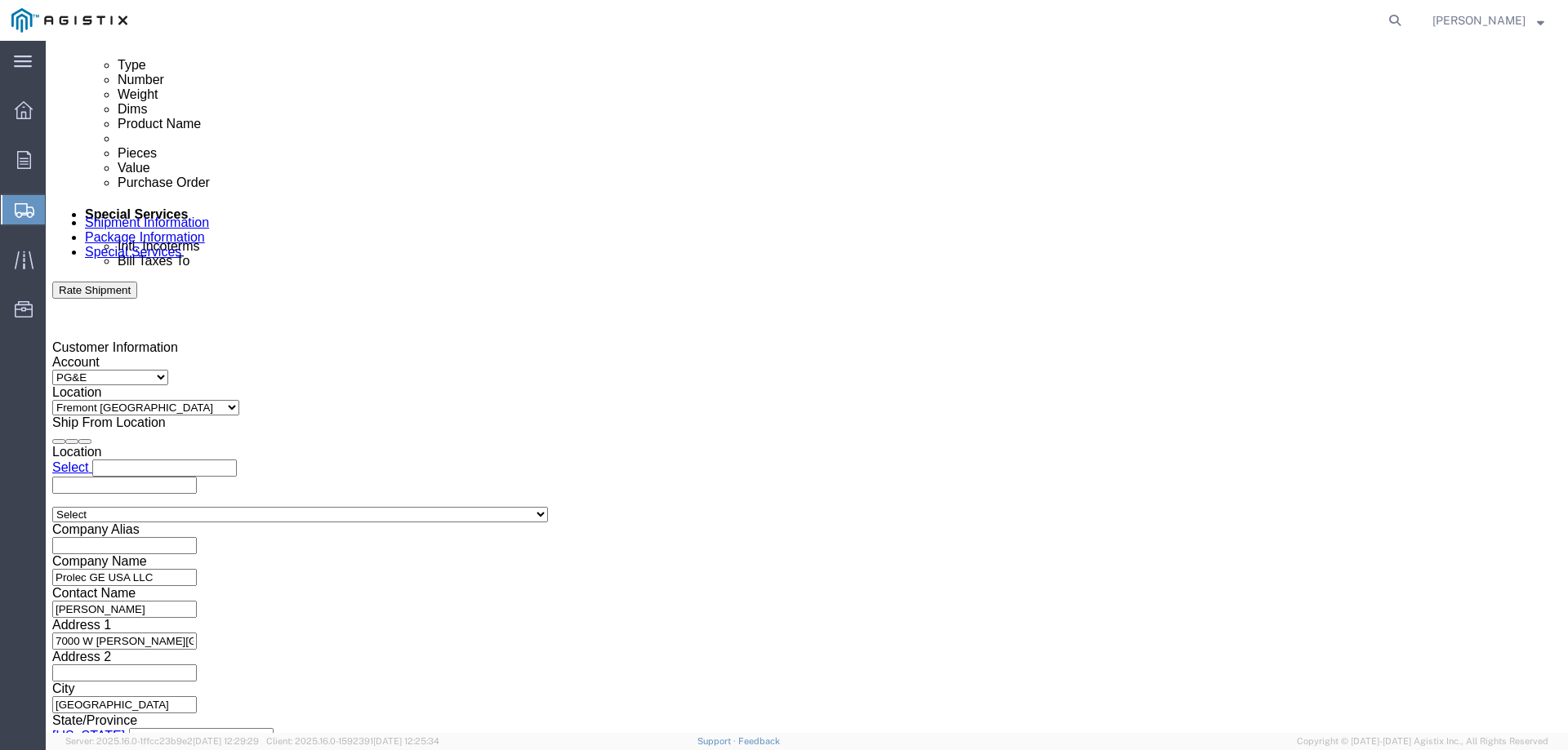
click input "3501367065"
paste input "09654"
type input "3501309654"
click button "Continue"
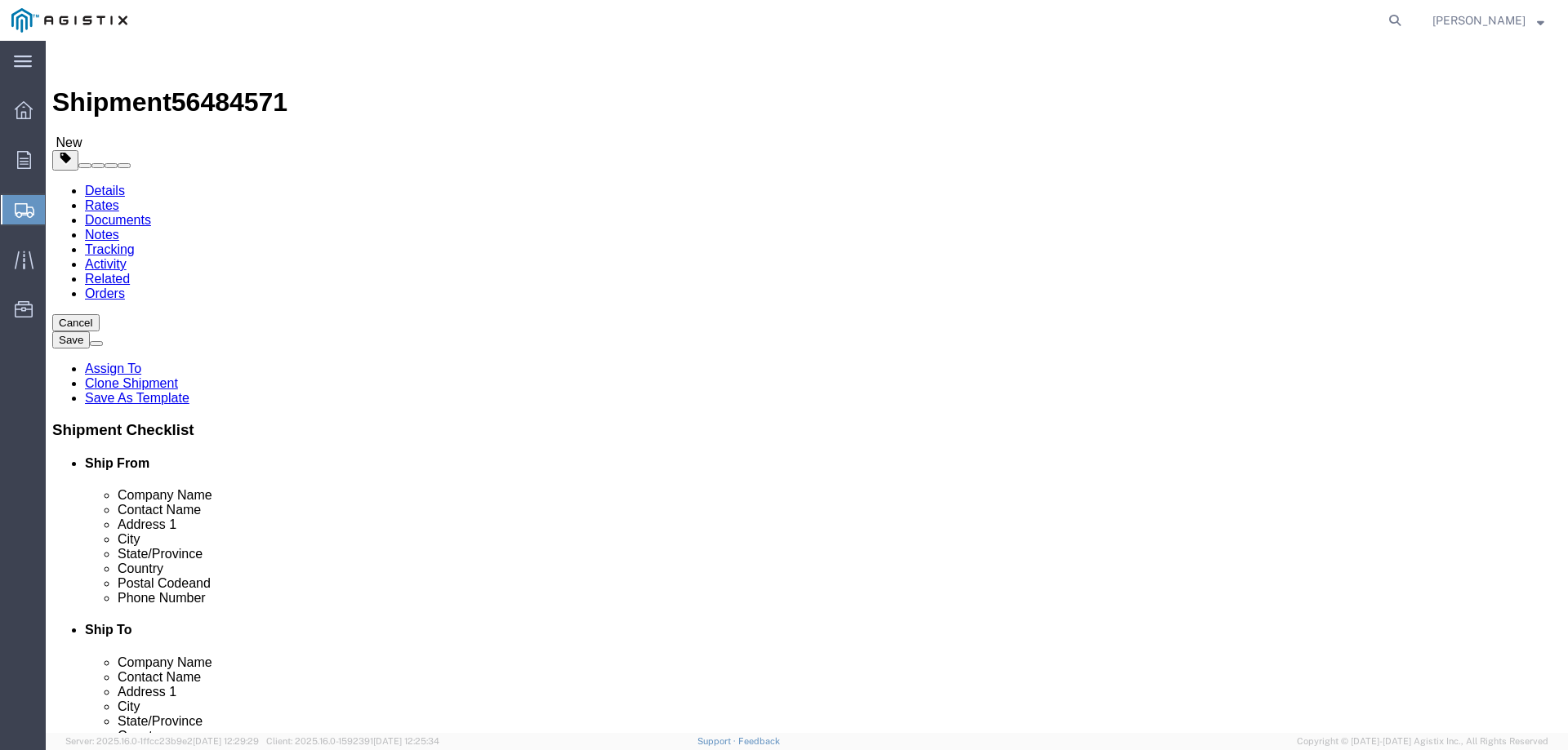
click input "42.00"
type input "57"
type input "92"
type input "85"
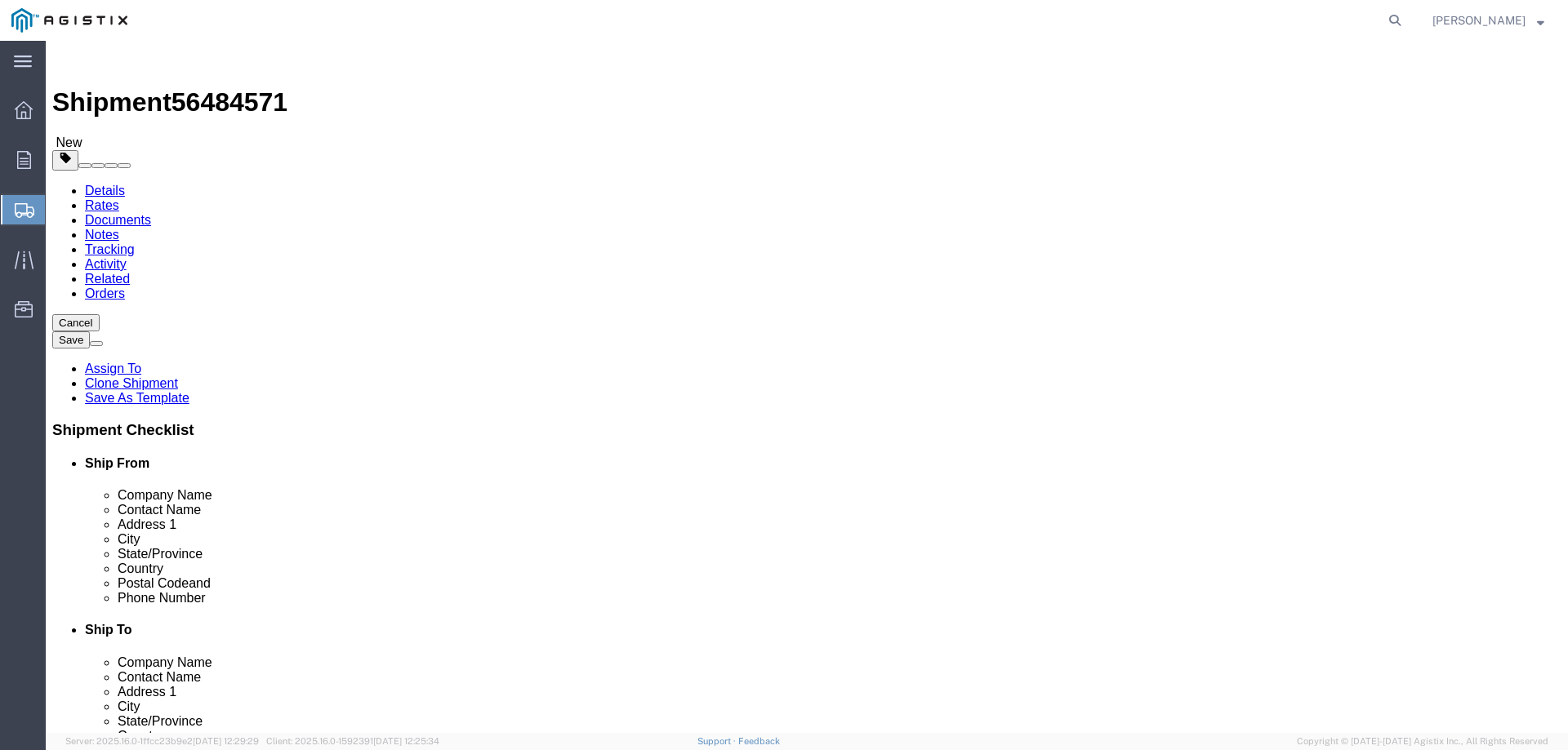
type input "17970"
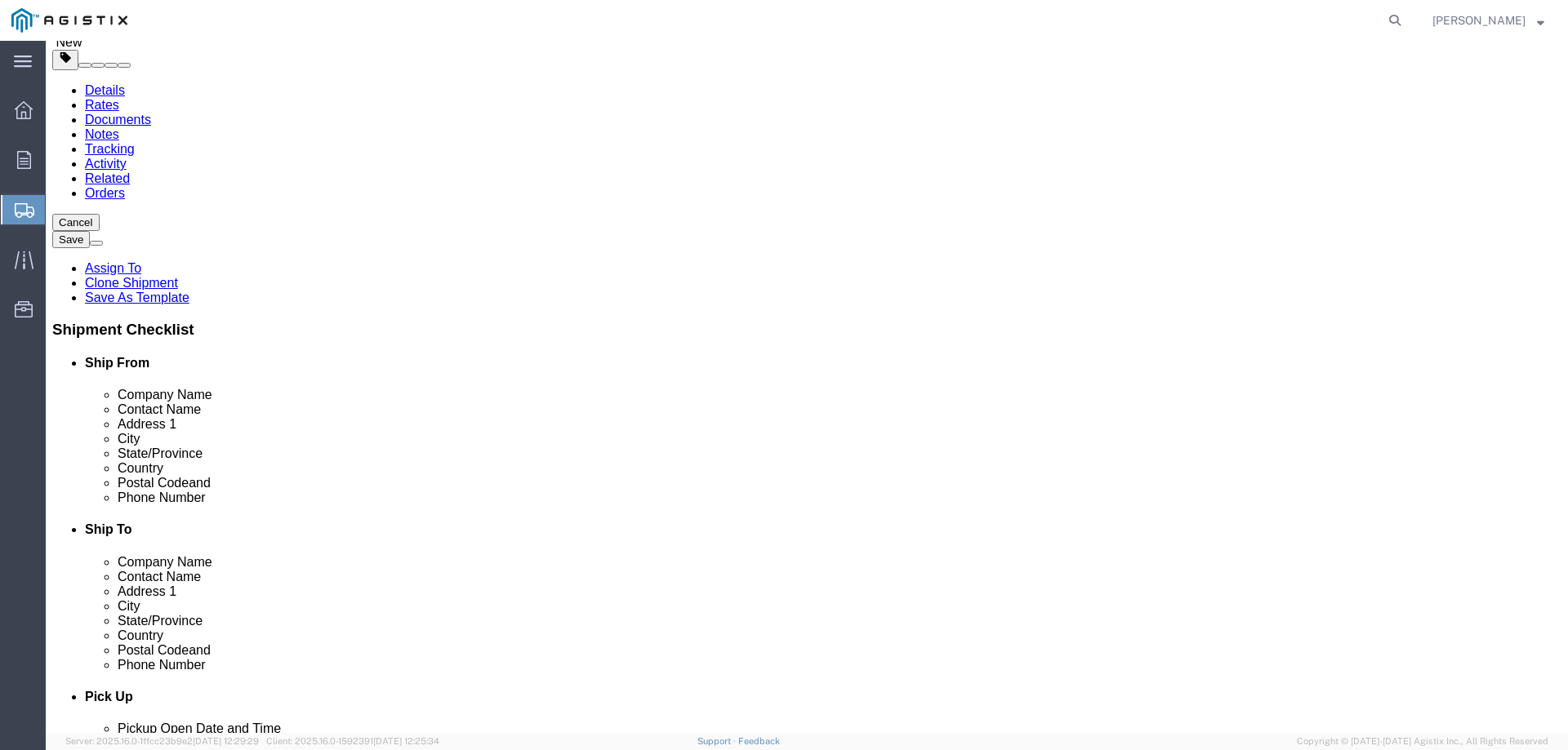
scroll to position [137, 0]
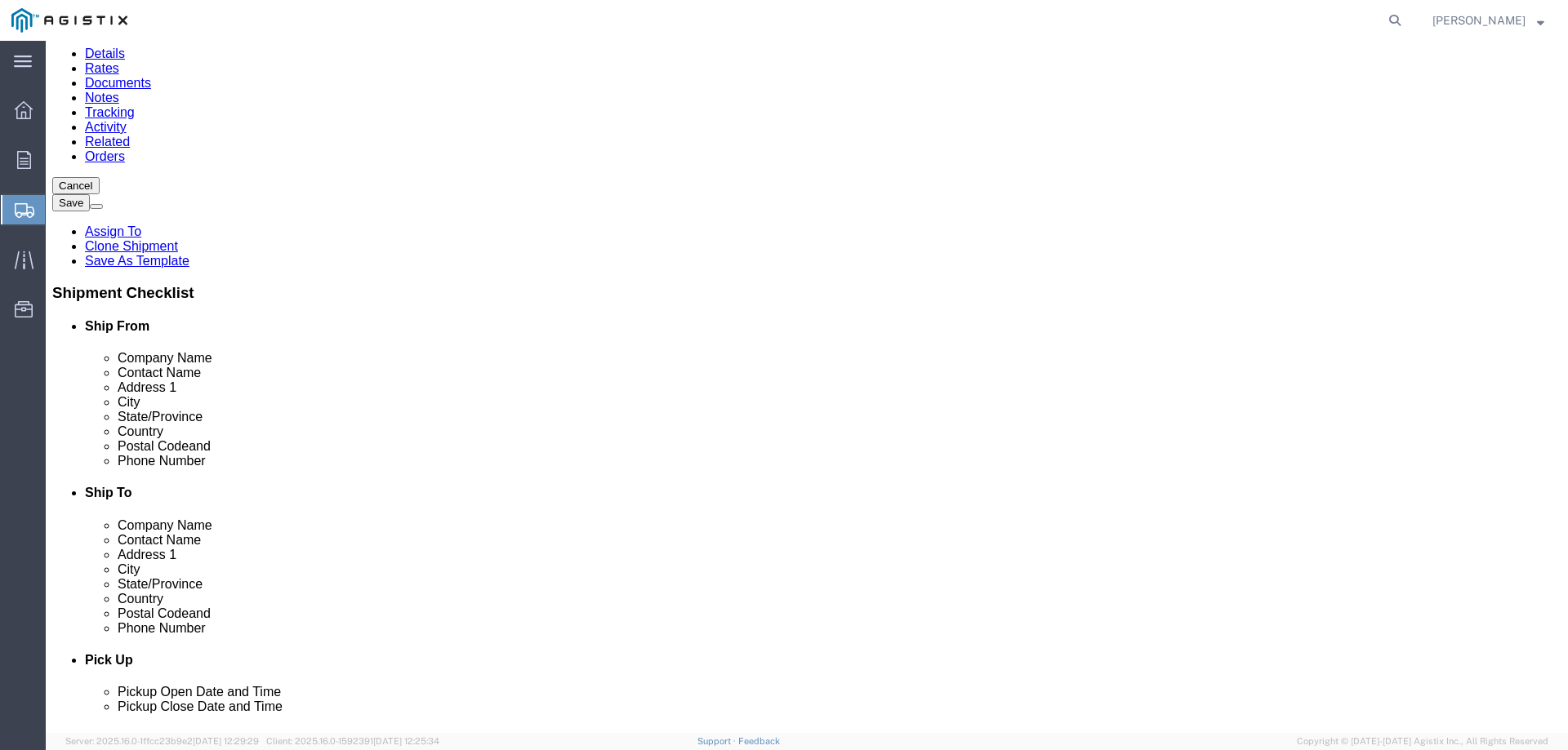
click button "Continue"
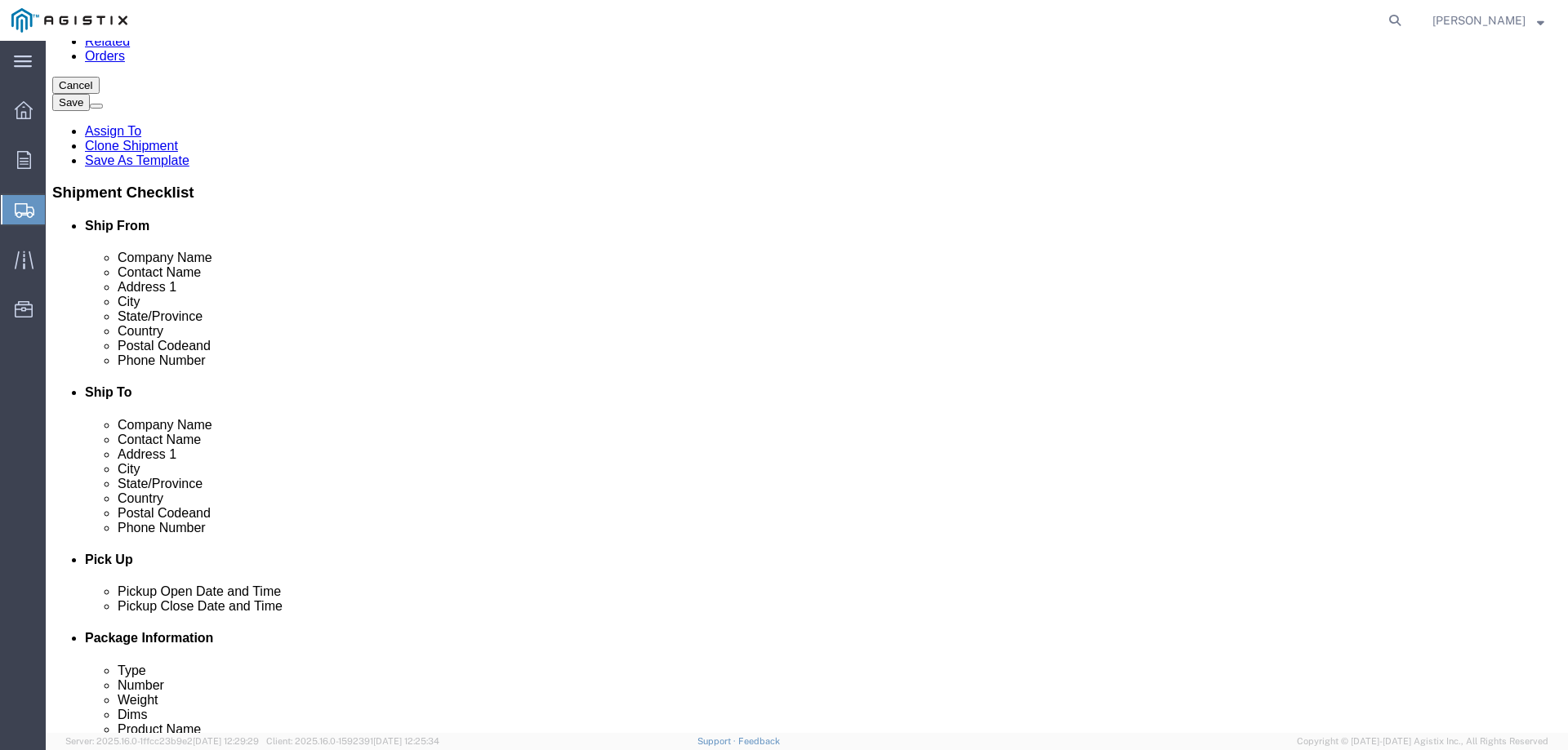
scroll to position [245, 0]
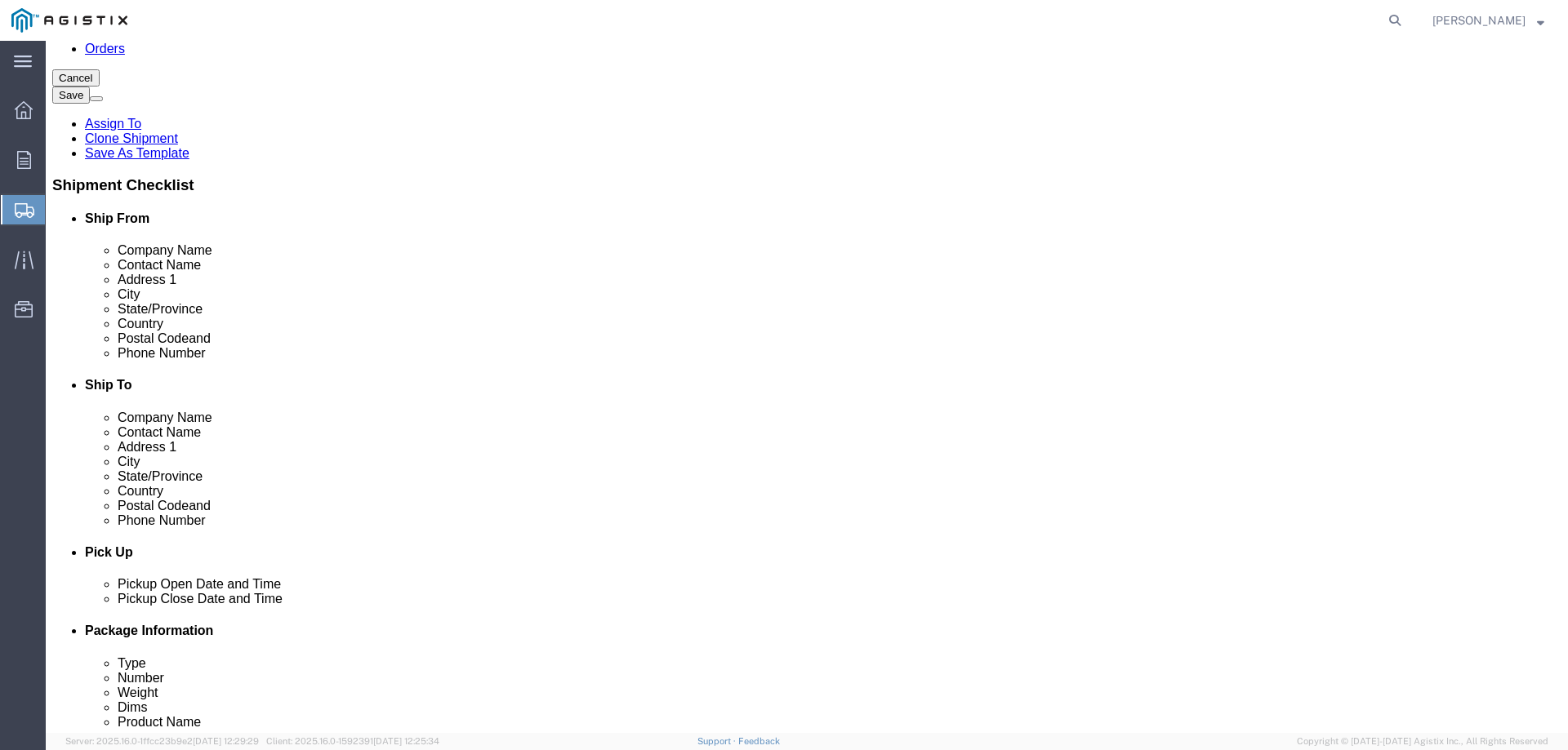
click button "Rate Shipment"
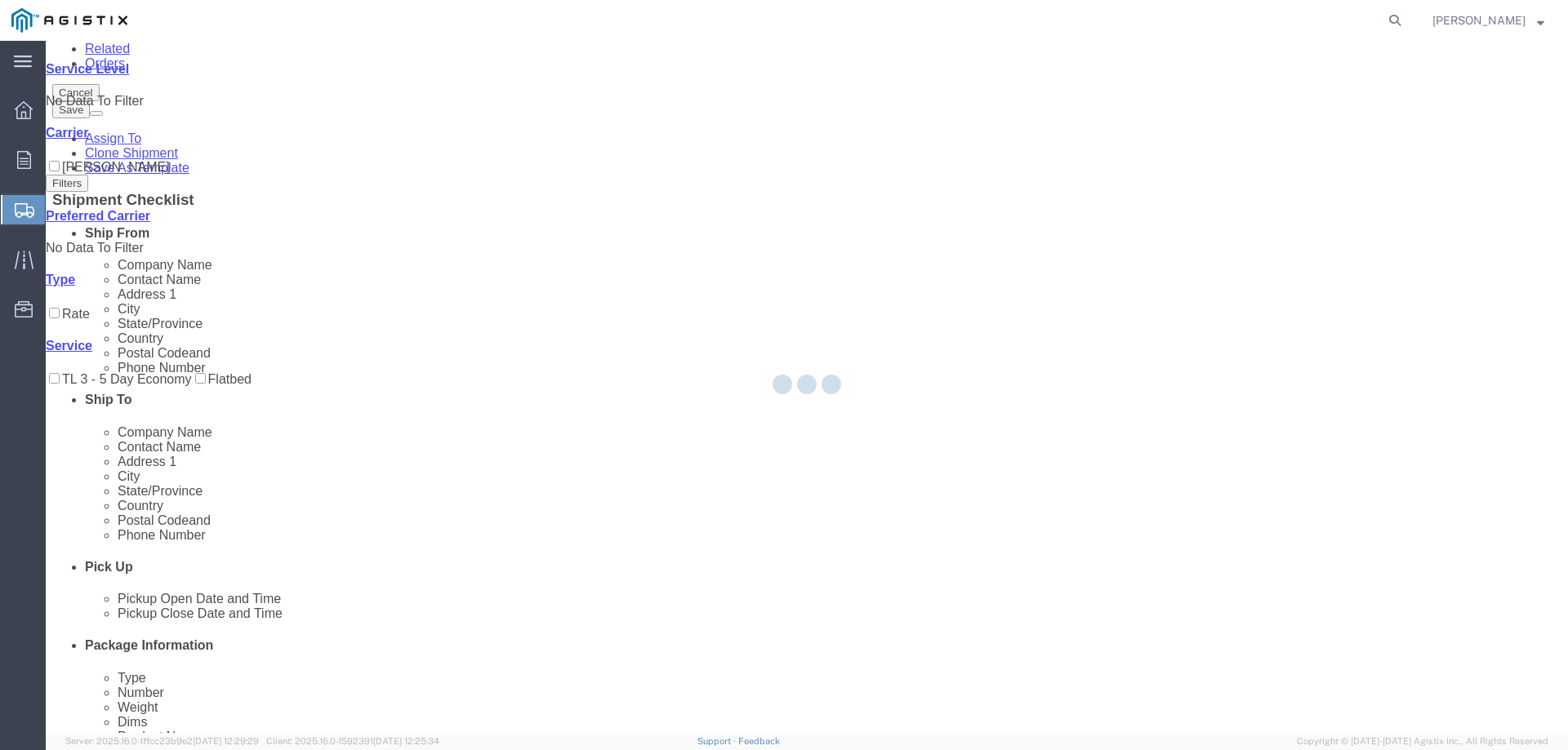
scroll to position [0, 0]
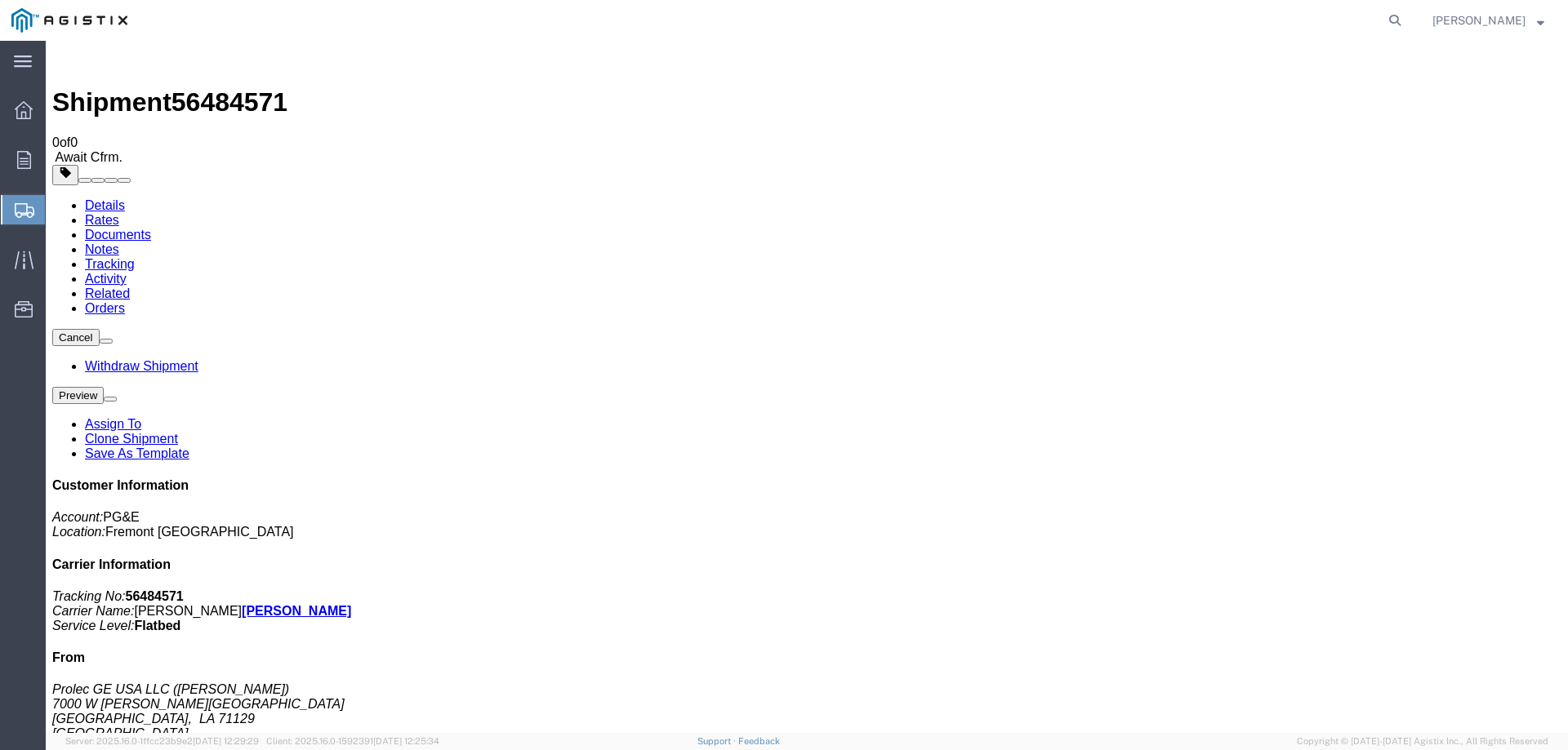
click at [190, 447] on link "Save As Template" at bounding box center [136, 453] width 104 height 14
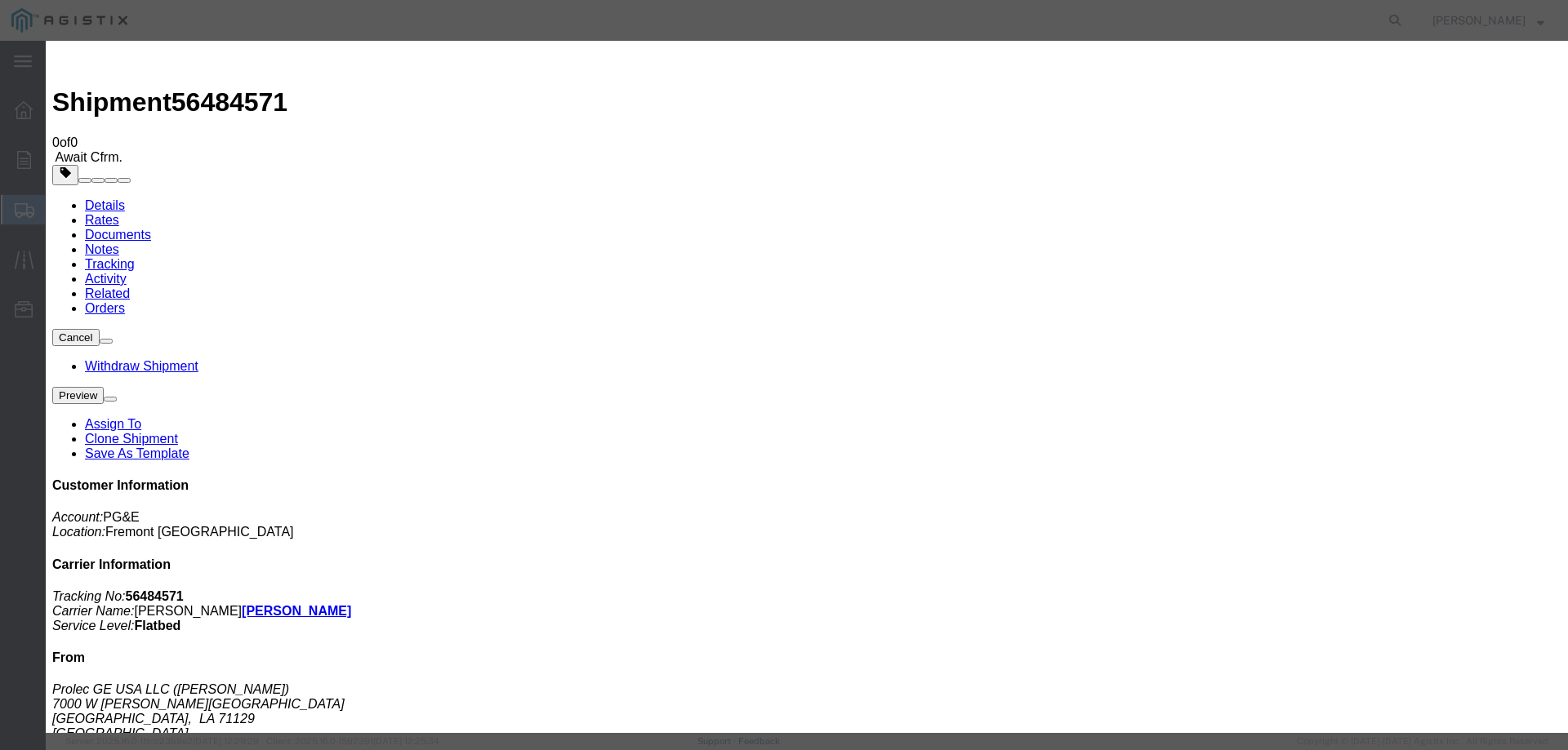
type input "PG&E Fremont"
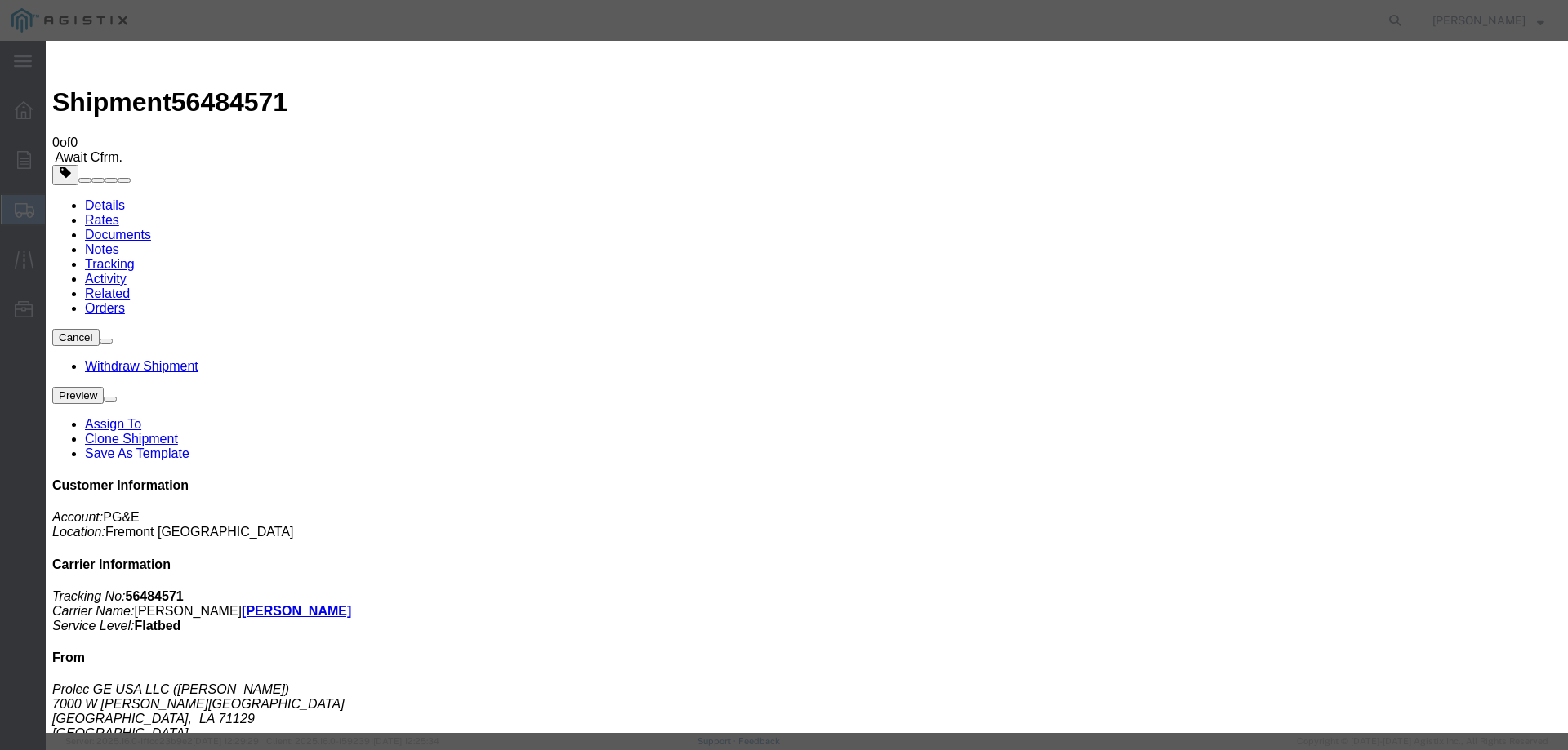
checkbox input "true"
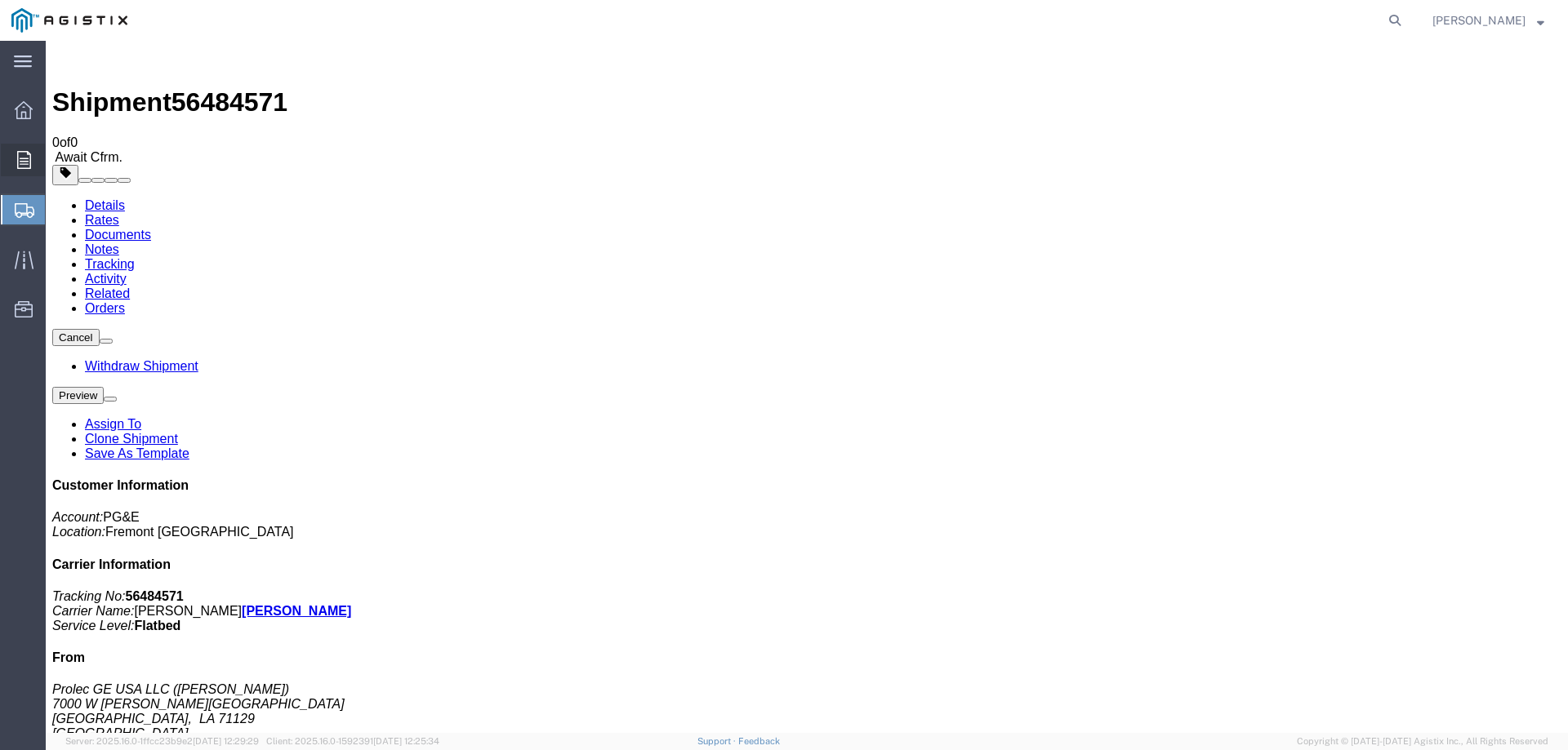
click at [28, 167] on icon at bounding box center [24, 159] width 14 height 18
click at [56, 151] on span "Orders" at bounding box center [50, 160] width 11 height 33
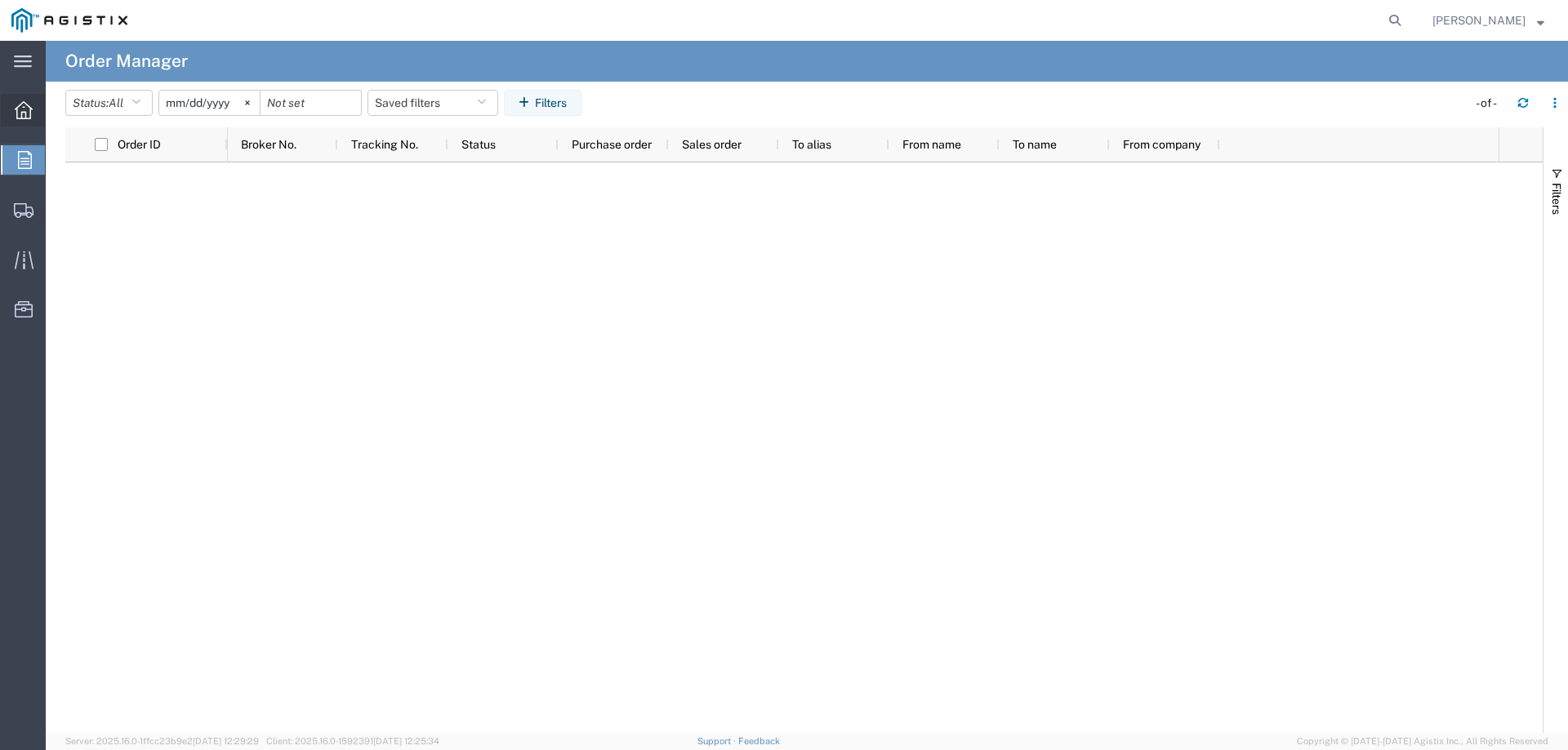
click at [16, 109] on icon at bounding box center [23, 109] width 18 height 18
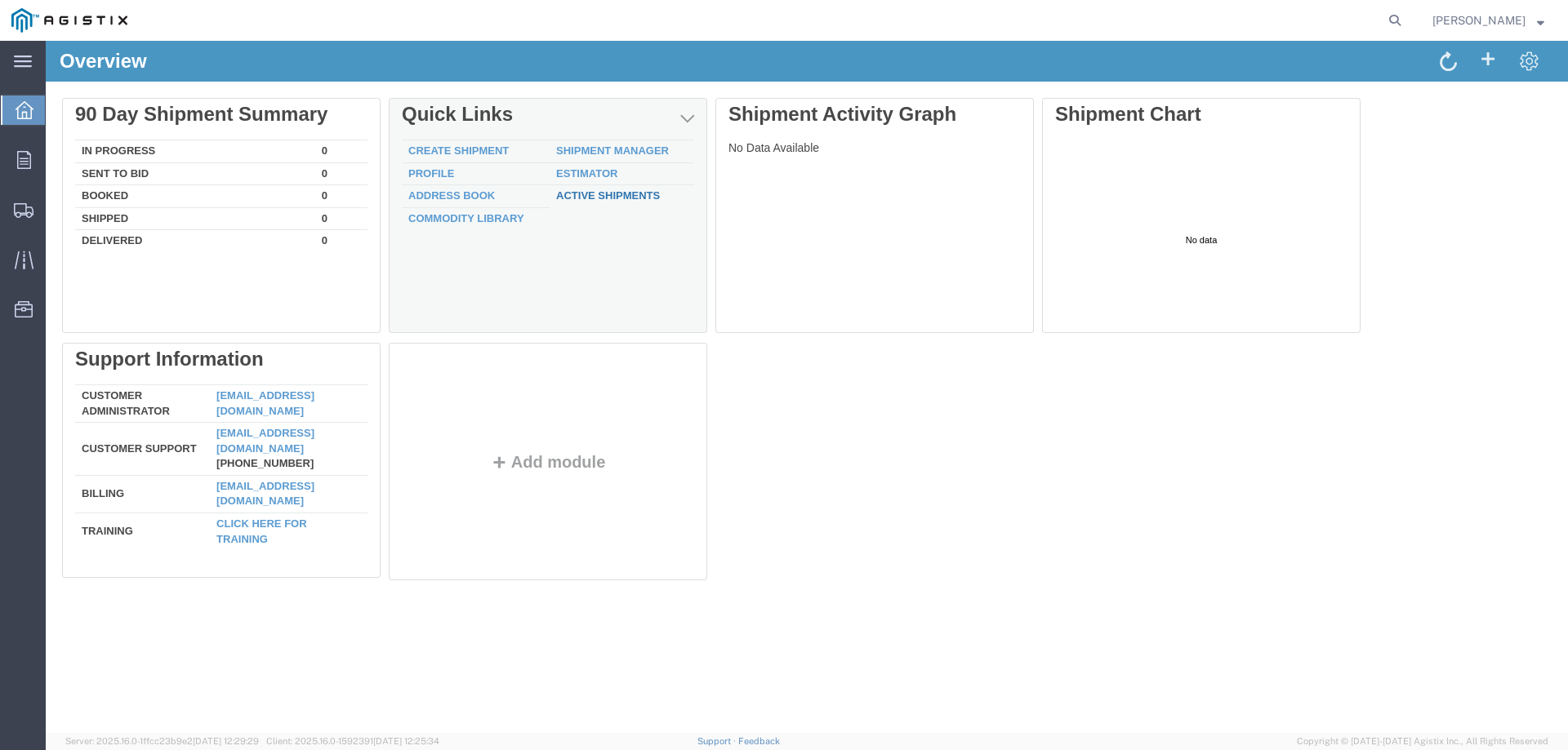
click at [641, 197] on div "Delete 90 Day Shipment Summary In Progress 0 Sent To Bid 0 Booked 0 Shipped 0 D…" at bounding box center [806, 343] width 1490 height 490
click at [620, 197] on link "Active Shipments" at bounding box center [608, 196] width 103 height 12
